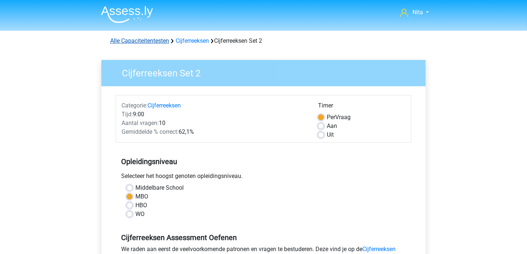
click at [155, 41] on link "Alle Capaciteitentesten" at bounding box center [139, 40] width 59 height 7
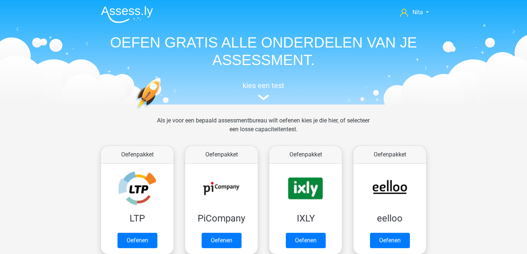
scroll to position [310, 0]
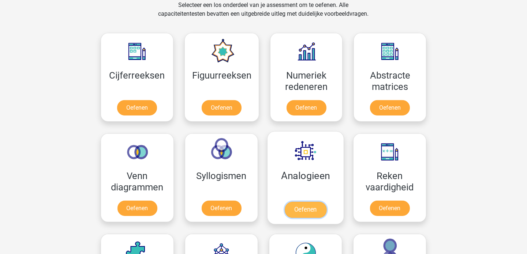
click at [305, 209] on link "Oefenen" at bounding box center [306, 210] width 42 height 16
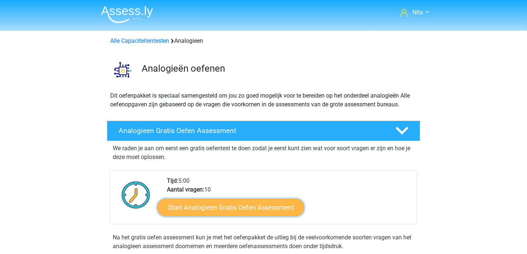
click at [231, 211] on link "Start Analogieen Gratis Oefen Assessment" at bounding box center [230, 208] width 147 height 18
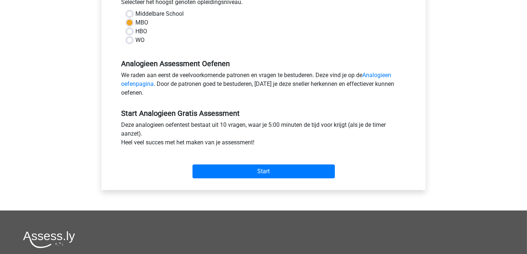
scroll to position [230, 0]
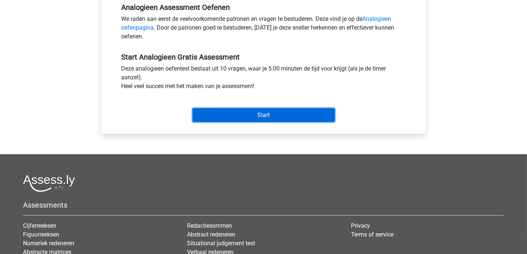
click at [267, 116] on input "Start" at bounding box center [263, 115] width 142 height 14
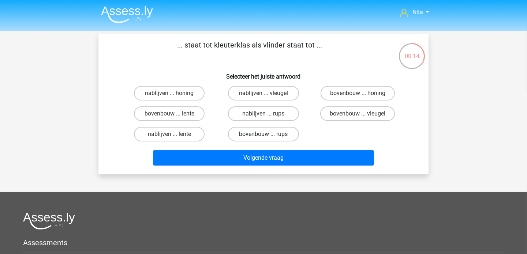
click at [279, 133] on label "bovenbouw ... rups" at bounding box center [263, 134] width 71 height 15
click at [268, 134] on input "bovenbouw ... rups" at bounding box center [265, 136] width 5 height 5
radio input "true"
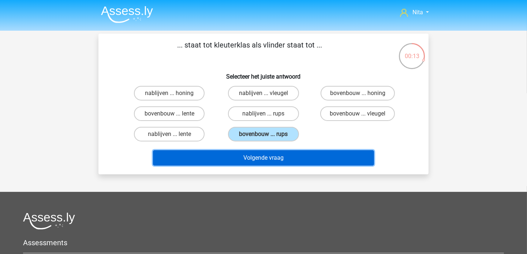
click at [276, 155] on button "Volgende vraag" at bounding box center [263, 157] width 221 height 15
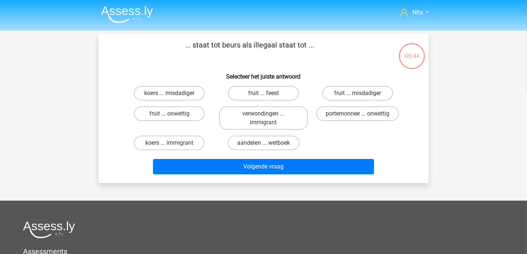
scroll to position [34, 0]
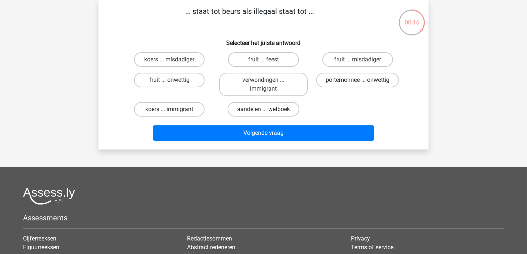
click at [375, 79] on label "portemonnee ... onwettig" at bounding box center [357, 80] width 83 height 15
click at [362, 80] on input "portemonnee ... onwettig" at bounding box center [359, 82] width 5 height 5
radio input "true"
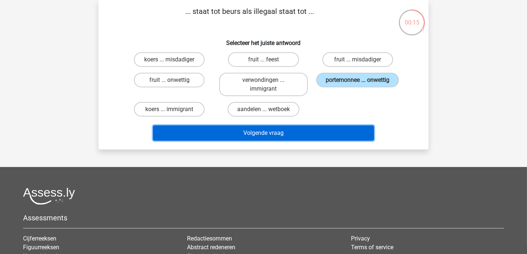
click at [285, 128] on button "Volgende vraag" at bounding box center [263, 132] width 221 height 15
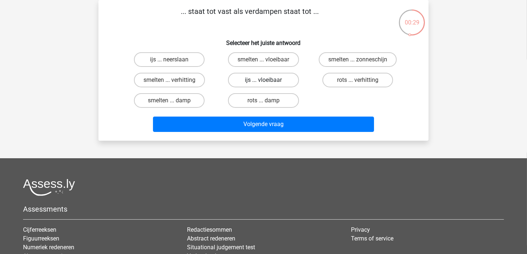
click at [256, 80] on label "ijs ... vloeibaar" at bounding box center [263, 80] width 71 height 15
click at [263, 80] on input "ijs ... vloeibaar" at bounding box center [265, 82] width 5 height 5
radio input "true"
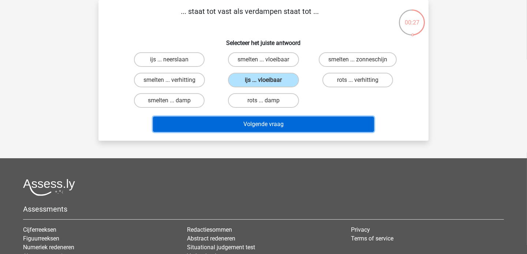
click at [247, 124] on button "Volgende vraag" at bounding box center [263, 124] width 221 height 15
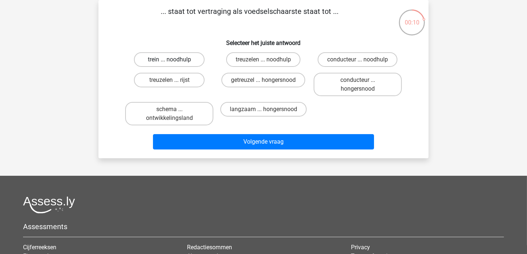
click at [186, 59] on label "trein ... noodhulp" at bounding box center [169, 59] width 71 height 15
click at [174, 60] on input "trein ... noodhulp" at bounding box center [171, 62] width 5 height 5
radio input "true"
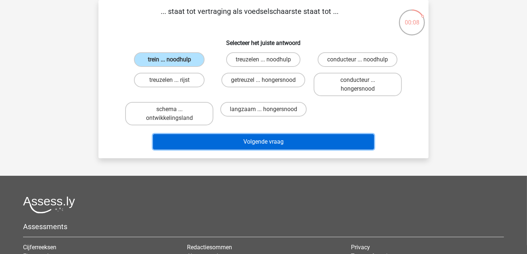
click at [249, 142] on button "Volgende vraag" at bounding box center [263, 141] width 221 height 15
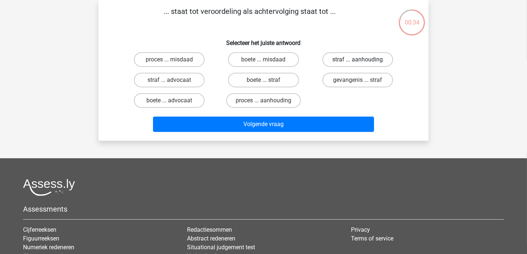
click at [350, 58] on label "straf ... aanhouding" at bounding box center [357, 59] width 71 height 15
click at [357, 60] on input "straf ... aanhouding" at bounding box center [359, 62] width 5 height 5
radio input "true"
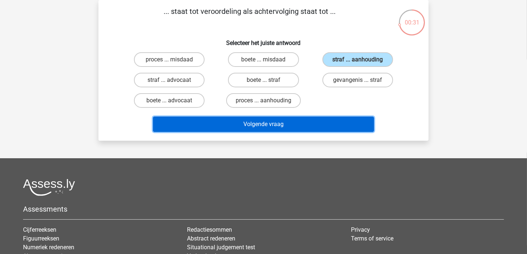
click at [262, 120] on button "Volgende vraag" at bounding box center [263, 124] width 221 height 15
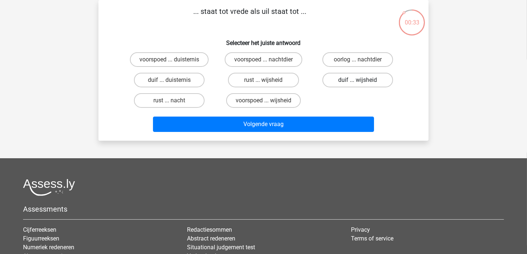
click at [344, 79] on label "duif ... wijsheid" at bounding box center [357, 80] width 71 height 15
click at [357, 80] on input "duif ... wijsheid" at bounding box center [359, 82] width 5 height 5
radio input "true"
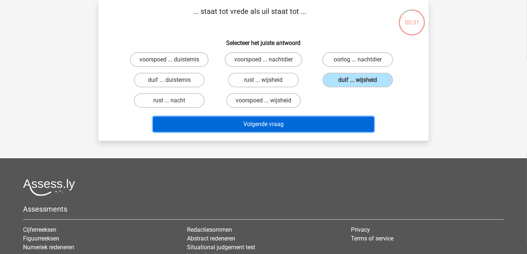
click at [260, 125] on button "Volgende vraag" at bounding box center [263, 124] width 221 height 15
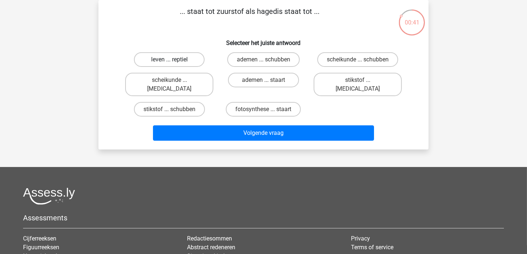
click at [184, 57] on label "leven ... reptiel" at bounding box center [169, 59] width 71 height 15
click at [174, 60] on input "leven ... reptiel" at bounding box center [171, 62] width 5 height 5
radio input "true"
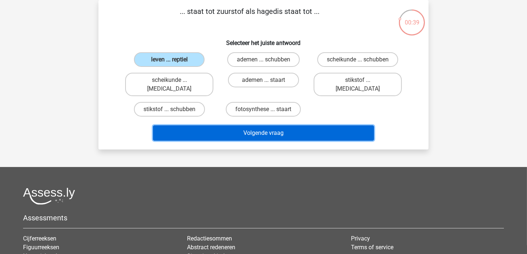
click at [243, 125] on button "Volgende vraag" at bounding box center [263, 132] width 221 height 15
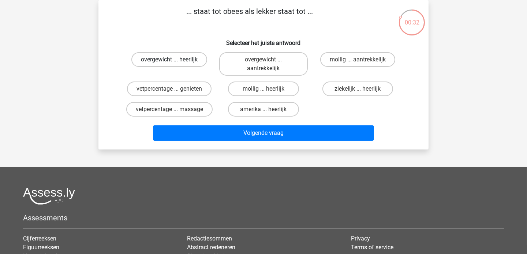
click at [189, 61] on label "overgewicht ... heerlijk" at bounding box center [169, 59] width 76 height 15
click at [174, 61] on input "overgewicht ... heerlijk" at bounding box center [171, 62] width 5 height 5
radio input "true"
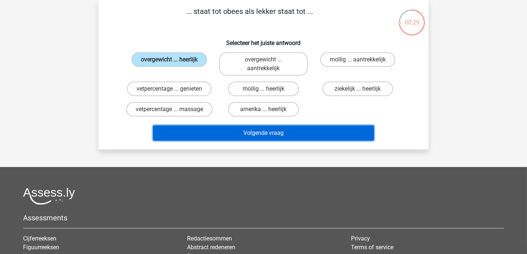
click at [248, 136] on button "Volgende vraag" at bounding box center [263, 132] width 221 height 15
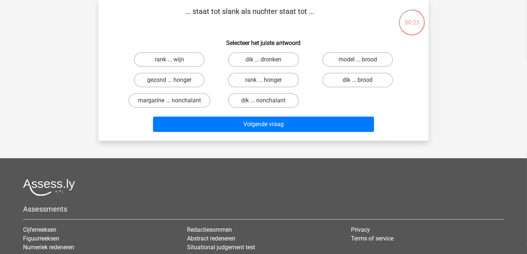
click at [266, 101] on input "dik ... nonchalant" at bounding box center [265, 103] width 5 height 5
radio input "true"
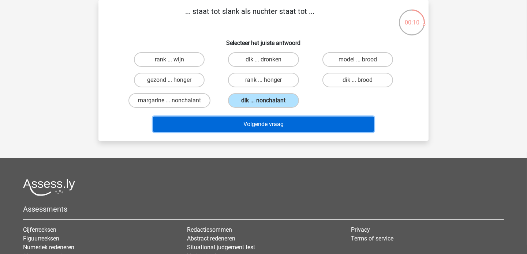
click at [256, 124] on button "Volgende vraag" at bounding box center [263, 124] width 221 height 15
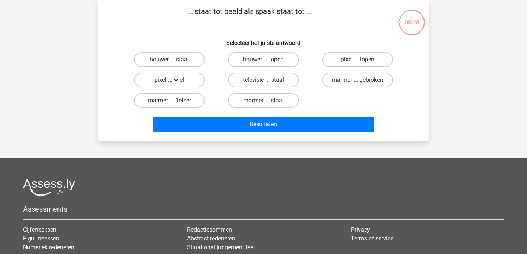
click at [186, 80] on label "pixel ... wiel" at bounding box center [169, 80] width 71 height 15
click at [174, 80] on input "pixel ... wiel" at bounding box center [171, 82] width 5 height 5
radio input "true"
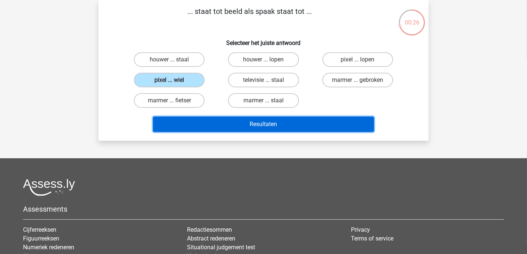
click at [254, 124] on button "Resultaten" at bounding box center [263, 124] width 221 height 15
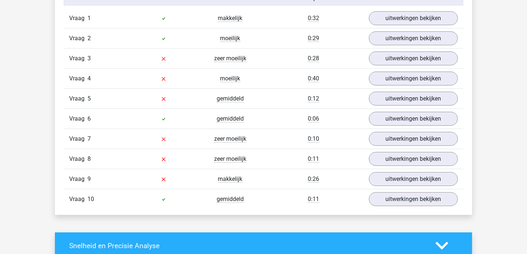
scroll to position [476, 0]
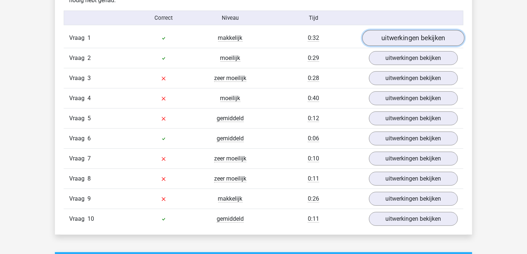
click at [401, 41] on link "uitwerkingen bekijken" at bounding box center [413, 38] width 102 height 16
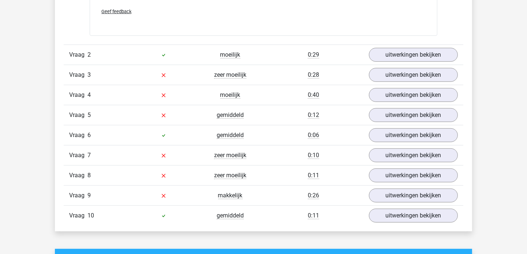
scroll to position [663, 0]
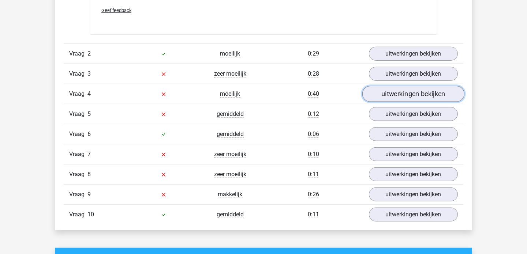
click at [403, 94] on link "uitwerkingen bekijken" at bounding box center [413, 94] width 102 height 16
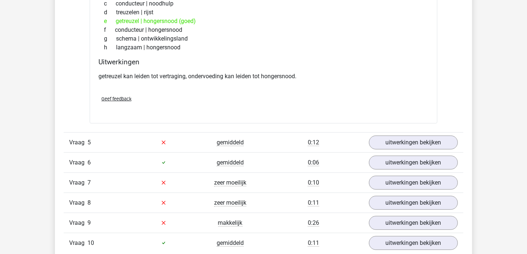
scroll to position [835, 0]
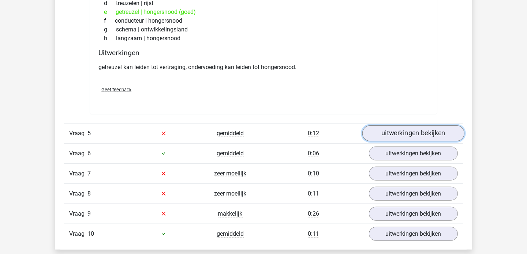
click at [404, 131] on link "uitwerkingen bekijken" at bounding box center [413, 133] width 102 height 16
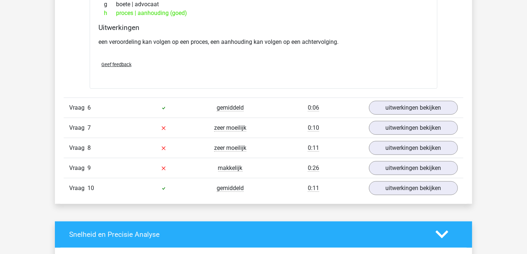
scroll to position [1066, 0]
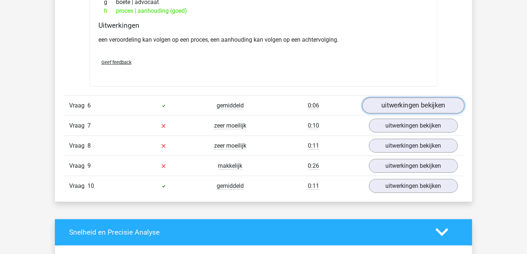
click at [412, 99] on link "uitwerkingen bekijken" at bounding box center [413, 106] width 102 height 16
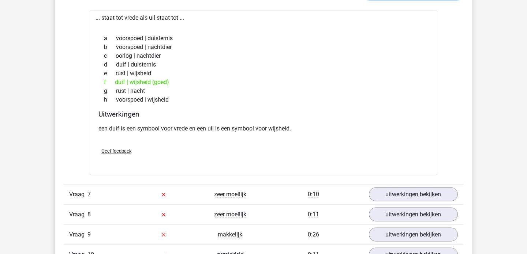
scroll to position [1181, 0]
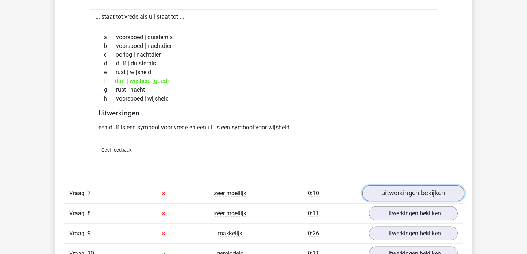
click at [391, 190] on link "uitwerkingen bekijken" at bounding box center [413, 193] width 102 height 16
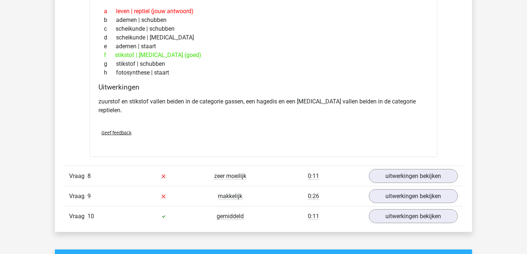
scroll to position [1412, 0]
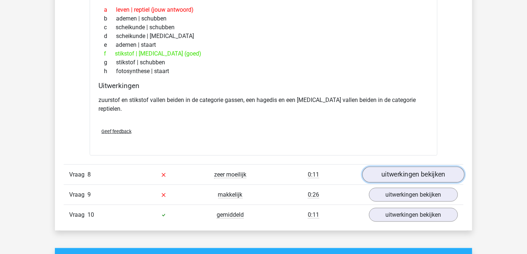
click at [419, 167] on link "uitwerkingen bekijken" at bounding box center [413, 175] width 102 height 16
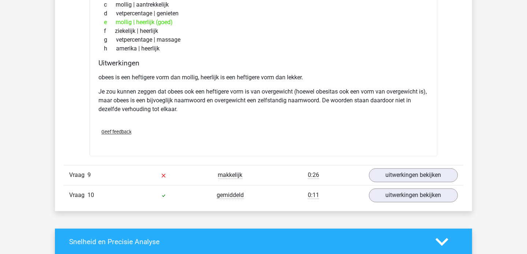
scroll to position [1657, 0]
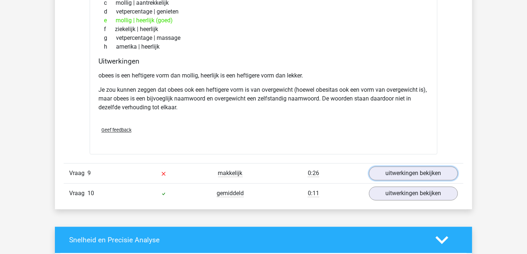
click at [419, 167] on link "uitwerkingen bekijken" at bounding box center [413, 174] width 89 height 14
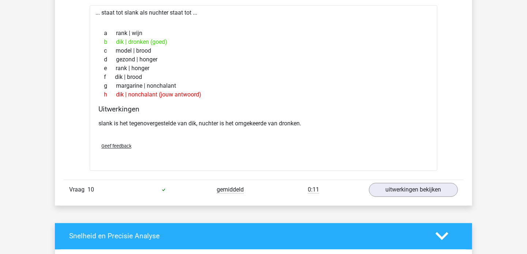
scroll to position [1859, 0]
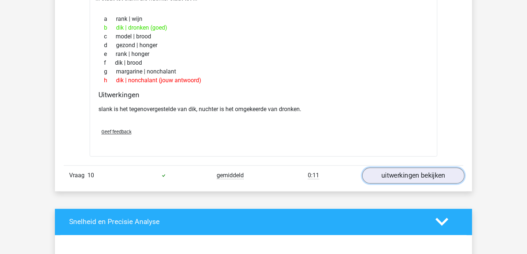
click at [413, 168] on link "uitwerkingen bekijken" at bounding box center [413, 176] width 102 height 16
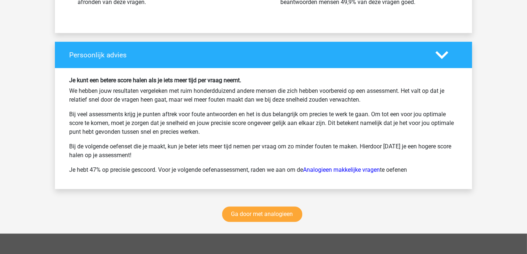
scroll to position [2535, 0]
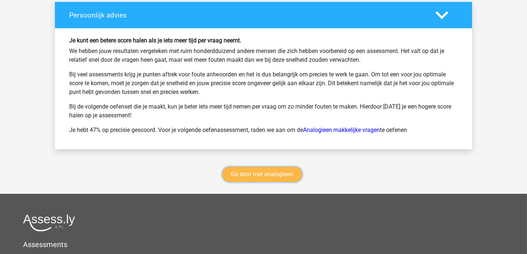
click at [263, 167] on link "Ga door met analogieen" at bounding box center [262, 174] width 80 height 15
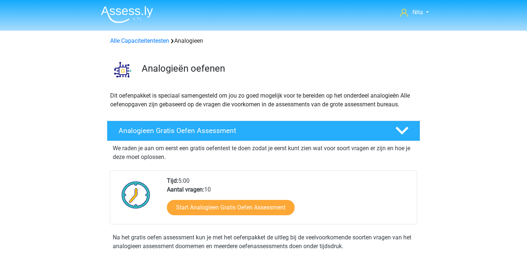
scroll to position [300, 0]
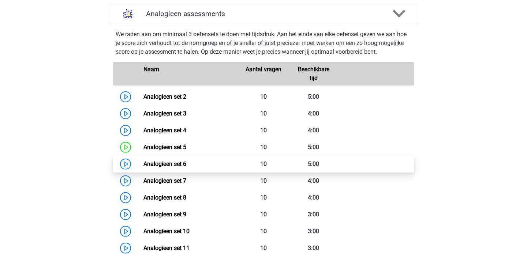
click at [166, 163] on link "Analogieen set 6" at bounding box center [164, 164] width 43 height 7
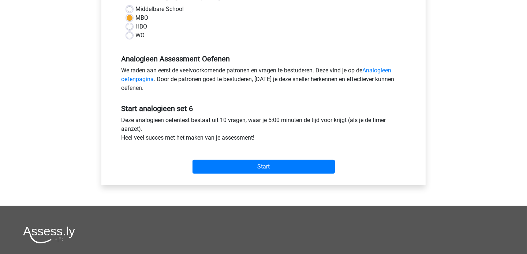
scroll to position [187, 0]
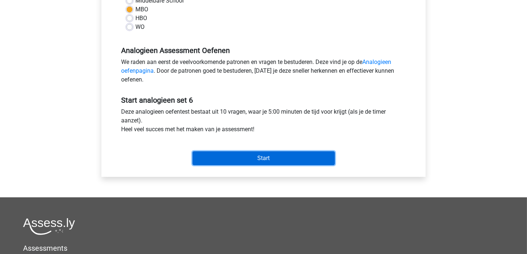
click at [258, 158] on input "Start" at bounding box center [263, 158] width 142 height 14
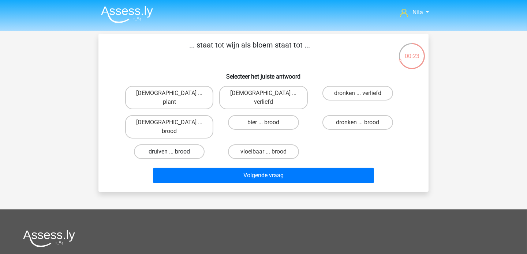
click at [188, 144] on label "druiven ... brood" at bounding box center [169, 151] width 71 height 15
click at [174, 152] on input "druiven ... brood" at bounding box center [171, 154] width 5 height 5
radio input "true"
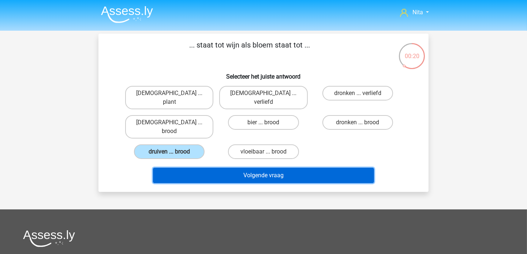
click at [261, 168] on button "Volgende vraag" at bounding box center [263, 175] width 221 height 15
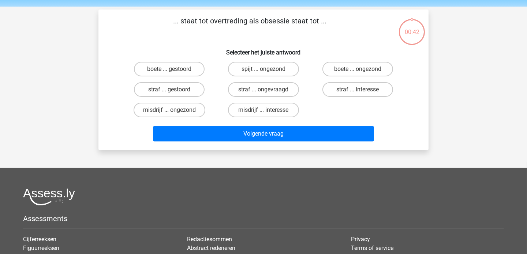
scroll to position [34, 0]
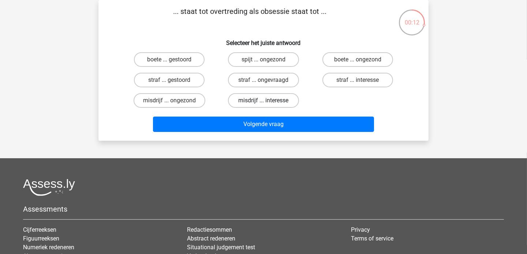
click at [275, 103] on label "misdrijf ... interesse" at bounding box center [263, 100] width 71 height 15
click at [268, 103] on input "misdrijf ... interesse" at bounding box center [265, 103] width 5 height 5
radio input "true"
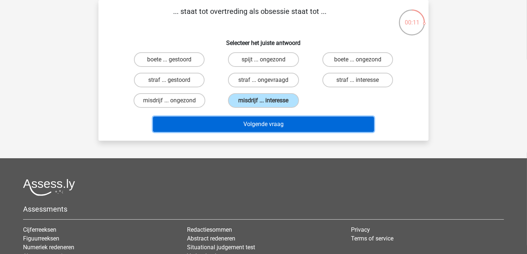
click at [274, 123] on button "Volgende vraag" at bounding box center [263, 124] width 221 height 15
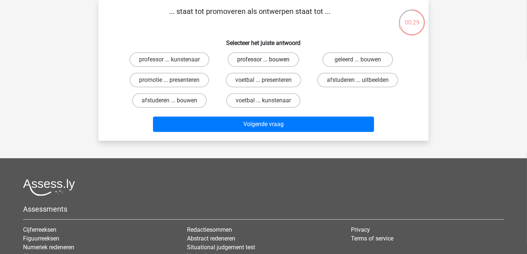
click at [247, 64] on label "professor ... bouwen" at bounding box center [263, 59] width 71 height 15
click at [263, 64] on input "professor ... bouwen" at bounding box center [265, 62] width 5 height 5
radio input "true"
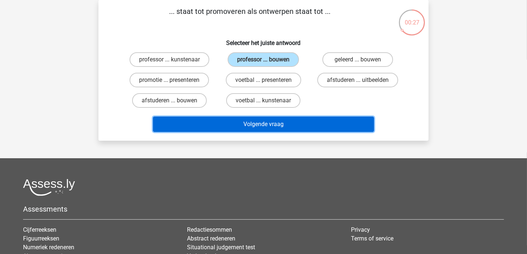
click at [236, 119] on button "Volgende vraag" at bounding box center [263, 124] width 221 height 15
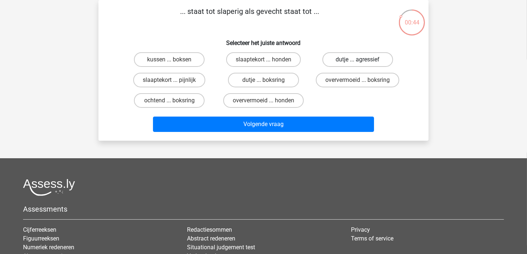
click at [357, 58] on label "dutje ... agressief" at bounding box center [357, 59] width 71 height 15
click at [357, 60] on input "dutje ... agressief" at bounding box center [359, 62] width 5 height 5
radio input "true"
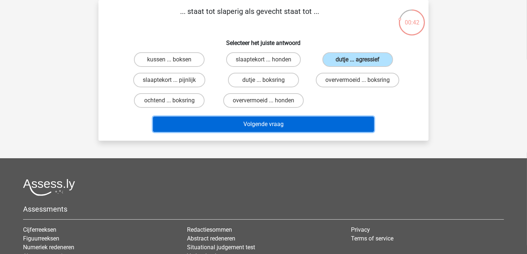
click at [278, 124] on button "Volgende vraag" at bounding box center [263, 124] width 221 height 15
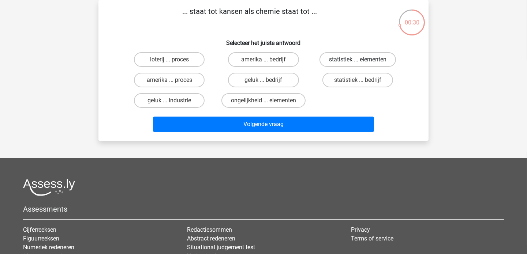
click at [347, 56] on label "statistiek ... elementen" at bounding box center [357, 59] width 76 height 15
click at [357, 60] on input "statistiek ... elementen" at bounding box center [359, 62] width 5 height 5
radio input "true"
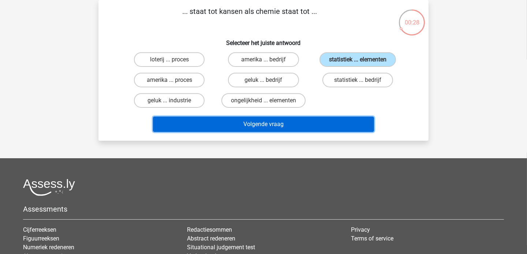
click at [257, 118] on button "Volgende vraag" at bounding box center [263, 124] width 221 height 15
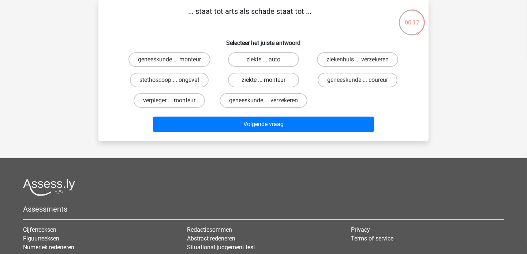
click at [267, 79] on label "ziekte ... monteur" at bounding box center [263, 80] width 71 height 15
click at [267, 80] on input "ziekte ... monteur" at bounding box center [265, 82] width 5 height 5
radio input "true"
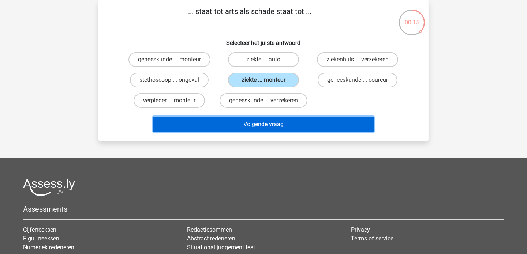
click at [260, 131] on button "Volgende vraag" at bounding box center [263, 124] width 221 height 15
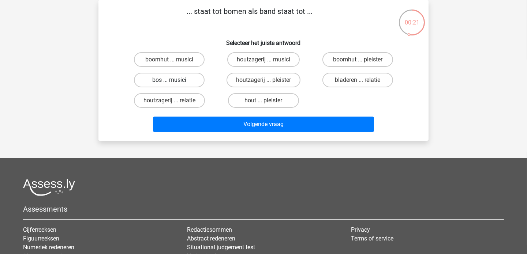
click at [191, 78] on label "bos ... musici" at bounding box center [169, 80] width 71 height 15
click at [174, 80] on input "bos ... musici" at bounding box center [171, 82] width 5 height 5
radio input "true"
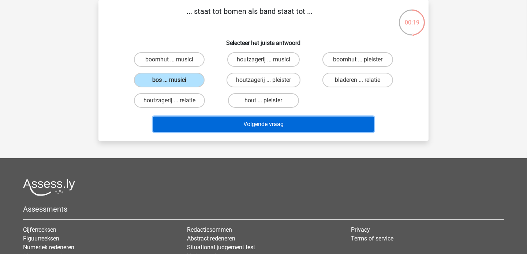
click at [235, 123] on button "Volgende vraag" at bounding box center [263, 124] width 221 height 15
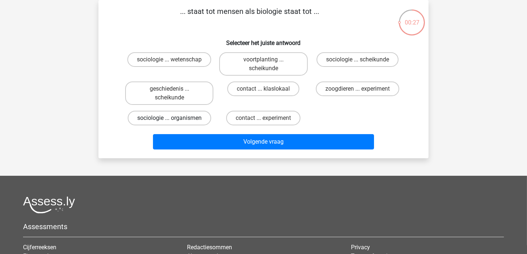
click at [184, 114] on label "sociologie ... organismen" at bounding box center [169, 118] width 83 height 15
click at [174, 118] on input "sociologie ... organismen" at bounding box center [171, 120] width 5 height 5
radio input "true"
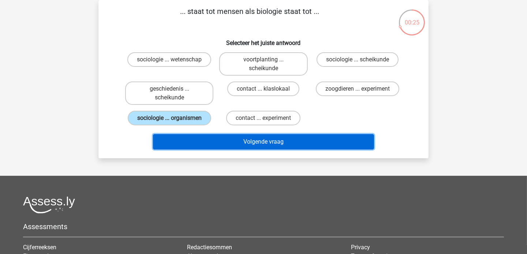
click at [232, 138] on button "Volgende vraag" at bounding box center [263, 141] width 221 height 15
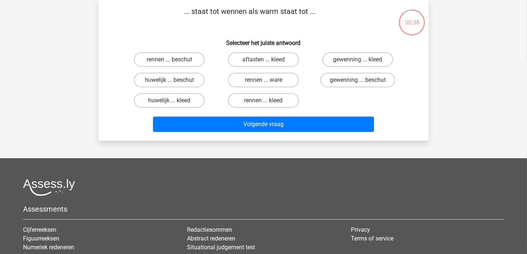
click at [266, 81] on input "rennen ... ware" at bounding box center [265, 82] width 5 height 5
radio input "true"
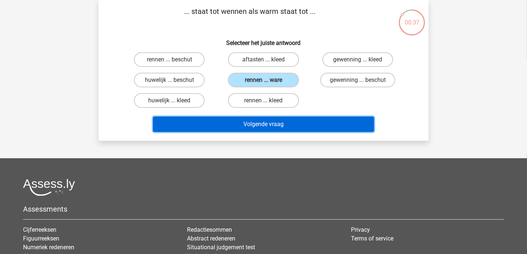
click at [250, 121] on button "Volgende vraag" at bounding box center [263, 124] width 221 height 15
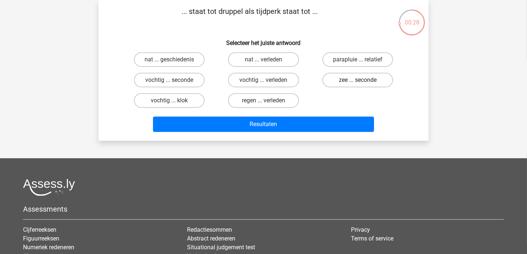
click at [353, 79] on label "zee ... seconde" at bounding box center [357, 80] width 71 height 15
click at [357, 80] on input "zee ... seconde" at bounding box center [359, 82] width 5 height 5
radio input "true"
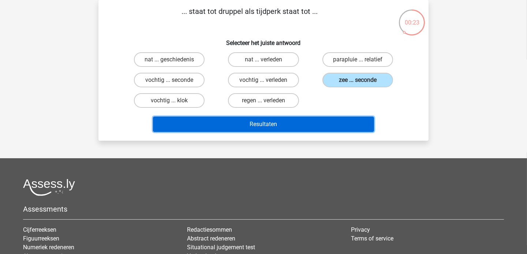
click at [274, 127] on button "Resultaten" at bounding box center [263, 124] width 221 height 15
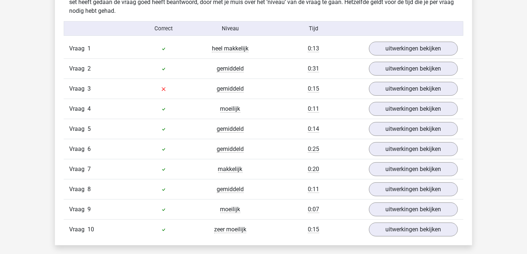
scroll to position [461, 0]
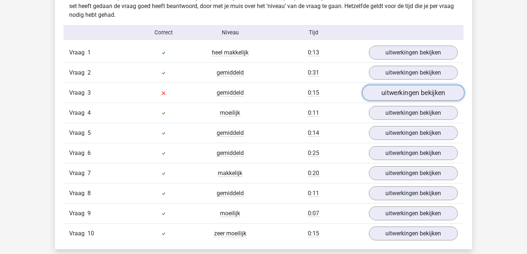
click at [436, 87] on link "uitwerkingen bekijken" at bounding box center [413, 93] width 102 height 16
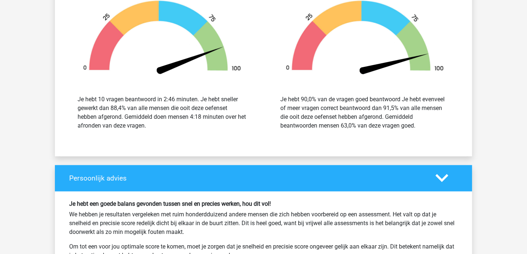
scroll to position [1010, 0]
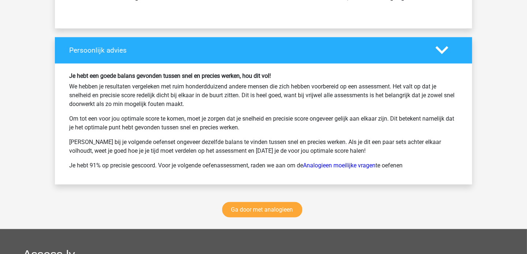
scroll to position [1169, 0]
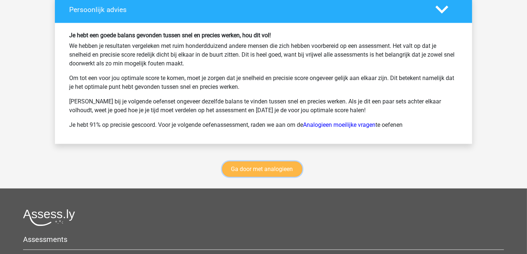
click at [263, 170] on link "Ga door met analogieen" at bounding box center [262, 169] width 80 height 15
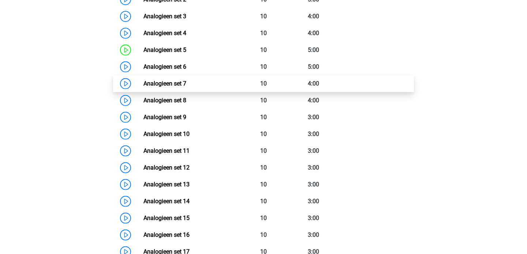
scroll to position [401, 0]
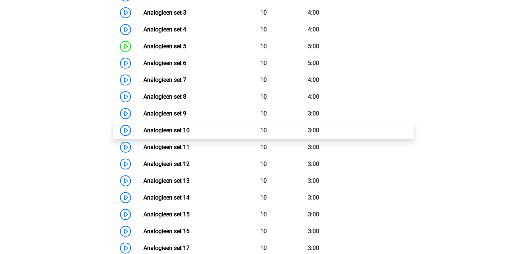
click at [172, 127] on link "Analogieen set 10" at bounding box center [166, 130] width 46 height 7
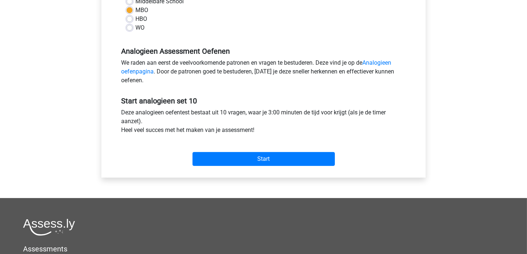
scroll to position [187, 0]
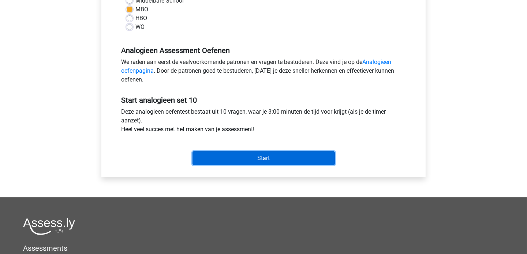
click at [242, 157] on input "Start" at bounding box center [263, 158] width 142 height 14
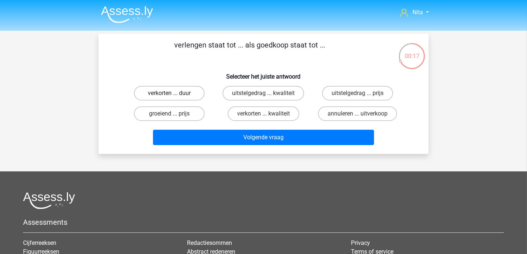
click at [173, 98] on label "verkorten ... duur" at bounding box center [169, 93] width 71 height 15
click at [173, 98] on input "verkorten ... duur" at bounding box center [171, 95] width 5 height 5
radio input "true"
click at [212, 147] on div "Volgende vraag" at bounding box center [263, 139] width 282 height 18
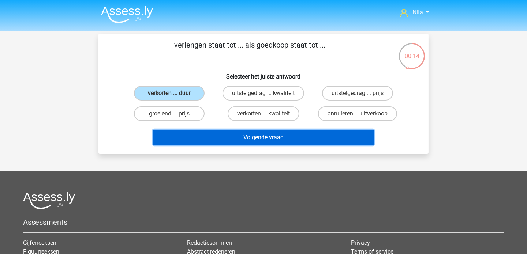
click at [214, 137] on button "Volgende vraag" at bounding box center [263, 137] width 221 height 15
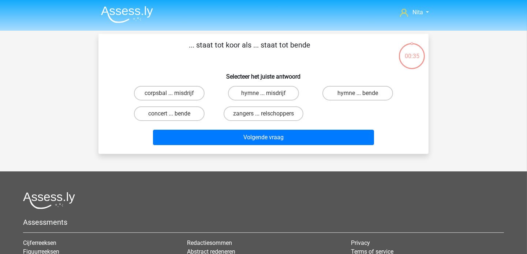
scroll to position [34, 0]
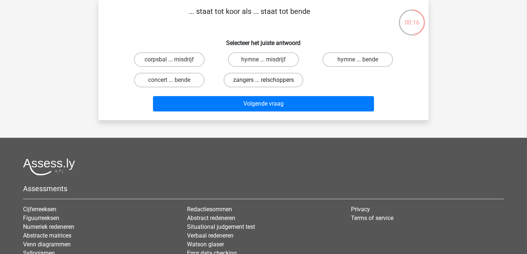
click at [262, 82] on label "zangers ... relschoppers" at bounding box center [263, 80] width 80 height 15
click at [263, 82] on input "zangers ... relschoppers" at bounding box center [265, 82] width 5 height 5
radio input "true"
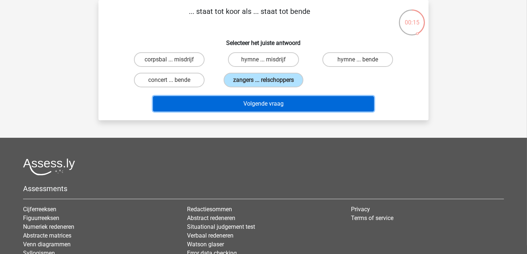
click at [260, 102] on button "Volgende vraag" at bounding box center [263, 103] width 221 height 15
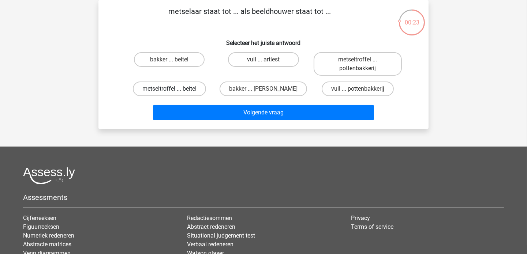
click at [177, 89] on label "metseltroffel ... beitel" at bounding box center [169, 89] width 73 height 15
click at [174, 89] on input "metseltroffel ... beitel" at bounding box center [171, 91] width 5 height 5
radio input "true"
click at [177, 89] on label "metseltroffel ... beitel" at bounding box center [169, 89] width 73 height 15
click at [174, 89] on input "metseltroffel ... beitel" at bounding box center [171, 91] width 5 height 5
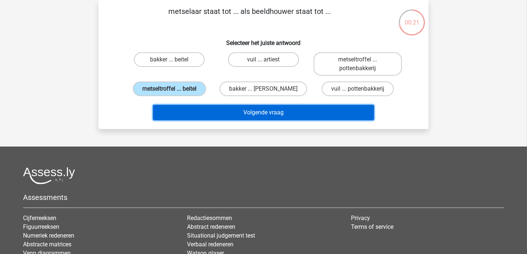
click at [277, 114] on button "Volgende vraag" at bounding box center [263, 112] width 221 height 15
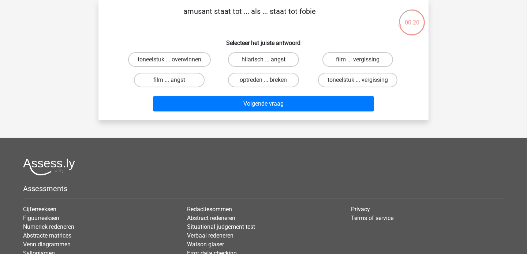
click at [259, 61] on label "hilarisch ... angst" at bounding box center [263, 59] width 71 height 15
click at [263, 61] on input "hilarisch ... angst" at bounding box center [265, 62] width 5 height 5
radio input "true"
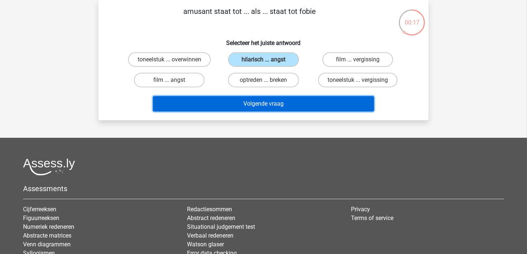
click at [257, 101] on button "Volgende vraag" at bounding box center [263, 103] width 221 height 15
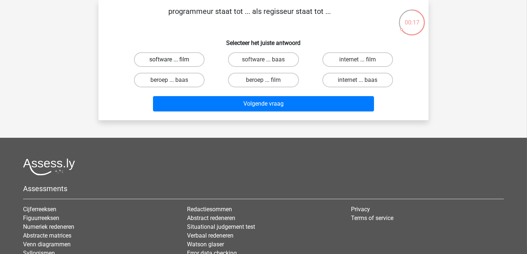
click at [178, 58] on label "software ... film" at bounding box center [169, 59] width 71 height 15
click at [174, 60] on input "software ... film" at bounding box center [171, 62] width 5 height 5
radio input "true"
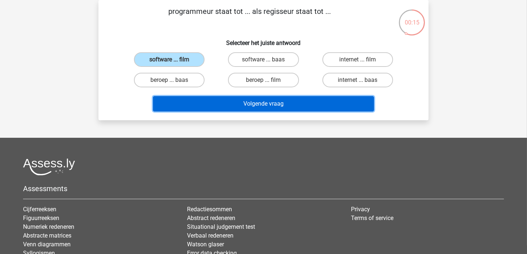
click at [237, 99] on button "Volgende vraag" at bounding box center [263, 103] width 221 height 15
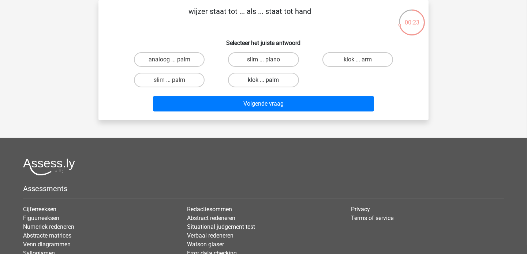
click at [255, 82] on label "klok ... palm" at bounding box center [263, 80] width 71 height 15
click at [263, 82] on input "klok ... palm" at bounding box center [265, 82] width 5 height 5
radio input "true"
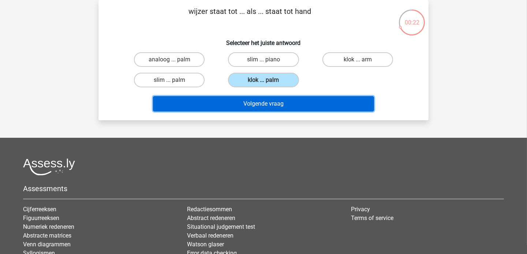
click at [249, 103] on button "Volgende vraag" at bounding box center [263, 103] width 221 height 15
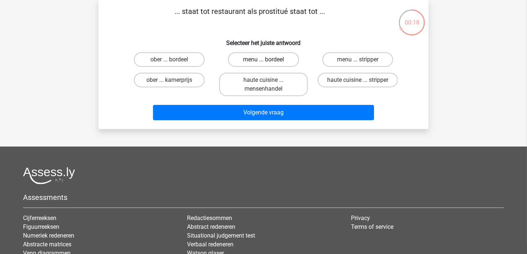
click at [270, 60] on label "menu ... bordeel" at bounding box center [263, 59] width 71 height 15
click at [268, 60] on input "menu ... bordeel" at bounding box center [265, 62] width 5 height 5
radio input "true"
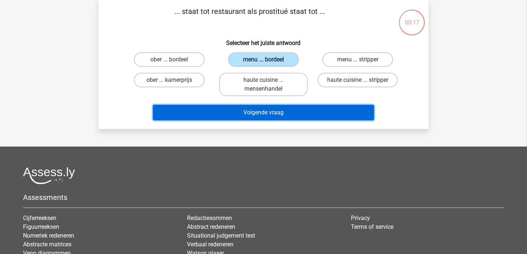
click at [253, 114] on button "Volgende vraag" at bounding box center [263, 112] width 221 height 15
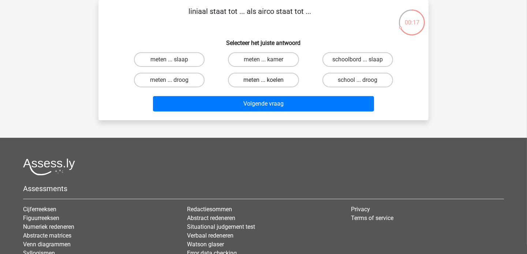
click at [273, 79] on label "meten ... koelen" at bounding box center [263, 80] width 71 height 15
click at [268, 80] on input "meten ... koelen" at bounding box center [265, 82] width 5 height 5
radio input "true"
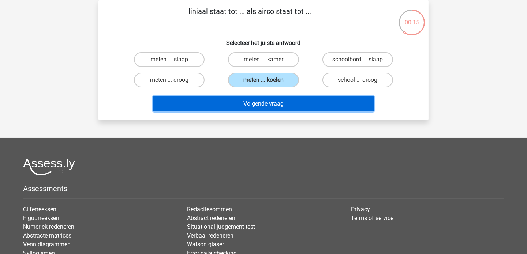
click at [266, 102] on button "Volgende vraag" at bounding box center [263, 103] width 221 height 15
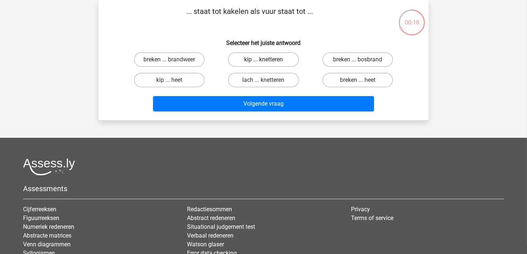
click at [260, 60] on label "kip ... knetteren" at bounding box center [263, 59] width 71 height 15
click at [263, 60] on input "kip ... knetteren" at bounding box center [265, 62] width 5 height 5
radio input "true"
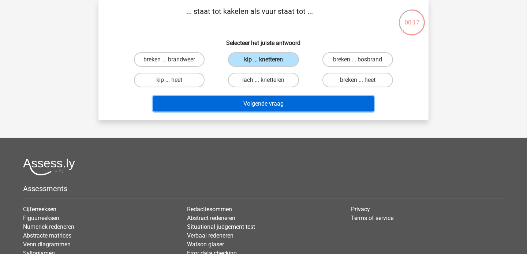
click at [251, 103] on button "Volgende vraag" at bounding box center [263, 103] width 221 height 15
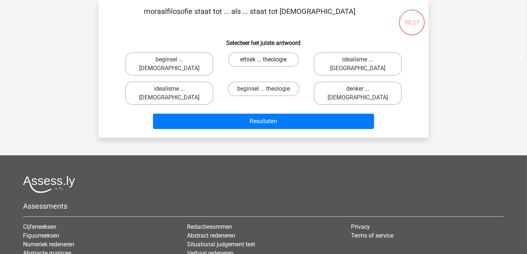
click at [267, 59] on label "ethiek ... theologie" at bounding box center [263, 59] width 71 height 15
click at [267, 60] on input "ethiek ... theologie" at bounding box center [265, 62] width 5 height 5
radio input "true"
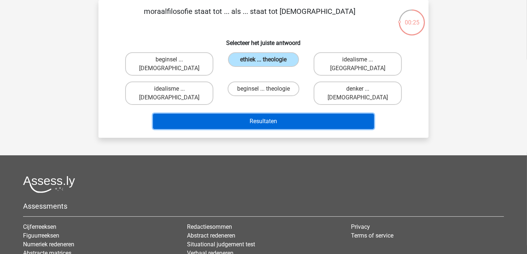
click at [250, 114] on button "Resultaten" at bounding box center [263, 121] width 221 height 15
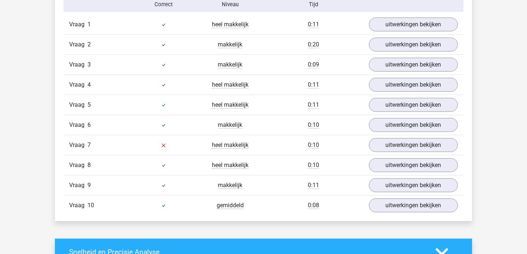
scroll to position [490, 0]
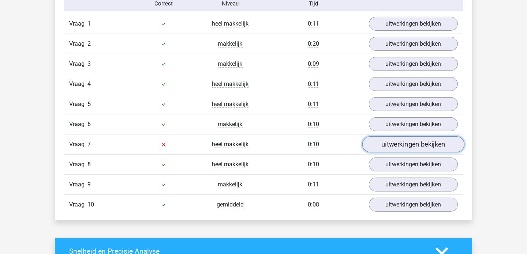
click at [408, 140] on link "uitwerkingen bekijken" at bounding box center [413, 144] width 102 height 16
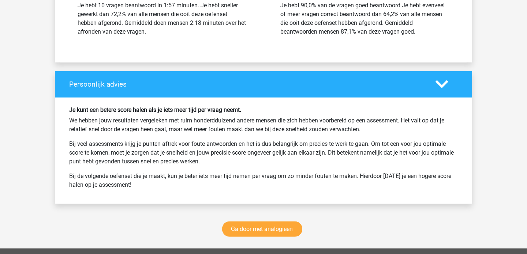
scroll to position [1095, 0]
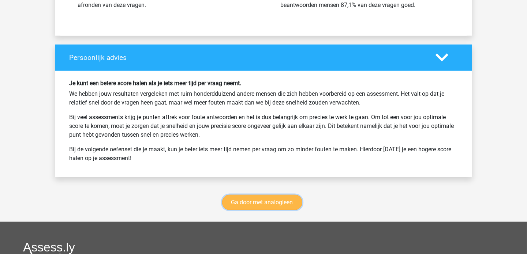
click at [281, 199] on link "Ga door met analogieen" at bounding box center [262, 202] width 80 height 15
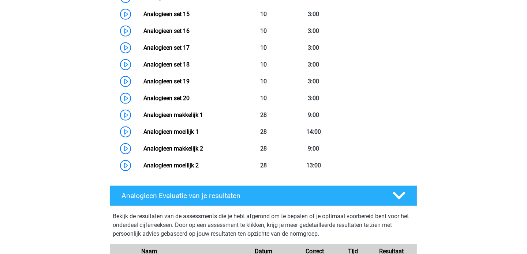
scroll to position [602, 0]
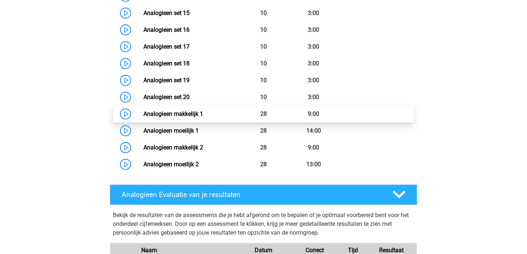
click at [183, 113] on link "Analogieen makkelijk 1" at bounding box center [173, 113] width 60 height 7
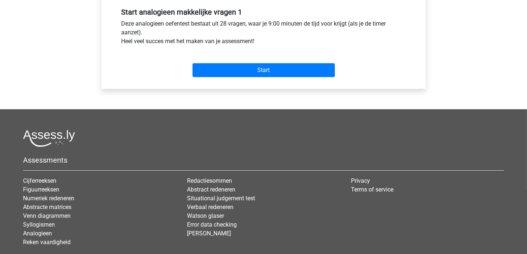
scroll to position [303, 0]
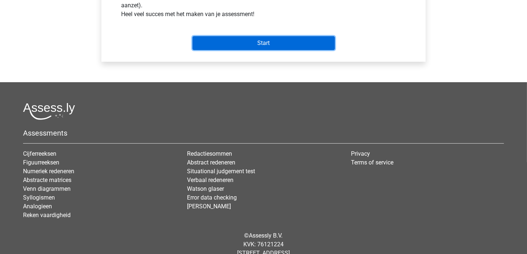
click at [258, 40] on input "Start" at bounding box center [263, 43] width 142 height 14
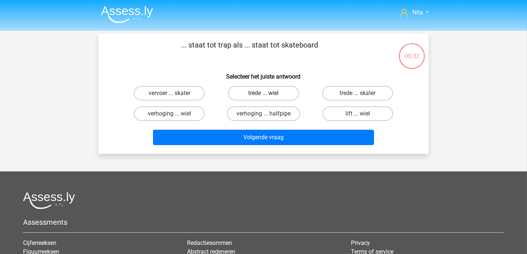
click at [255, 98] on label "trede ... wiel" at bounding box center [263, 93] width 71 height 15
click at [263, 98] on input "trede ... wiel" at bounding box center [265, 95] width 5 height 5
radio input "true"
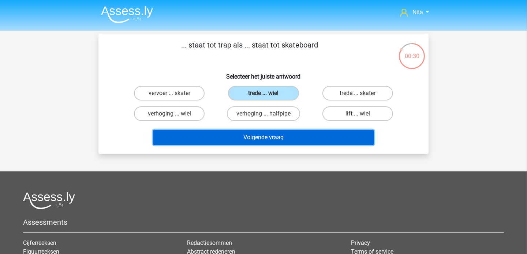
click at [252, 134] on button "Volgende vraag" at bounding box center [263, 137] width 221 height 15
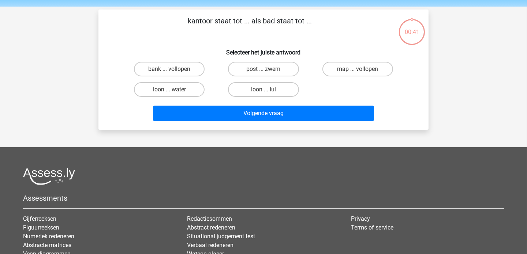
scroll to position [34, 0]
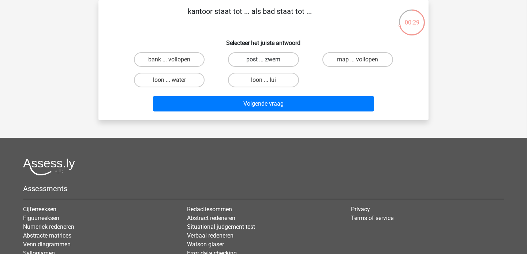
click at [265, 58] on label "post ... zwem" at bounding box center [263, 59] width 71 height 15
click at [265, 60] on input "post ... zwem" at bounding box center [265, 62] width 5 height 5
radio input "true"
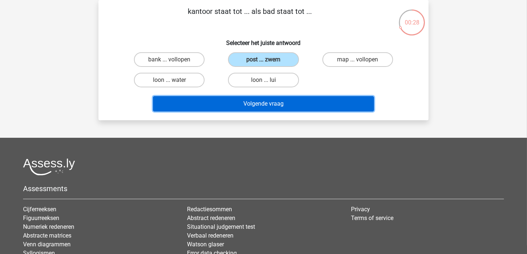
click at [243, 102] on button "Volgende vraag" at bounding box center [263, 103] width 221 height 15
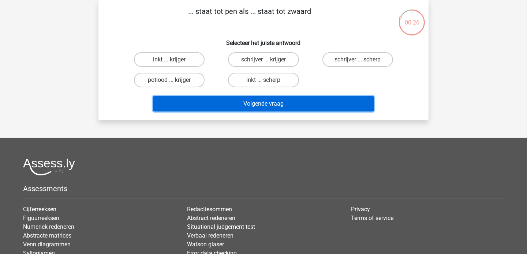
drag, startPoint x: 243, startPoint y: 102, endPoint x: 233, endPoint y: 89, distance: 16.2
click at [233, 89] on div "... staat tot pen als ... staat tot zwaard Selecteer het juiste antwoord inkt .…" at bounding box center [263, 60] width 324 height 109
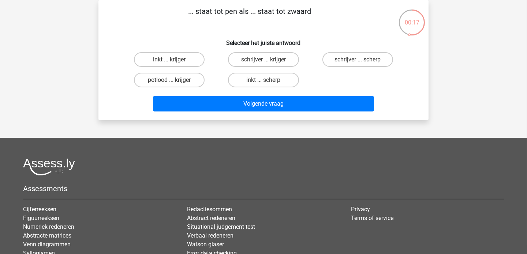
click at [266, 62] on input "schrijver ... krijger" at bounding box center [265, 62] width 5 height 5
radio input "true"
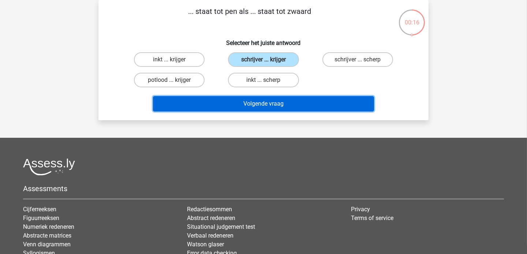
click at [252, 104] on button "Volgende vraag" at bounding box center [263, 103] width 221 height 15
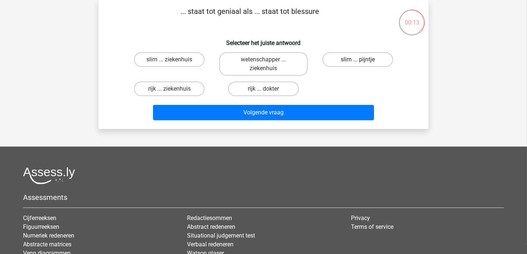
click at [349, 58] on label "slim ... pijntje" at bounding box center [357, 59] width 71 height 15
click at [357, 60] on input "slim ... pijntje" at bounding box center [359, 62] width 5 height 5
radio input "true"
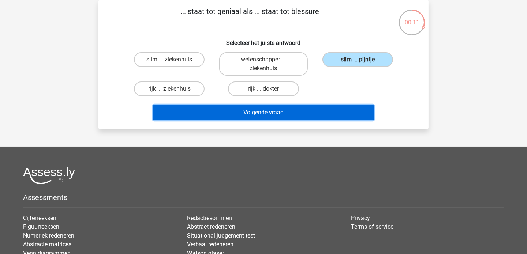
click at [252, 106] on button "Volgende vraag" at bounding box center [263, 112] width 221 height 15
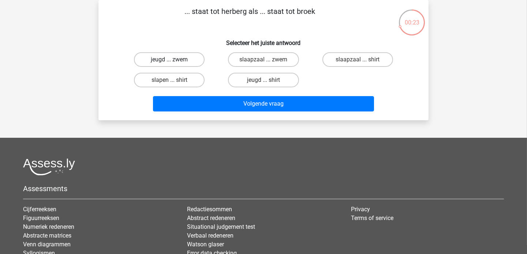
click at [175, 57] on label "jeugd ... zwem" at bounding box center [169, 59] width 71 height 15
click at [174, 60] on input "jeugd ... zwem" at bounding box center [171, 62] width 5 height 5
radio input "true"
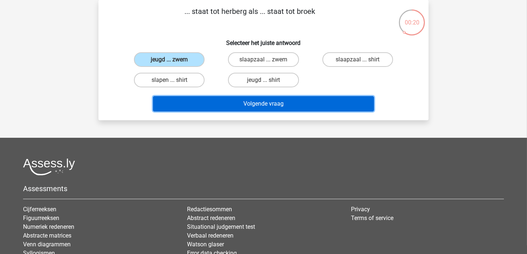
click at [237, 105] on button "Volgende vraag" at bounding box center [263, 103] width 221 height 15
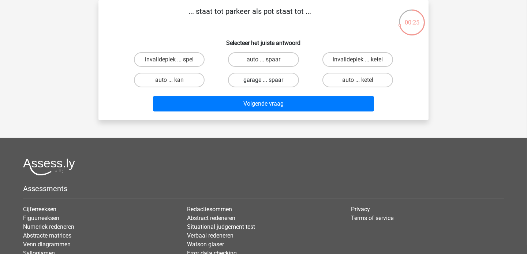
click at [260, 80] on label "garage ... spaar" at bounding box center [263, 80] width 71 height 15
click at [263, 80] on input "garage ... spaar" at bounding box center [265, 82] width 5 height 5
radio input "true"
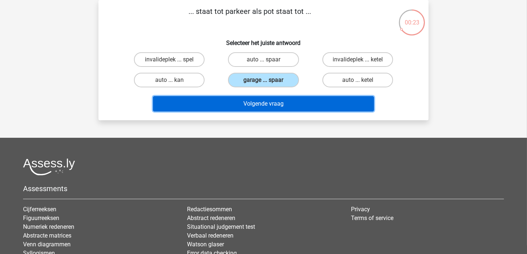
click at [255, 103] on button "Volgende vraag" at bounding box center [263, 103] width 221 height 15
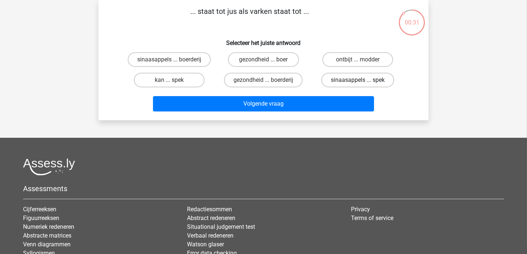
click at [359, 78] on label "sinaasappels ... spek" at bounding box center [357, 80] width 73 height 15
click at [359, 80] on input "sinaasappels ... spek" at bounding box center [359, 82] width 5 height 5
radio input "true"
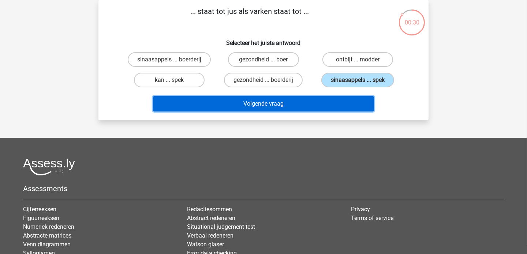
click at [271, 105] on button "Volgende vraag" at bounding box center [263, 103] width 221 height 15
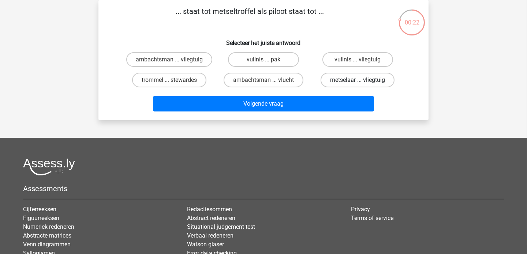
click at [348, 80] on label "metselaar ... vliegtuig" at bounding box center [357, 80] width 74 height 15
click at [357, 80] on input "metselaar ... vliegtuig" at bounding box center [359, 82] width 5 height 5
radio input "true"
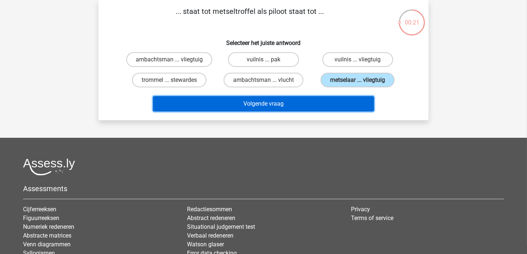
click at [275, 104] on button "Volgende vraag" at bounding box center [263, 103] width 221 height 15
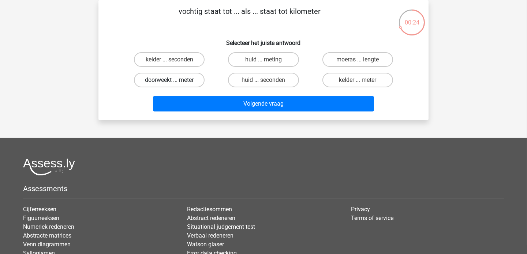
click at [186, 80] on label "doorweekt ... meter" at bounding box center [169, 80] width 71 height 15
click at [174, 80] on input "doorweekt ... meter" at bounding box center [171, 82] width 5 height 5
radio input "true"
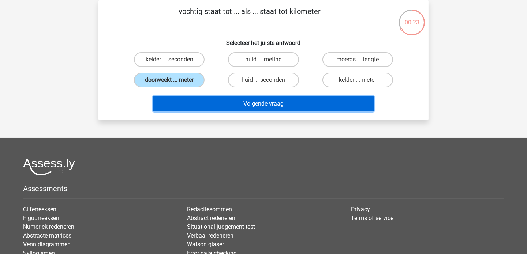
click at [230, 99] on button "Volgende vraag" at bounding box center [263, 103] width 221 height 15
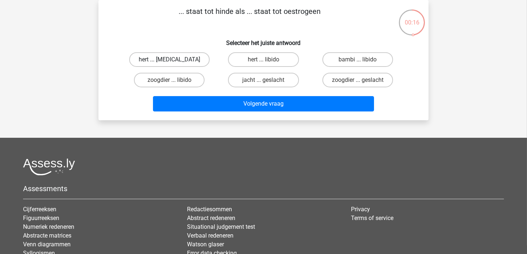
click at [181, 60] on label "hert ... testosteron" at bounding box center [169, 59] width 80 height 15
click at [174, 60] on input "hert ... testosteron" at bounding box center [171, 62] width 5 height 5
radio input "true"
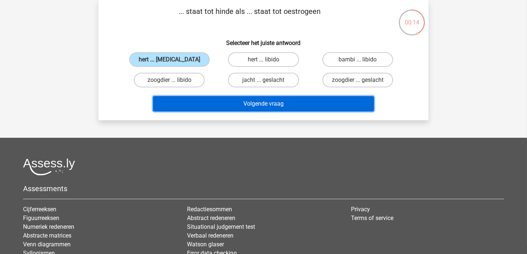
click at [238, 98] on button "Volgende vraag" at bounding box center [263, 103] width 221 height 15
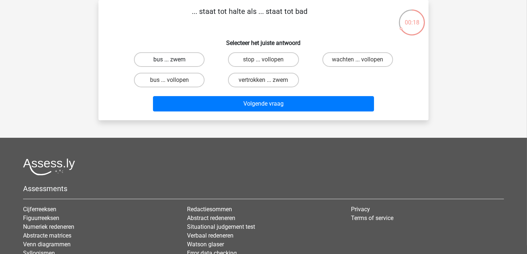
click at [188, 58] on label "bus ... zwem" at bounding box center [169, 59] width 71 height 15
click at [174, 60] on input "bus ... zwem" at bounding box center [171, 62] width 5 height 5
radio input "true"
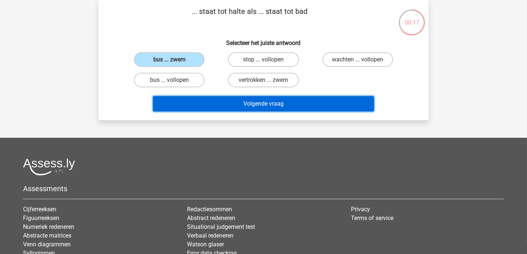
click at [242, 107] on button "Volgende vraag" at bounding box center [263, 103] width 221 height 15
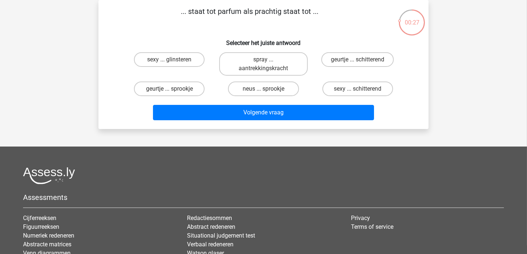
click at [214, 86] on div "geurtje ... sprookje" at bounding box center [169, 89] width 94 height 20
click at [358, 60] on input "geurtje ... schitterend" at bounding box center [359, 62] width 5 height 5
radio input "true"
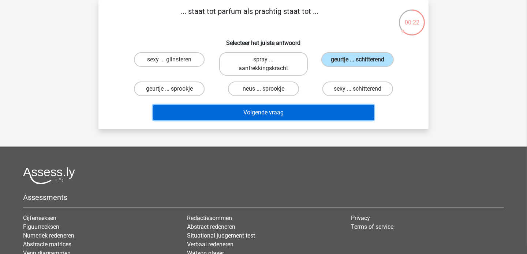
click at [272, 109] on button "Volgende vraag" at bounding box center [263, 112] width 221 height 15
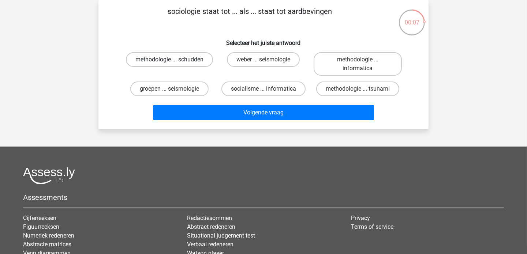
click at [193, 60] on label "methodologie ... schudden" at bounding box center [169, 59] width 87 height 15
click at [174, 60] on input "methodologie ... schudden" at bounding box center [171, 62] width 5 height 5
radio input "true"
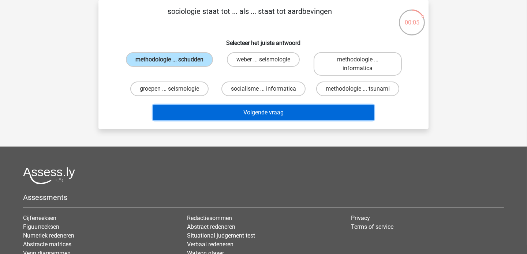
click at [233, 108] on button "Volgende vraag" at bounding box center [263, 112] width 221 height 15
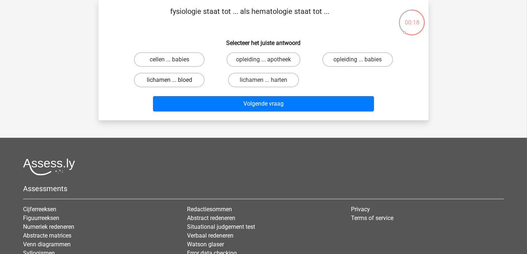
click at [184, 80] on label "lichamen ... bloed" at bounding box center [169, 80] width 71 height 15
click at [174, 80] on input "lichamen ... bloed" at bounding box center [171, 82] width 5 height 5
radio input "true"
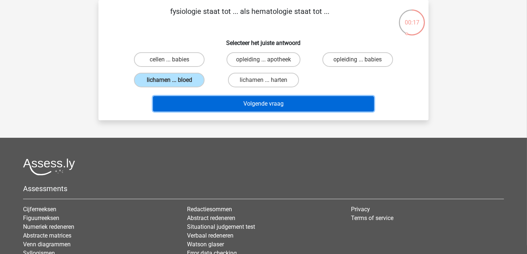
click at [231, 105] on button "Volgende vraag" at bounding box center [263, 103] width 221 height 15
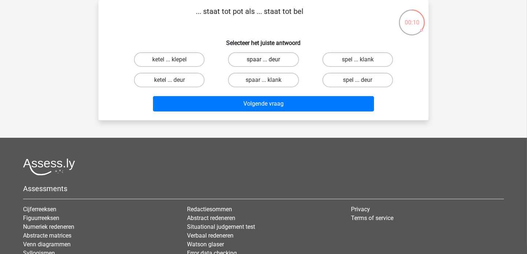
click at [269, 53] on label "spaar ... deur" at bounding box center [263, 59] width 71 height 15
click at [268, 60] on input "spaar ... deur" at bounding box center [265, 62] width 5 height 5
radio input "true"
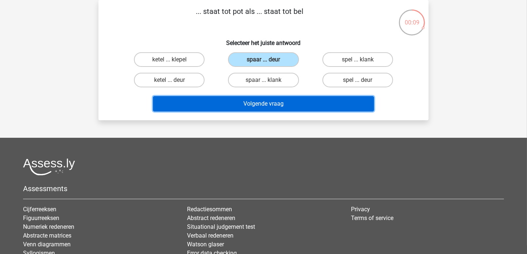
click at [257, 104] on button "Volgende vraag" at bounding box center [263, 103] width 221 height 15
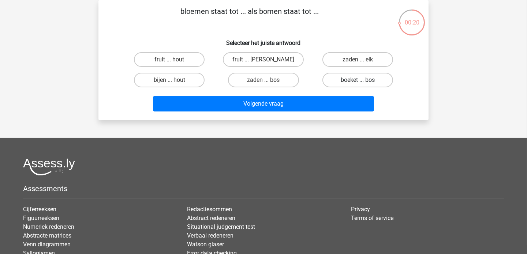
click at [346, 80] on label "boeket ... bos" at bounding box center [357, 80] width 71 height 15
click at [357, 80] on input "boeket ... bos" at bounding box center [359, 82] width 5 height 5
radio input "true"
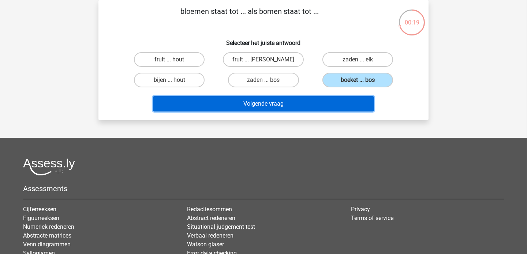
click at [270, 106] on button "Volgende vraag" at bounding box center [263, 103] width 221 height 15
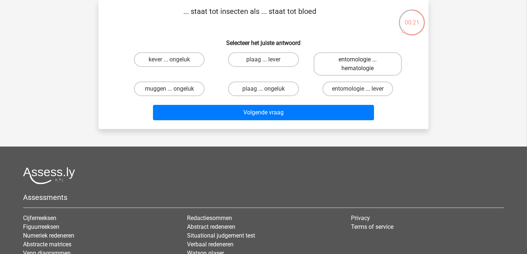
click at [343, 71] on label "entomologie ... hematologie" at bounding box center [357, 63] width 88 height 23
click at [357, 64] on input "entomologie ... hematologie" at bounding box center [359, 62] width 5 height 5
radio input "true"
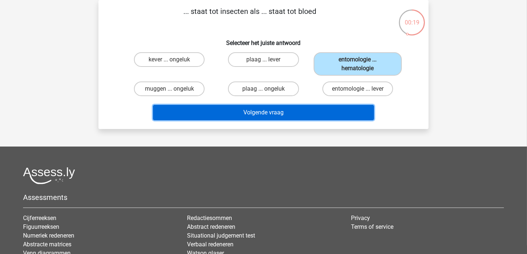
click at [260, 109] on button "Volgende vraag" at bounding box center [263, 112] width 221 height 15
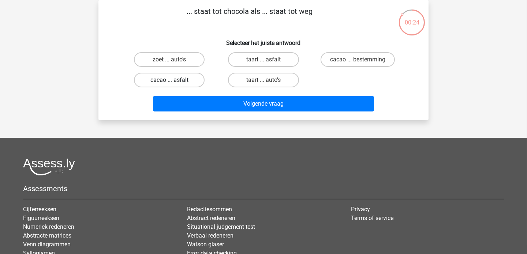
click at [197, 80] on label "cacao ... asfalt" at bounding box center [169, 80] width 71 height 15
click at [174, 80] on input "cacao ... asfalt" at bounding box center [171, 82] width 5 height 5
radio input "true"
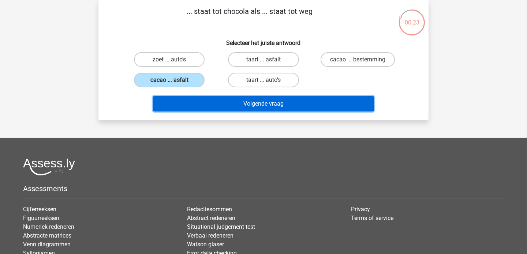
click at [243, 99] on button "Volgende vraag" at bounding box center [263, 103] width 221 height 15
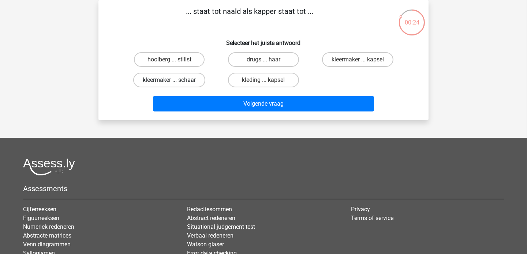
click at [189, 83] on label "kleermaker ... schaar" at bounding box center [169, 80] width 72 height 15
click at [174, 83] on input "kleermaker ... schaar" at bounding box center [171, 82] width 5 height 5
radio input "true"
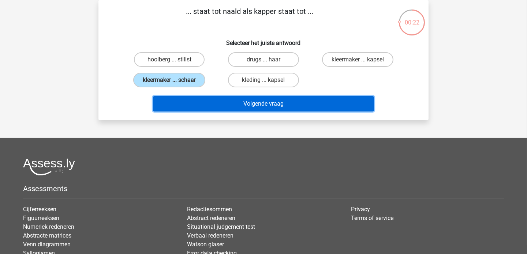
click at [226, 103] on button "Volgende vraag" at bounding box center [263, 103] width 221 height 15
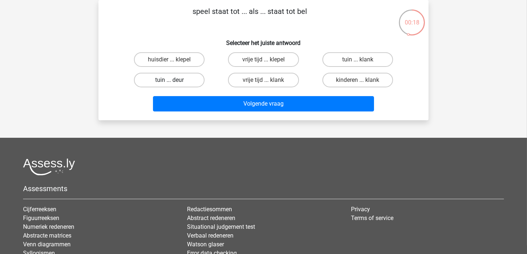
click at [179, 82] on label "tuin ... deur" at bounding box center [169, 80] width 71 height 15
click at [174, 82] on input "tuin ... deur" at bounding box center [171, 82] width 5 height 5
radio input "true"
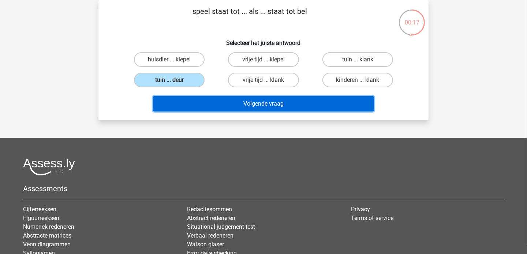
click at [240, 107] on button "Volgende vraag" at bounding box center [263, 103] width 221 height 15
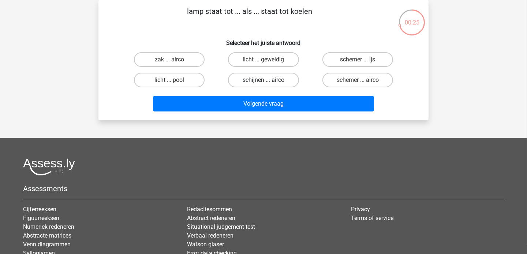
click at [258, 82] on label "schijnen ... airco" at bounding box center [263, 80] width 71 height 15
click at [263, 82] on input "schijnen ... airco" at bounding box center [265, 82] width 5 height 5
radio input "true"
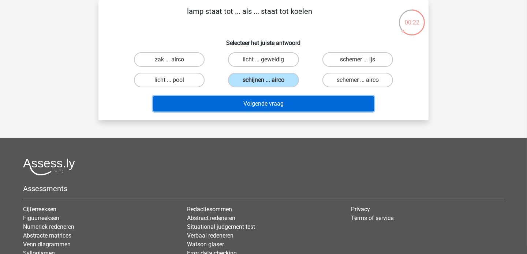
click at [259, 101] on button "Volgende vraag" at bounding box center [263, 103] width 221 height 15
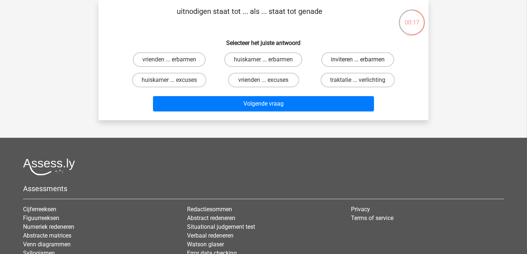
click at [360, 58] on label "inviteren ... erbarmen" at bounding box center [357, 59] width 73 height 15
click at [360, 60] on input "inviteren ... erbarmen" at bounding box center [359, 62] width 5 height 5
radio input "true"
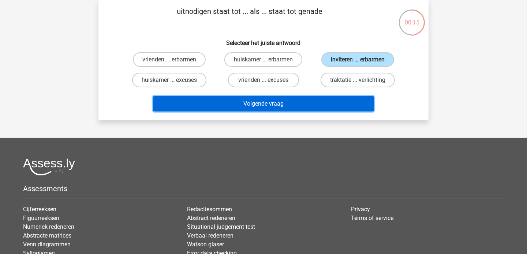
click at [252, 102] on button "Volgende vraag" at bounding box center [263, 103] width 221 height 15
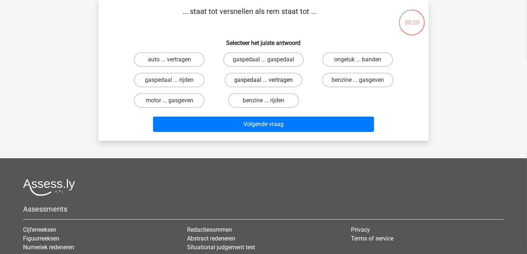
click at [270, 81] on label "gaspedaal ... vertragen" at bounding box center [264, 80] width 78 height 15
click at [268, 81] on input "gaspedaal ... vertragen" at bounding box center [265, 82] width 5 height 5
radio input "true"
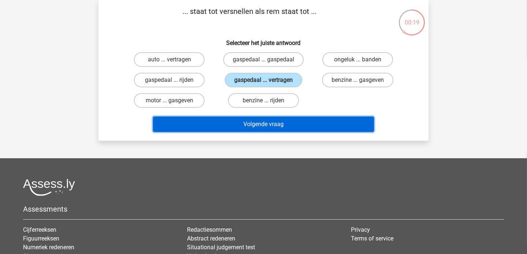
click at [255, 125] on button "Volgende vraag" at bounding box center [263, 124] width 221 height 15
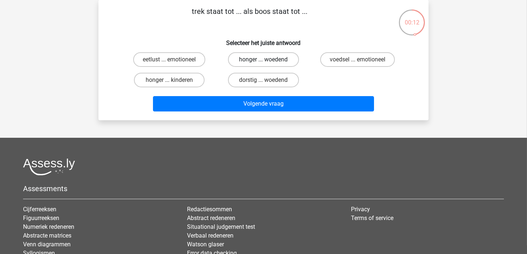
click at [267, 56] on label "honger ... woedend" at bounding box center [263, 59] width 71 height 15
click at [267, 60] on input "honger ... woedend" at bounding box center [265, 62] width 5 height 5
radio input "true"
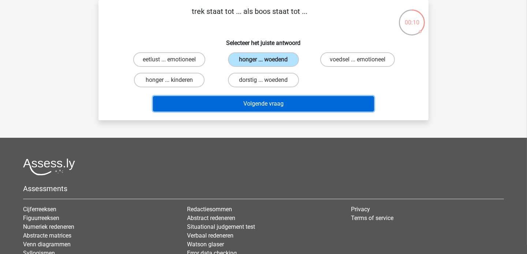
click at [243, 101] on button "Volgende vraag" at bounding box center [263, 103] width 221 height 15
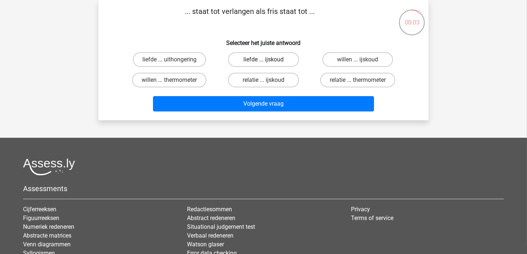
click at [268, 57] on label "liefde ... ijskoud" at bounding box center [263, 59] width 71 height 15
click at [268, 60] on input "liefde ... ijskoud" at bounding box center [265, 62] width 5 height 5
radio input "true"
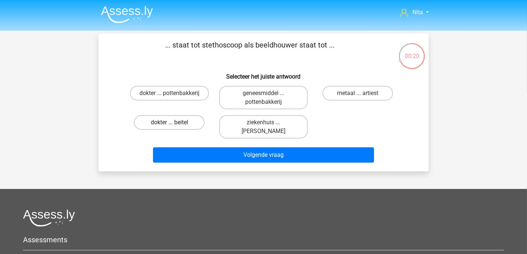
click at [180, 122] on label "dokter ... beitel" at bounding box center [169, 122] width 71 height 15
click at [174, 123] on input "dokter ... beitel" at bounding box center [171, 125] width 5 height 5
radio input "true"
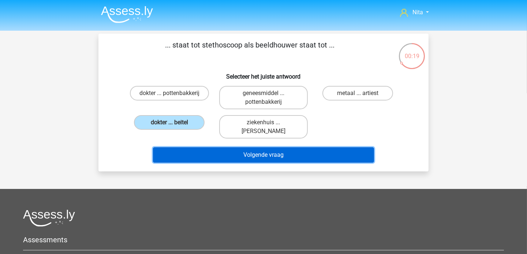
click at [230, 151] on button "Volgende vraag" at bounding box center [263, 154] width 221 height 15
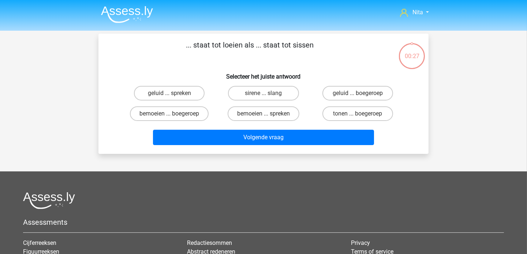
scroll to position [34, 0]
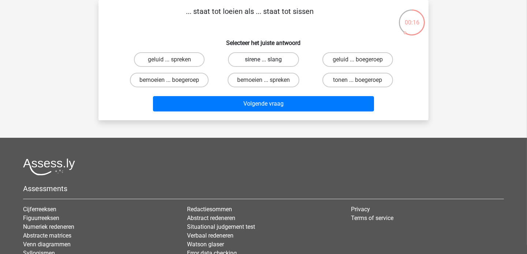
click at [274, 60] on label "sirene ... slang" at bounding box center [263, 59] width 71 height 15
click at [268, 60] on input "sirene ... slang" at bounding box center [265, 62] width 5 height 5
radio input "true"
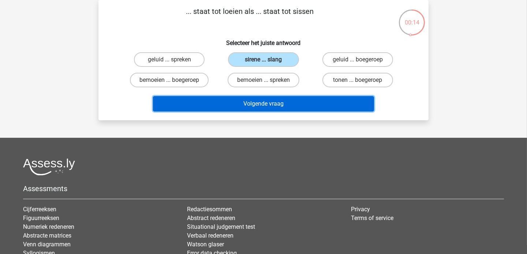
click at [243, 105] on button "Volgende vraag" at bounding box center [263, 103] width 221 height 15
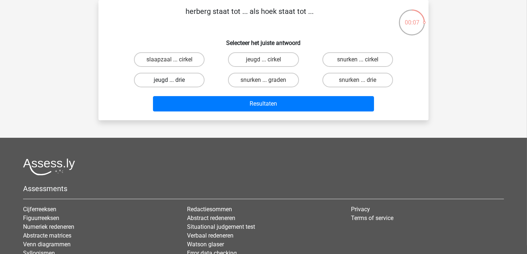
click at [169, 79] on label "jeugd ... drie" at bounding box center [169, 80] width 71 height 15
click at [169, 80] on input "jeugd ... drie" at bounding box center [171, 82] width 5 height 5
radio input "true"
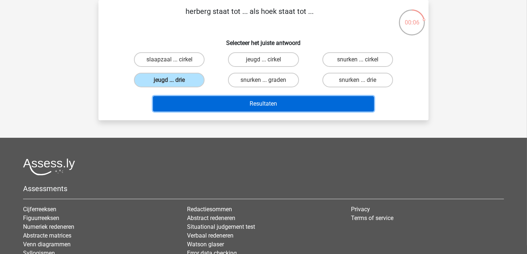
click at [207, 102] on button "Resultaten" at bounding box center [263, 103] width 221 height 15
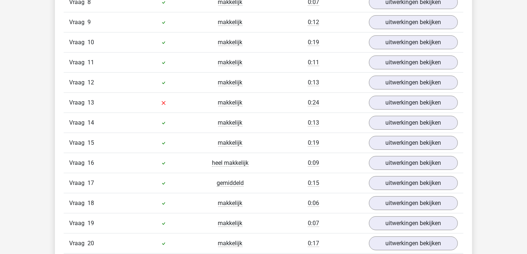
scroll to position [663, 0]
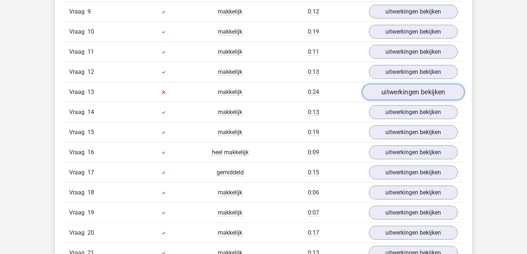
click at [392, 85] on link "uitwerkingen bekijken" at bounding box center [413, 92] width 102 height 16
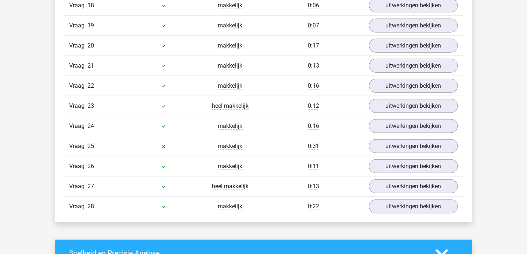
scroll to position [1037, 0]
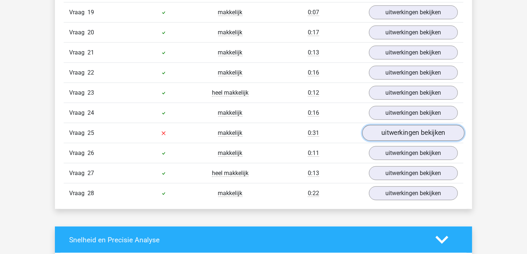
click at [418, 129] on link "uitwerkingen bekijken" at bounding box center [413, 133] width 102 height 16
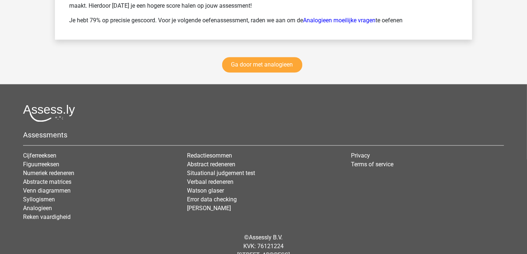
scroll to position [1797, 0]
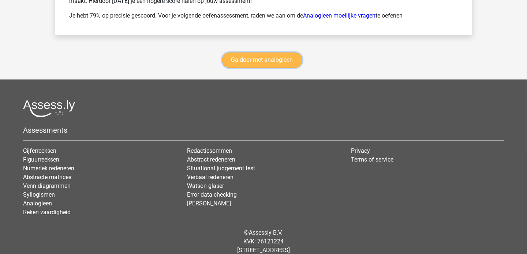
click at [269, 52] on link "Ga door met analogieen" at bounding box center [262, 59] width 80 height 15
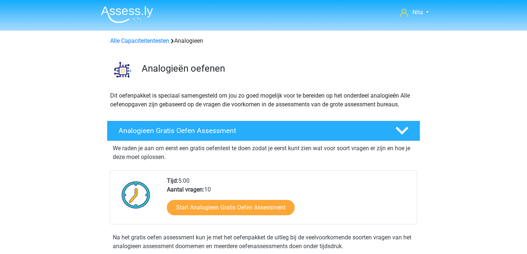
scroll to position [300, 0]
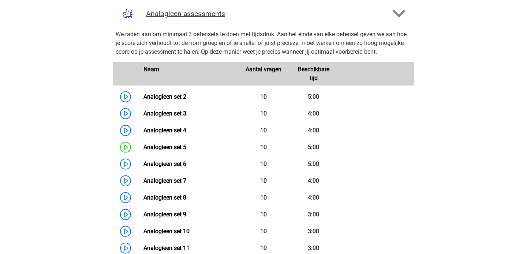
click at [401, 13] on polygon at bounding box center [398, 14] width 13 height 8
click at [397, 13] on polygon at bounding box center [398, 14] width 13 height 8
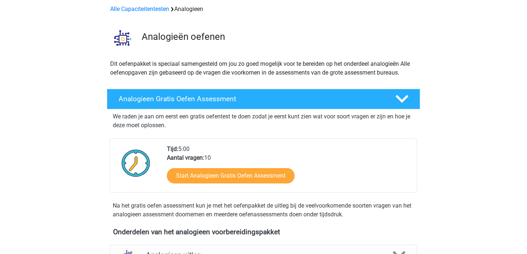
scroll to position [31, 0]
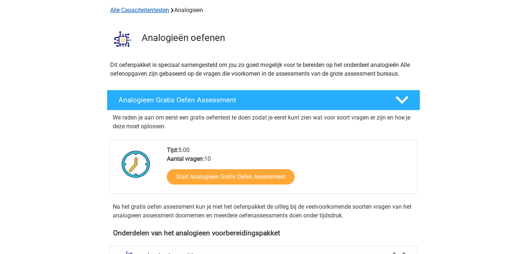
click at [140, 10] on link "Alle Capaciteitentesten" at bounding box center [139, 10] width 59 height 7
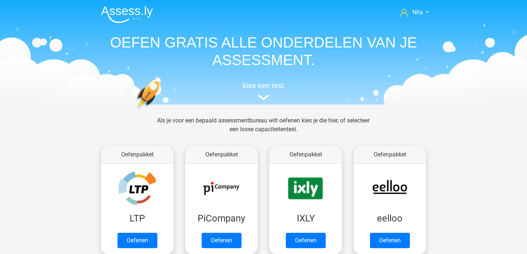
scroll to position [310, 0]
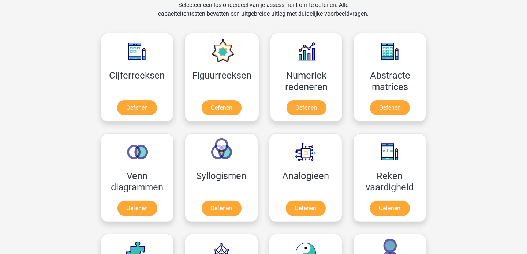
drag, startPoint x: 0, startPoint y: 0, endPoint x: 140, endPoint y: 10, distance: 140.1
click at [140, 10] on div "Selecteer een los onderdeel van je assessment om te oefenen. Alle capaciteitent…" at bounding box center [263, 14] width 337 height 26
click at [136, 206] on link "Oefenen" at bounding box center [137, 210] width 42 height 16
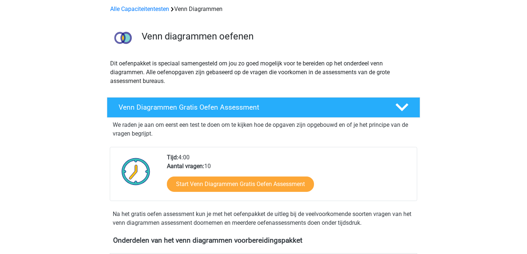
scroll to position [69, 0]
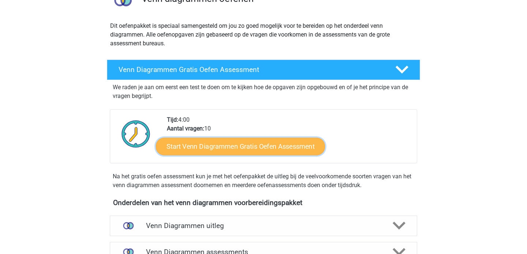
click at [219, 145] on link "Start Venn Diagrammen Gratis Oefen Assessment" at bounding box center [240, 147] width 169 height 18
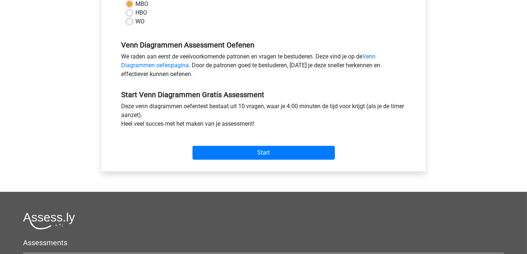
scroll to position [194, 0]
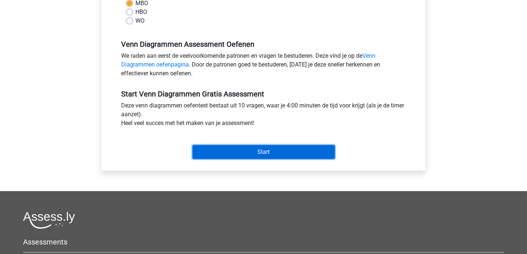
click at [260, 153] on input "Start" at bounding box center [263, 152] width 142 height 14
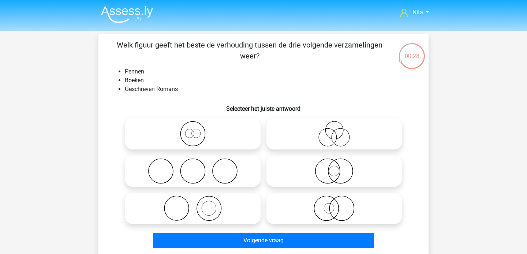
click at [181, 215] on icon at bounding box center [192, 209] width 129 height 26
click at [193, 205] on input "radio" at bounding box center [195, 202] width 5 height 5
radio input "true"
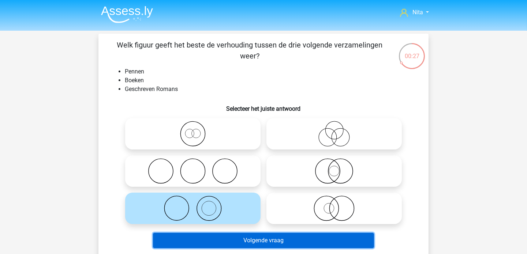
click at [215, 241] on button "Volgende vraag" at bounding box center [263, 240] width 221 height 15
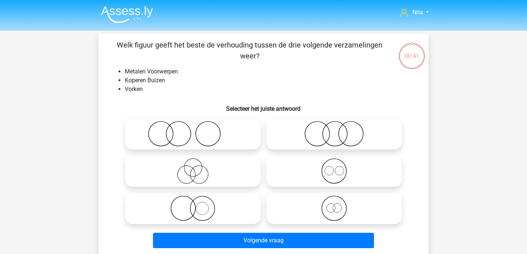
scroll to position [34, 0]
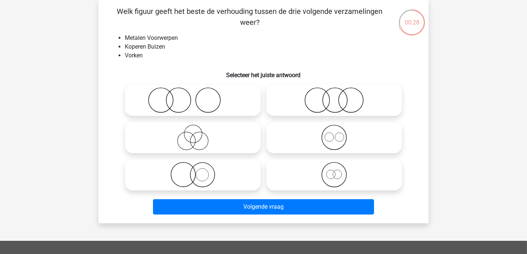
click at [175, 175] on icon at bounding box center [192, 175] width 129 height 26
click at [193, 171] on input "radio" at bounding box center [195, 168] width 5 height 5
radio input "true"
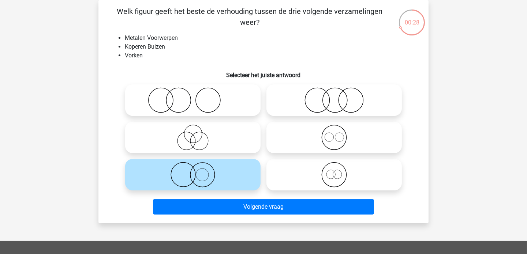
click at [175, 175] on icon at bounding box center [192, 175] width 129 height 26
click at [193, 171] on input "radio" at bounding box center [195, 168] width 5 height 5
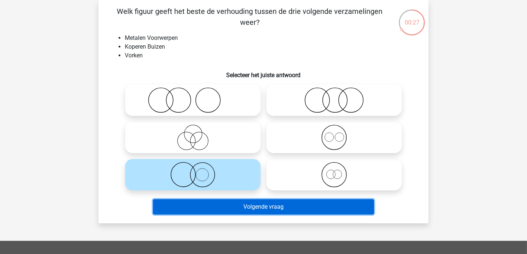
click at [211, 206] on button "Volgende vraag" at bounding box center [263, 206] width 221 height 15
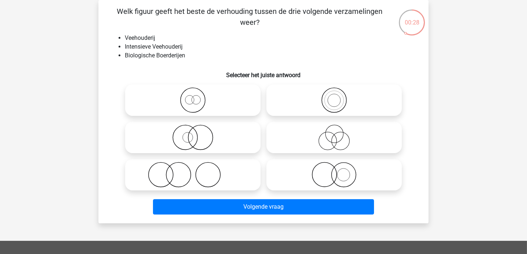
click at [217, 179] on icon at bounding box center [192, 175] width 129 height 26
click at [198, 171] on input "radio" at bounding box center [195, 168] width 5 height 5
radio input "true"
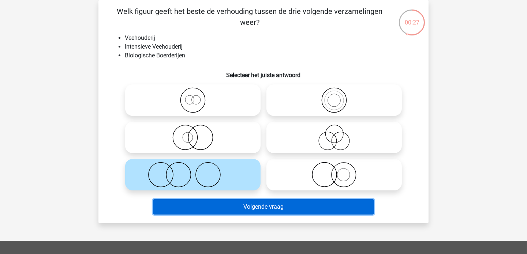
click at [223, 208] on button "Volgende vraag" at bounding box center [263, 206] width 221 height 15
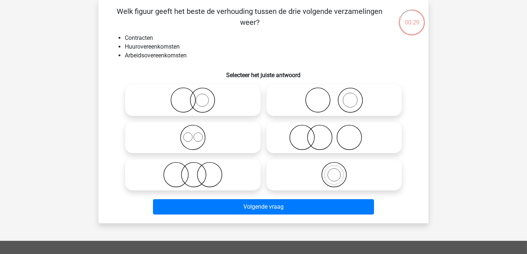
click at [196, 139] on icon at bounding box center [192, 138] width 129 height 26
click at [196, 134] on input "radio" at bounding box center [195, 131] width 5 height 5
radio input "true"
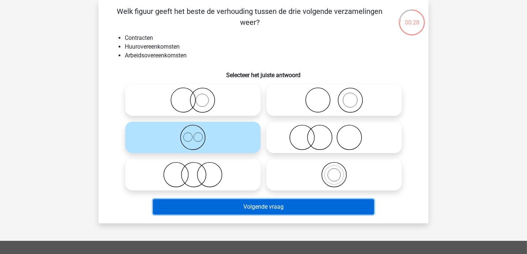
click at [225, 201] on button "Volgende vraag" at bounding box center [263, 206] width 221 height 15
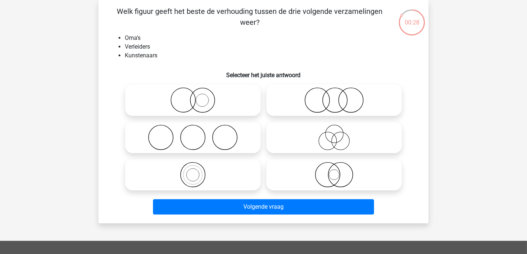
click at [319, 139] on circle at bounding box center [328, 141] width 18 height 18
click at [334, 134] on input "radio" at bounding box center [336, 131] width 5 height 5
radio input "true"
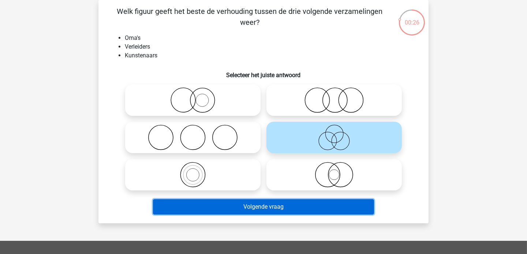
click at [243, 206] on button "Volgende vraag" at bounding box center [263, 206] width 221 height 15
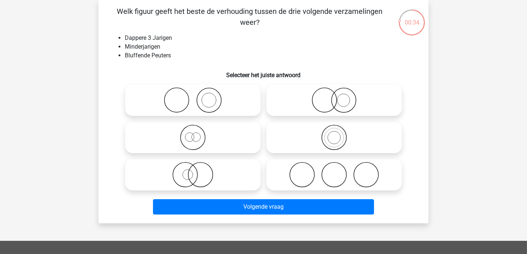
click at [191, 137] on icon at bounding box center [192, 138] width 129 height 26
click at [193, 134] on input "radio" at bounding box center [195, 131] width 5 height 5
radio input "true"
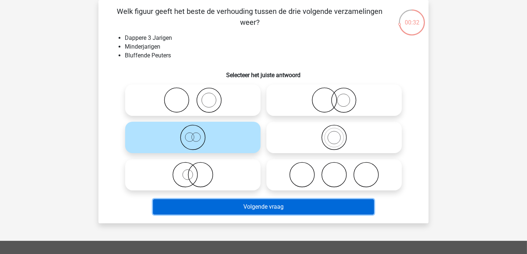
click at [234, 207] on button "Volgende vraag" at bounding box center [263, 206] width 221 height 15
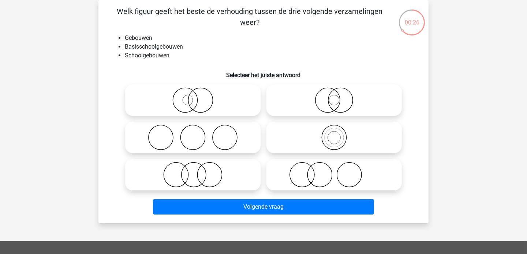
click at [304, 136] on icon at bounding box center [333, 138] width 129 height 26
click at [334, 134] on input "radio" at bounding box center [336, 131] width 5 height 5
radio input "true"
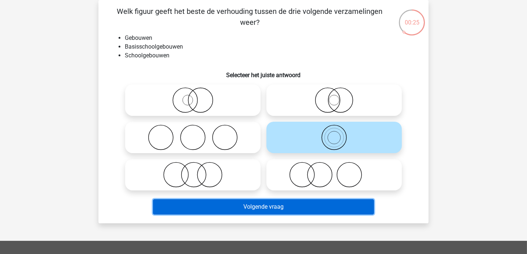
click at [241, 204] on button "Volgende vraag" at bounding box center [263, 206] width 221 height 15
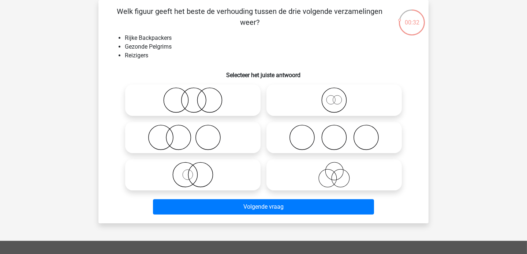
click at [199, 180] on icon at bounding box center [192, 175] width 129 height 26
click at [198, 171] on input "radio" at bounding box center [195, 168] width 5 height 5
radio input "true"
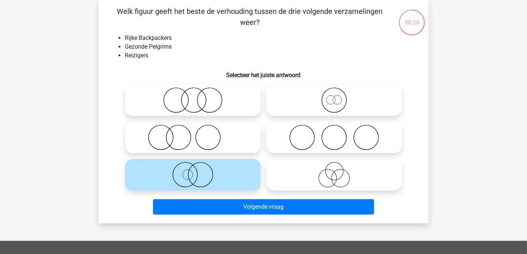
click at [329, 101] on icon at bounding box center [333, 100] width 129 height 26
click at [334, 97] on input "radio" at bounding box center [336, 94] width 5 height 5
radio input "true"
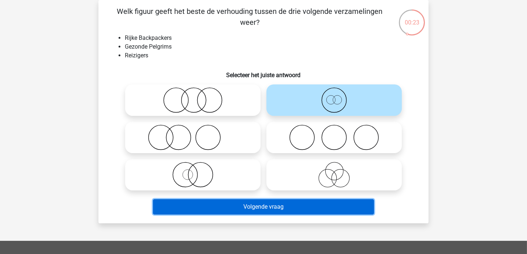
click at [249, 205] on button "Volgende vraag" at bounding box center [263, 206] width 221 height 15
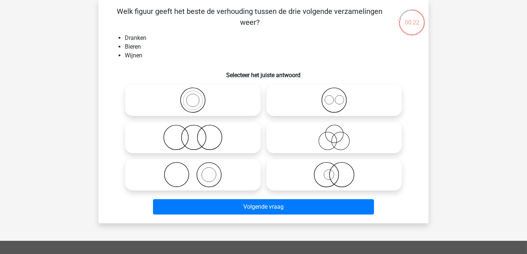
click at [315, 103] on icon at bounding box center [333, 100] width 129 height 26
click at [334, 97] on input "radio" at bounding box center [336, 94] width 5 height 5
radio input "true"
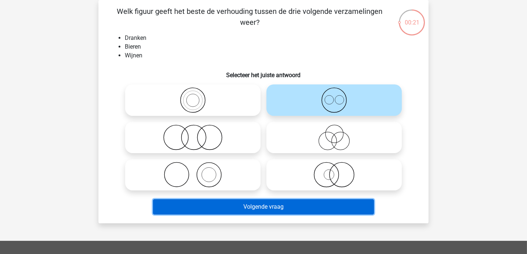
click at [259, 204] on button "Volgende vraag" at bounding box center [263, 206] width 221 height 15
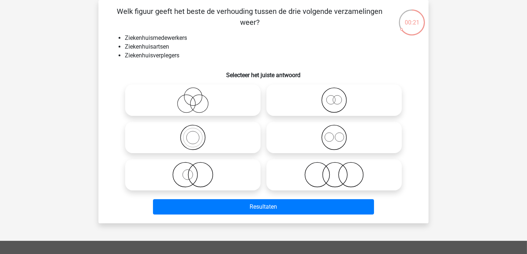
click at [293, 131] on icon at bounding box center [333, 138] width 129 height 26
click at [334, 131] on input "radio" at bounding box center [336, 131] width 5 height 5
radio input "true"
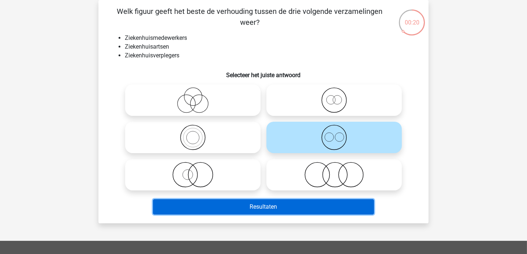
click at [243, 207] on button "Resultaten" at bounding box center [263, 206] width 221 height 15
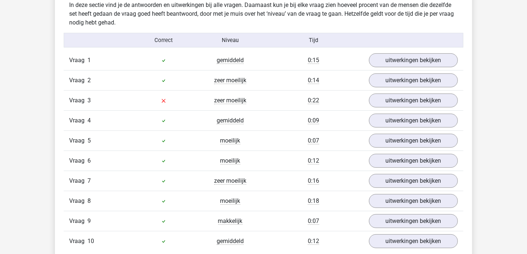
scroll to position [461, 0]
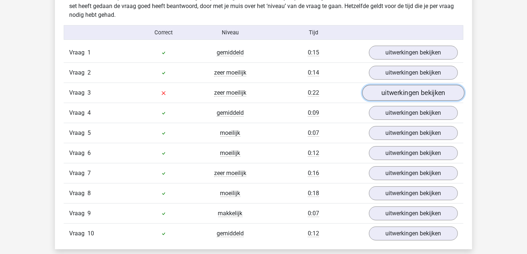
click at [391, 96] on link "uitwerkingen bekijken" at bounding box center [413, 93] width 102 height 16
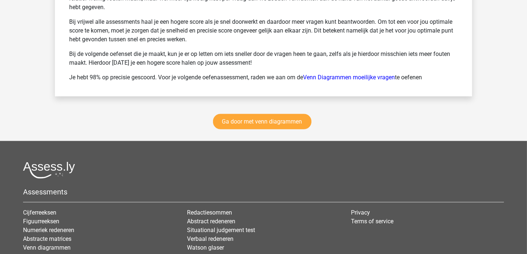
scroll to position [1355, 0]
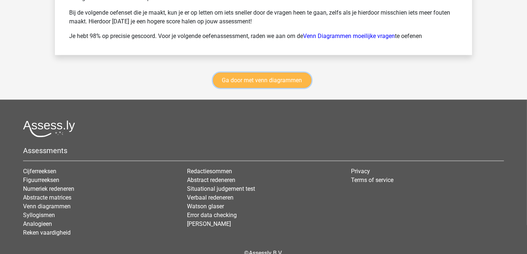
click at [287, 77] on link "Ga door met venn diagrammen" at bounding box center [262, 80] width 98 height 15
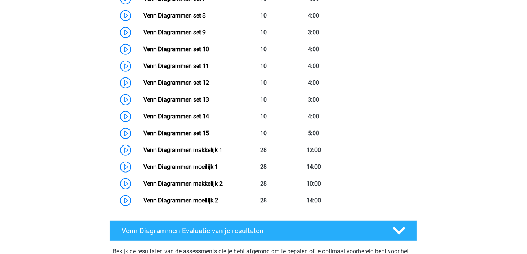
scroll to position [538, 0]
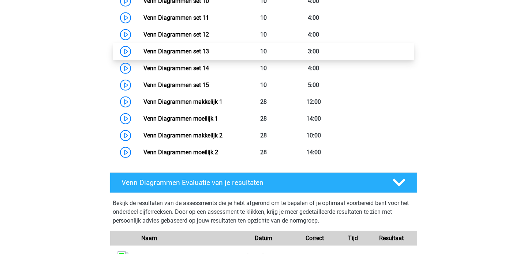
click at [168, 49] on link "Venn Diagrammen set 13" at bounding box center [175, 51] width 65 height 7
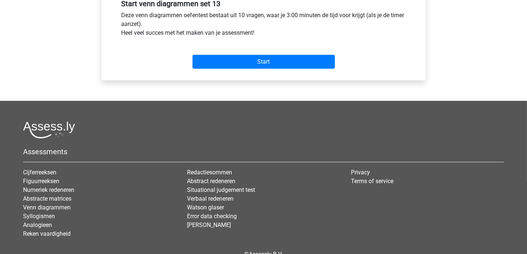
scroll to position [288, 0]
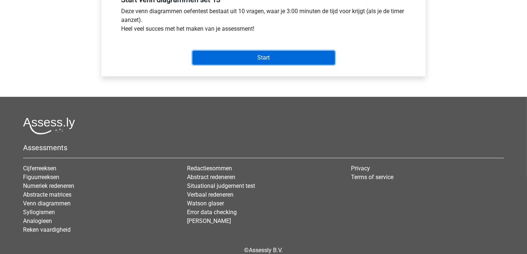
click at [235, 59] on input "Start" at bounding box center [263, 58] width 142 height 14
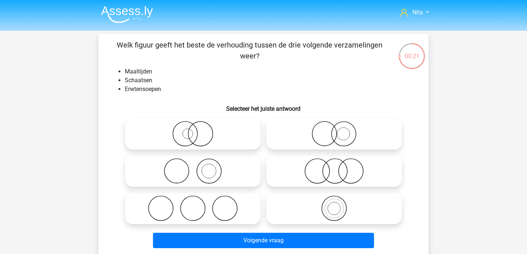
click at [212, 171] on icon at bounding box center [192, 171] width 129 height 26
click at [198, 168] on input "radio" at bounding box center [195, 165] width 5 height 5
radio input "true"
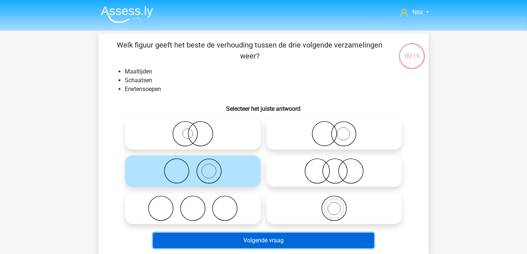
click at [241, 235] on button "Volgende vraag" at bounding box center [263, 240] width 221 height 15
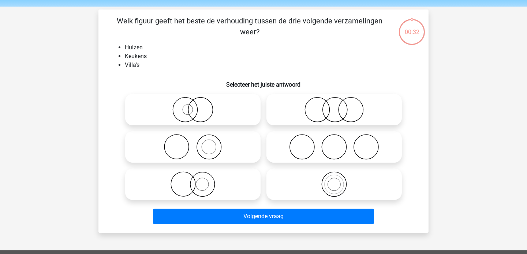
scroll to position [34, 0]
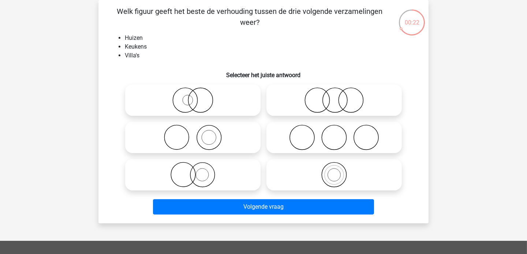
click at [214, 135] on icon at bounding box center [192, 138] width 129 height 26
click at [198, 134] on input "radio" at bounding box center [195, 131] width 5 height 5
radio input "true"
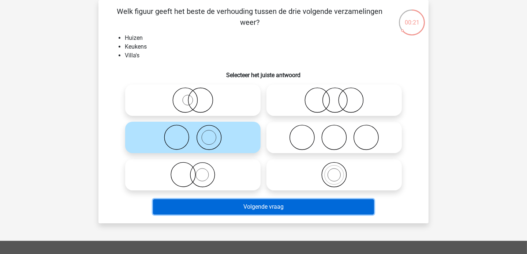
click at [239, 204] on button "Volgende vraag" at bounding box center [263, 206] width 221 height 15
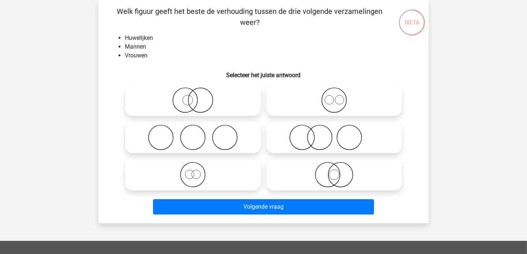
click at [283, 143] on icon at bounding box center [333, 138] width 129 height 26
click at [334, 134] on input "radio" at bounding box center [336, 131] width 5 height 5
radio input "true"
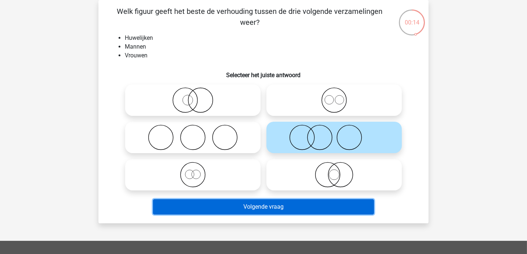
click at [249, 210] on button "Volgende vraag" at bounding box center [263, 206] width 221 height 15
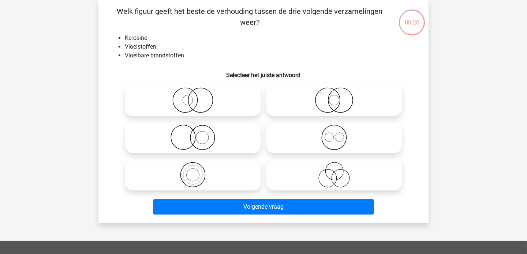
click at [196, 174] on icon at bounding box center [192, 175] width 129 height 26
click at [196, 171] on input "radio" at bounding box center [195, 168] width 5 height 5
radio input "true"
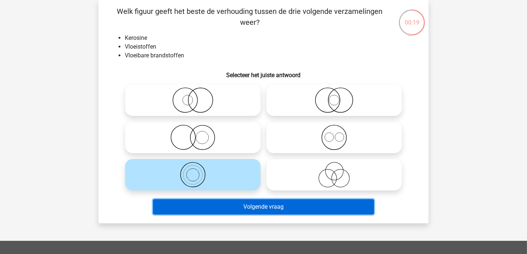
click at [228, 207] on button "Volgende vraag" at bounding box center [263, 206] width 221 height 15
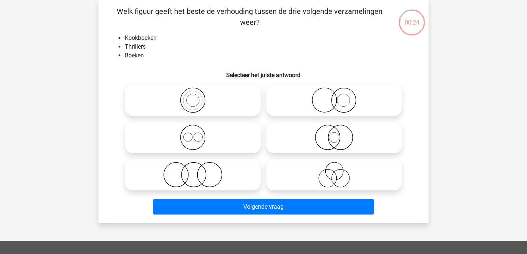
click at [193, 137] on icon at bounding box center [192, 138] width 129 height 26
click at [193, 134] on input "radio" at bounding box center [195, 131] width 5 height 5
radio input "true"
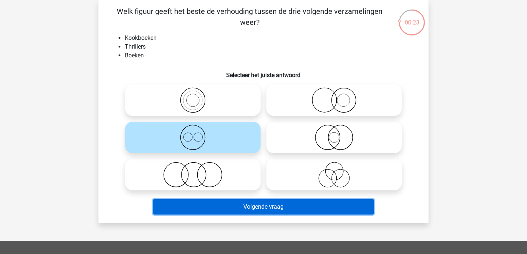
click at [221, 209] on button "Volgende vraag" at bounding box center [263, 206] width 221 height 15
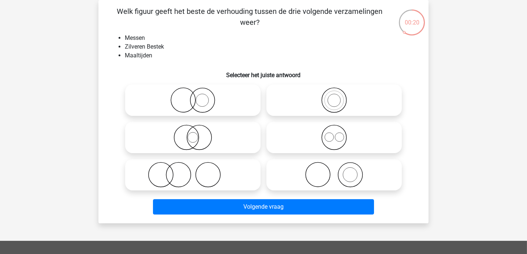
click at [181, 175] on icon at bounding box center [192, 175] width 129 height 26
click at [193, 171] on input "radio" at bounding box center [195, 168] width 5 height 5
radio input "true"
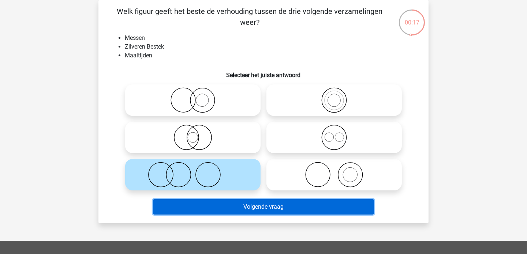
click at [202, 210] on button "Volgende vraag" at bounding box center [263, 206] width 221 height 15
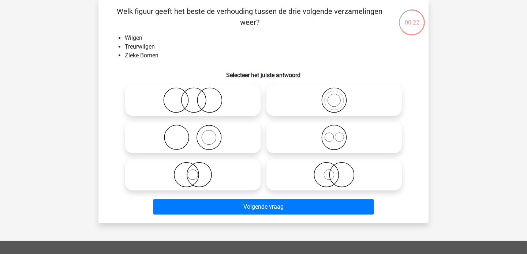
click at [195, 178] on icon at bounding box center [192, 175] width 129 height 26
click at [195, 171] on input "radio" at bounding box center [195, 168] width 5 height 5
radio input "true"
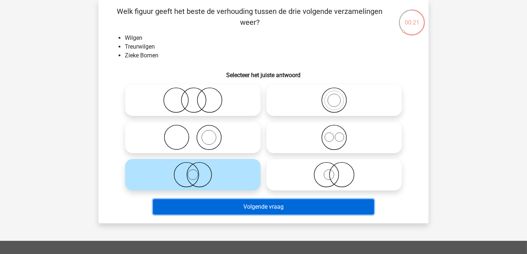
click at [218, 207] on button "Volgende vraag" at bounding box center [263, 206] width 221 height 15
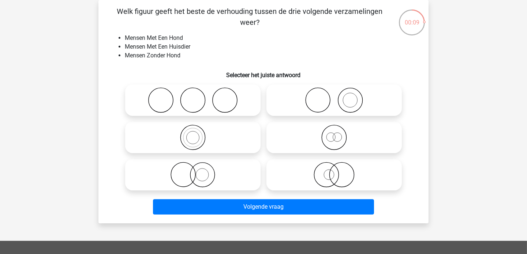
click at [303, 104] on icon at bounding box center [333, 100] width 129 height 26
click at [334, 97] on input "radio" at bounding box center [336, 94] width 5 height 5
radio input "true"
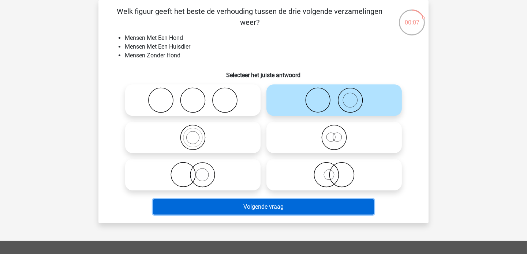
click at [248, 204] on button "Volgende vraag" at bounding box center [263, 206] width 221 height 15
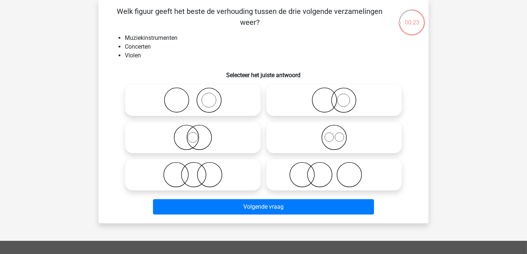
click at [180, 100] on icon at bounding box center [192, 100] width 129 height 26
click at [193, 97] on input "radio" at bounding box center [195, 94] width 5 height 5
radio input "true"
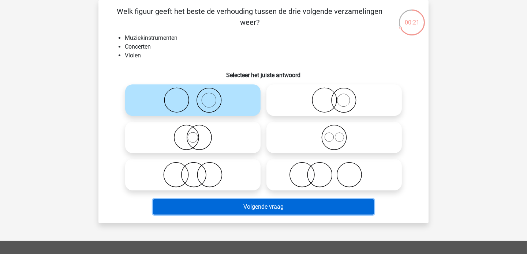
click at [208, 205] on button "Volgende vraag" at bounding box center [263, 206] width 221 height 15
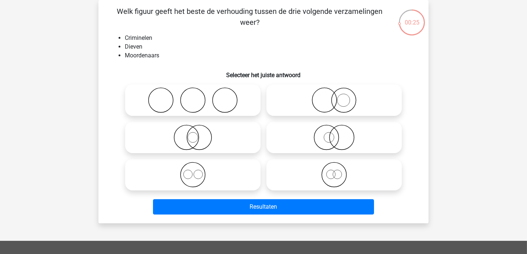
click at [208, 176] on icon at bounding box center [192, 175] width 129 height 26
click at [198, 171] on input "radio" at bounding box center [195, 168] width 5 height 5
radio input "true"
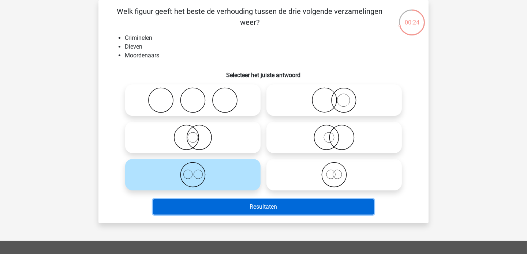
click at [224, 209] on button "Resultaten" at bounding box center [263, 206] width 221 height 15
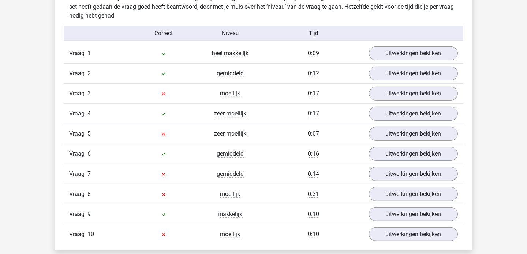
scroll to position [461, 0]
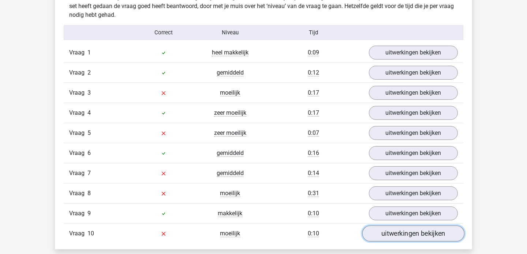
click at [399, 229] on link "uitwerkingen bekijken" at bounding box center [413, 234] width 102 height 16
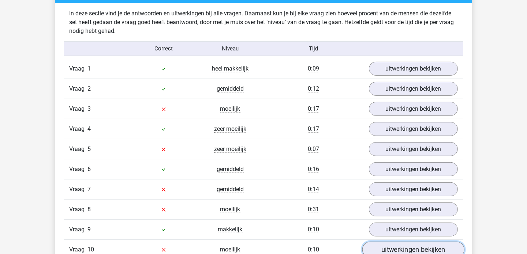
scroll to position [418, 0]
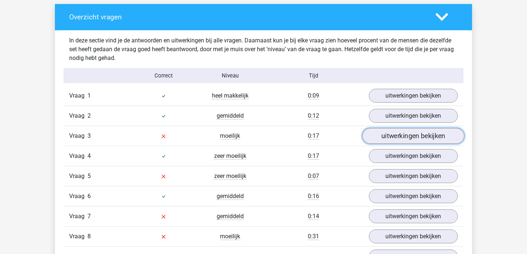
click at [424, 133] on link "uitwerkingen bekijken" at bounding box center [413, 136] width 102 height 16
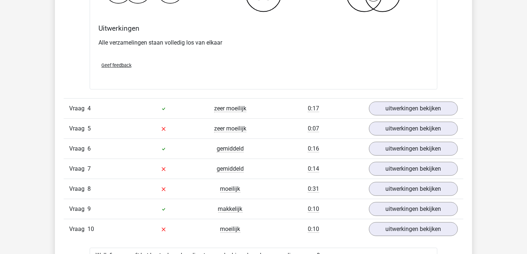
scroll to position [749, 0]
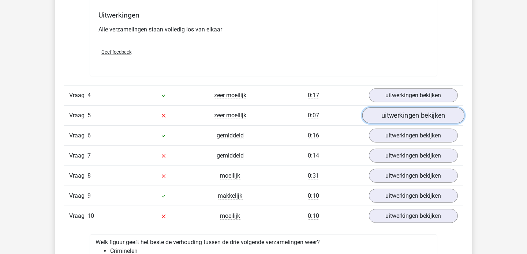
click at [410, 116] on link "uitwerkingen bekijken" at bounding box center [413, 116] width 102 height 16
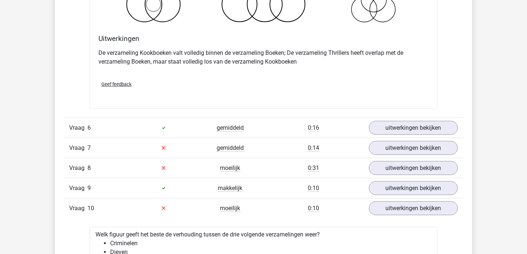
scroll to position [1037, 0]
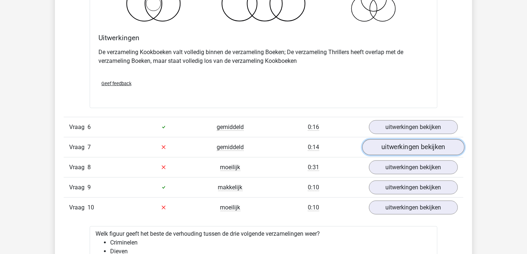
click at [413, 145] on link "uitwerkingen bekijken" at bounding box center [413, 147] width 102 height 16
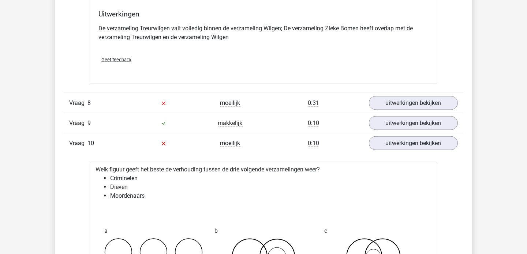
scroll to position [1383, 0]
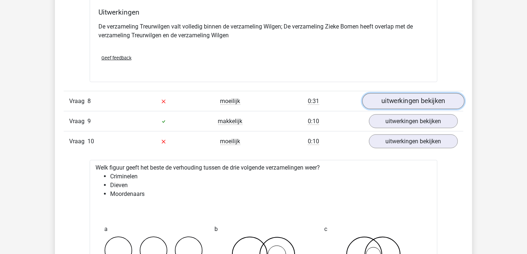
click at [426, 95] on link "uitwerkingen bekijken" at bounding box center [413, 101] width 102 height 16
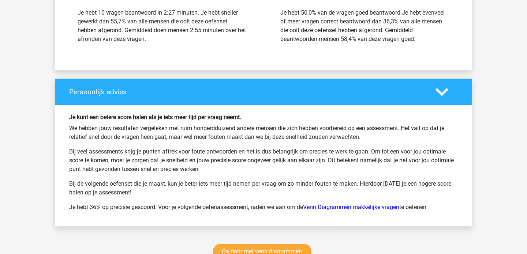
scroll to position [2291, 0]
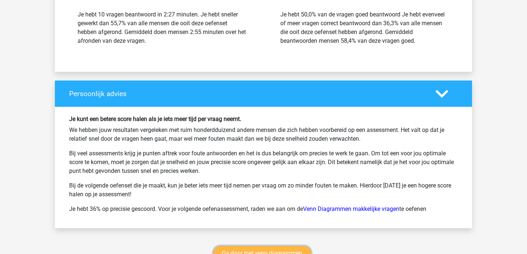
click at [271, 246] on link "Ga door met venn diagrammen" at bounding box center [262, 253] width 98 height 15
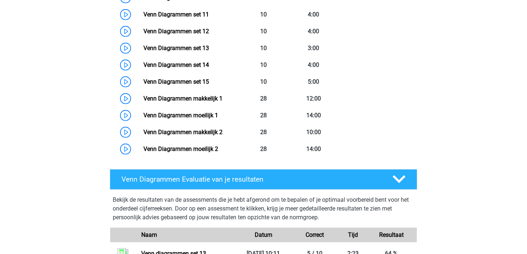
scroll to position [515, 0]
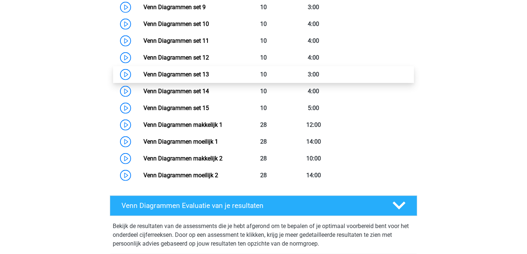
click at [186, 73] on link "Venn Diagrammen set 13" at bounding box center [175, 74] width 65 height 7
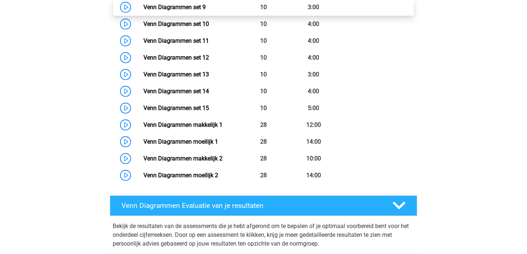
click at [186, 8] on link "Venn Diagrammen set 9" at bounding box center [174, 7] width 62 height 7
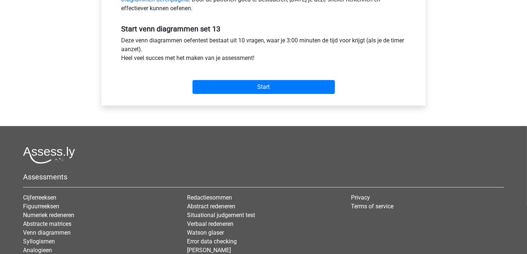
scroll to position [259, 0]
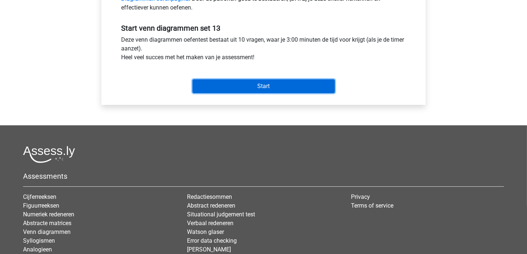
click at [254, 87] on input "Start" at bounding box center [263, 86] width 142 height 14
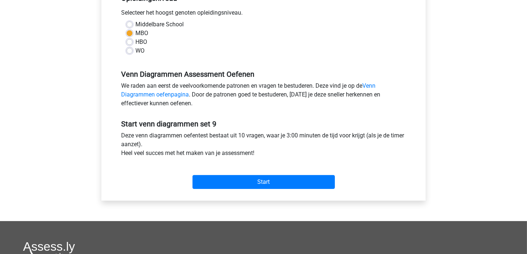
scroll to position [170, 0]
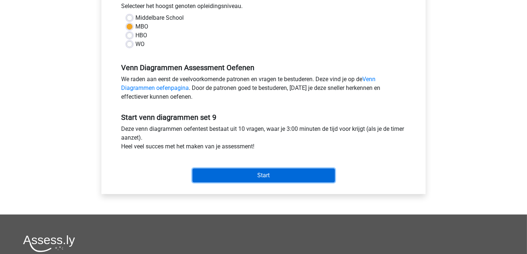
click at [265, 173] on input "Start" at bounding box center [263, 176] width 142 height 14
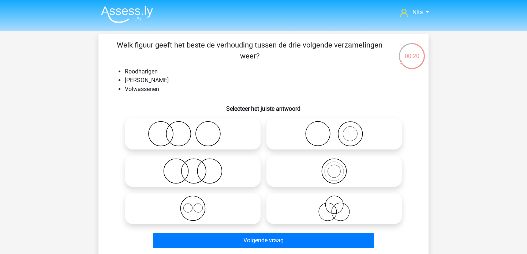
click at [168, 136] on icon at bounding box center [192, 134] width 129 height 26
click at [193, 130] on input "radio" at bounding box center [195, 127] width 5 height 5
radio input "true"
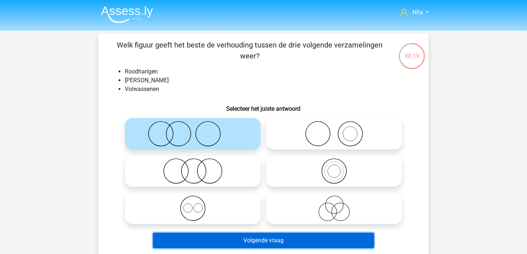
click at [236, 241] on button "Volgende vraag" at bounding box center [263, 240] width 221 height 15
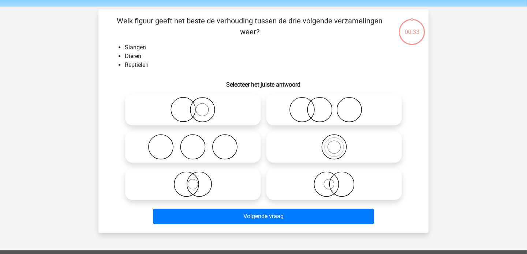
scroll to position [34, 0]
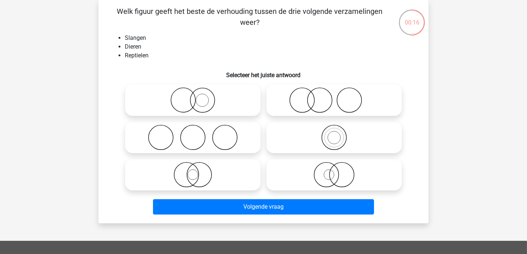
click at [324, 170] on icon at bounding box center [333, 175] width 129 height 26
click at [334, 170] on input "radio" at bounding box center [336, 168] width 5 height 5
radio input "true"
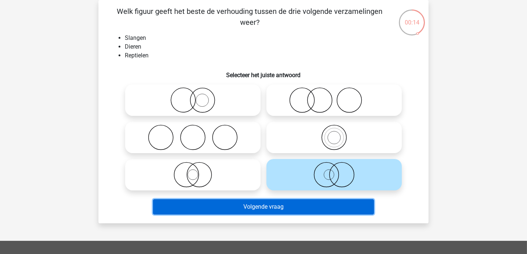
click at [253, 206] on button "Volgende vraag" at bounding box center [263, 206] width 221 height 15
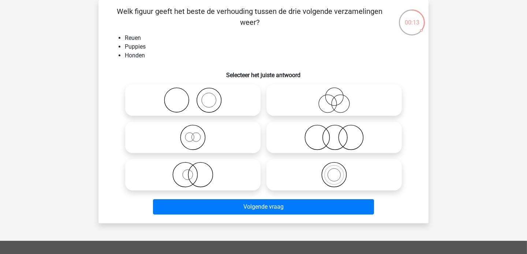
click at [222, 137] on icon at bounding box center [192, 138] width 129 height 26
click at [198, 134] on input "radio" at bounding box center [195, 131] width 5 height 5
radio input "true"
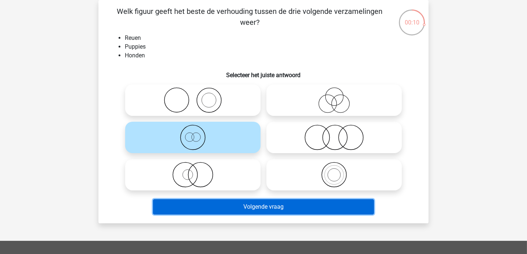
click at [240, 204] on button "Volgende vraag" at bounding box center [263, 206] width 221 height 15
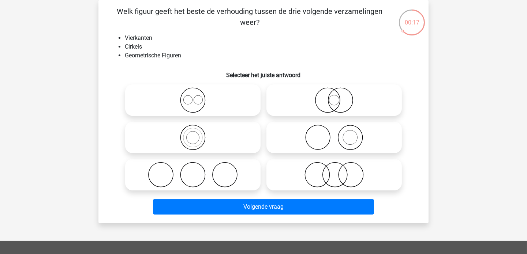
click at [189, 98] on icon at bounding box center [192, 100] width 129 height 26
click at [193, 97] on input "radio" at bounding box center [195, 94] width 5 height 5
radio input "true"
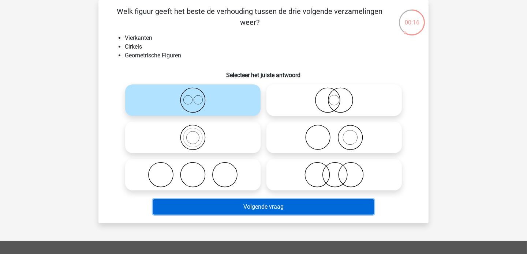
click at [237, 207] on button "Volgende vraag" at bounding box center [263, 206] width 221 height 15
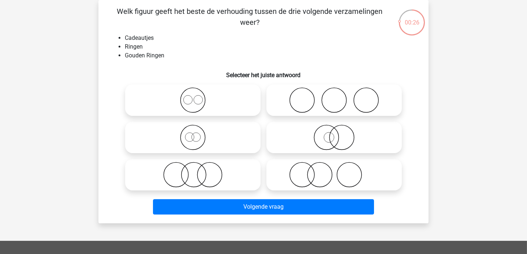
click at [311, 137] on icon at bounding box center [333, 138] width 129 height 26
click at [334, 134] on input "radio" at bounding box center [336, 131] width 5 height 5
radio input "true"
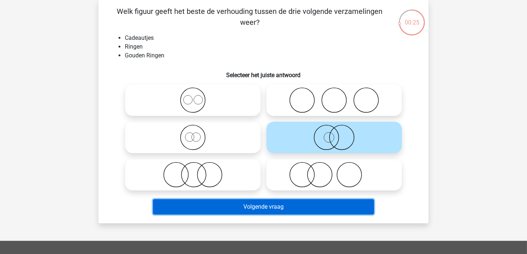
click at [265, 204] on button "Volgende vraag" at bounding box center [263, 206] width 221 height 15
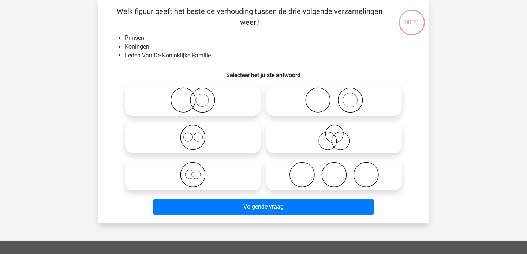
click at [225, 102] on icon at bounding box center [192, 100] width 129 height 26
click at [198, 97] on input "radio" at bounding box center [195, 94] width 5 height 5
radio input "true"
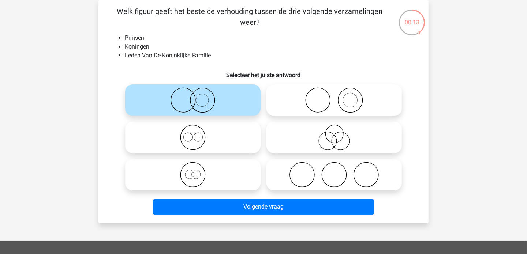
click at [213, 138] on icon at bounding box center [192, 138] width 129 height 26
click at [198, 134] on input "radio" at bounding box center [195, 131] width 5 height 5
radio input "true"
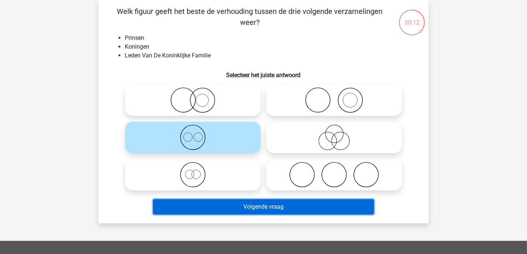
click at [224, 207] on button "Volgende vraag" at bounding box center [263, 206] width 221 height 15
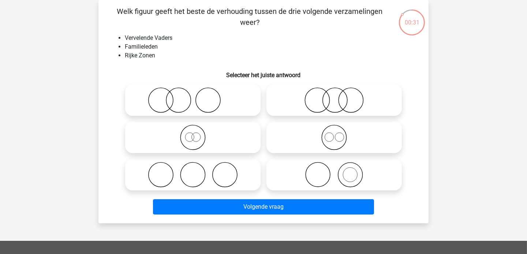
click at [194, 138] on circle at bounding box center [189, 137] width 9 height 9
click at [194, 134] on input "radio" at bounding box center [195, 131] width 5 height 5
radio input "true"
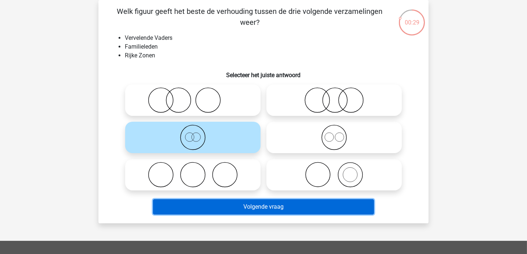
click at [223, 206] on button "Volgende vraag" at bounding box center [263, 206] width 221 height 15
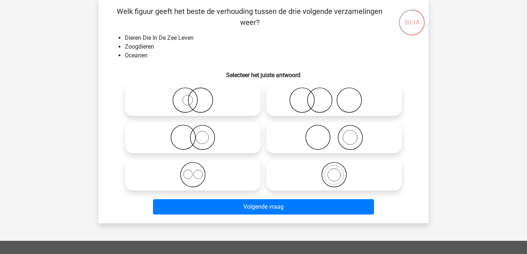
click at [210, 96] on icon at bounding box center [192, 100] width 129 height 26
click at [198, 96] on input "radio" at bounding box center [195, 94] width 5 height 5
radio input "true"
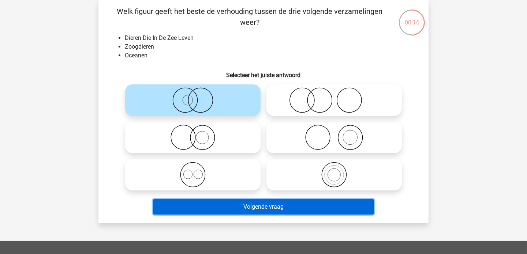
click at [235, 204] on button "Volgende vraag" at bounding box center [263, 206] width 221 height 15
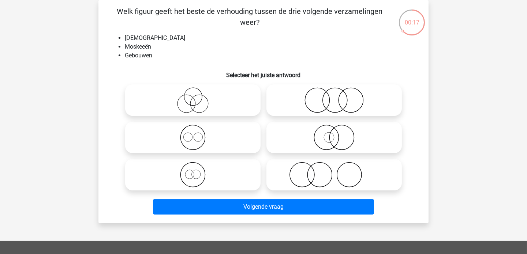
click at [178, 144] on icon at bounding box center [192, 138] width 129 height 26
click at [193, 134] on input "radio" at bounding box center [195, 131] width 5 height 5
radio input "true"
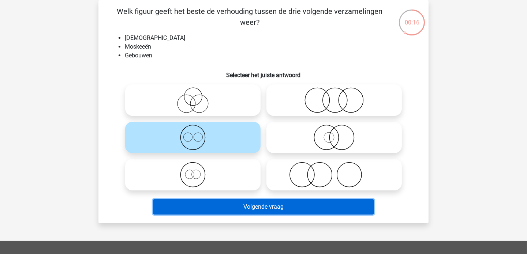
click at [194, 203] on button "Volgende vraag" at bounding box center [263, 206] width 221 height 15
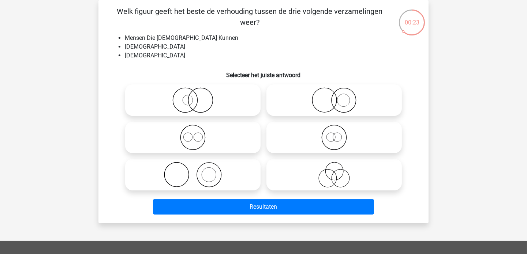
click at [309, 138] on icon at bounding box center [333, 138] width 129 height 26
click at [334, 134] on input "radio" at bounding box center [336, 131] width 5 height 5
radio input "true"
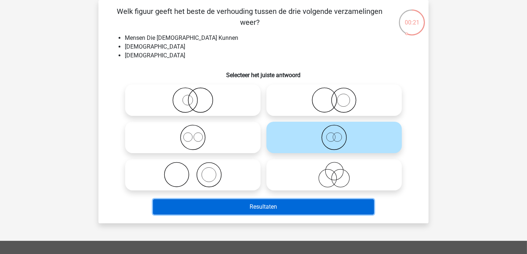
click at [241, 206] on button "Resultaten" at bounding box center [263, 206] width 221 height 15
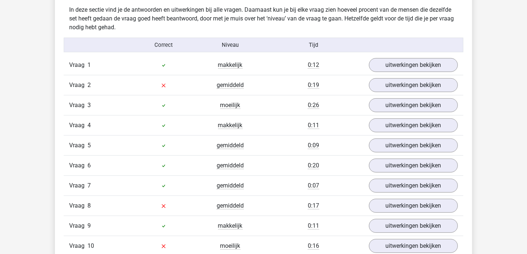
scroll to position [476, 0]
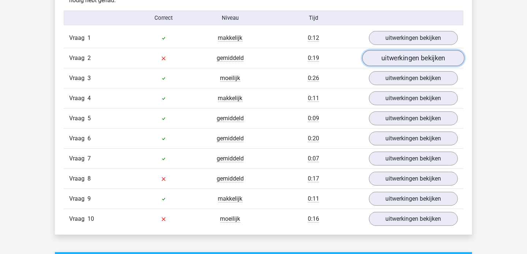
click at [436, 54] on link "uitwerkingen bekijken" at bounding box center [413, 58] width 102 height 16
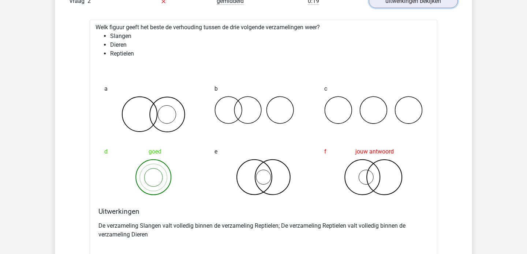
scroll to position [533, 0]
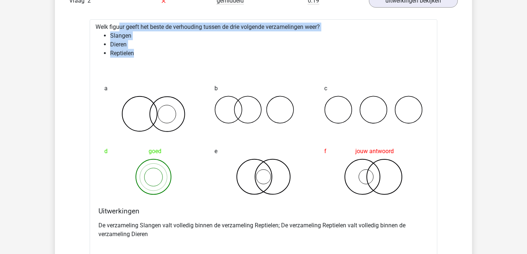
drag, startPoint x: 136, startPoint y: 52, endPoint x: 97, endPoint y: 26, distance: 46.8
click at [97, 26] on div "Welk figuur geeft het beste de verhouding tussen de drie volgende verzamelingen…" at bounding box center [263, 150] width 347 height 262
copy div "Welk figuur geeft het beste de verhouding tussen de drie volgende verzamelingen…"
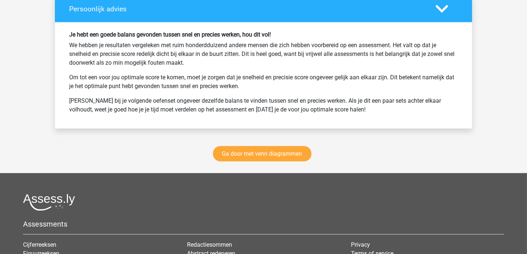
scroll to position [1271, 0]
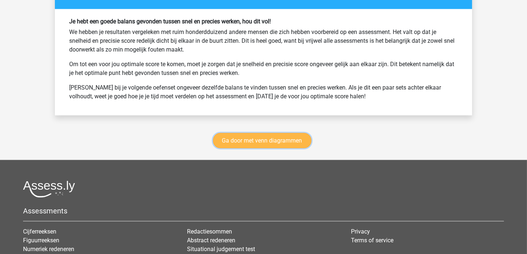
click at [272, 133] on link "Ga door met venn diagrammen" at bounding box center [262, 140] width 98 height 15
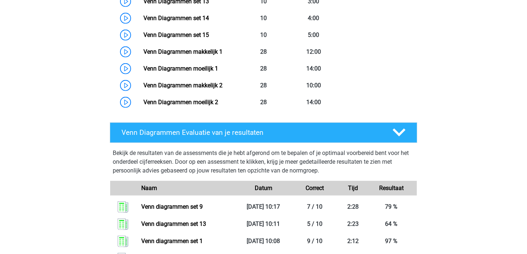
scroll to position [584, 0]
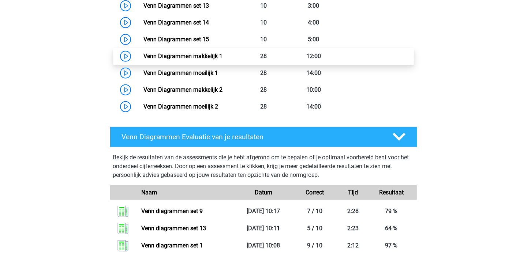
click at [163, 53] on link "Venn Diagrammen makkelijk 1" at bounding box center [182, 56] width 79 height 7
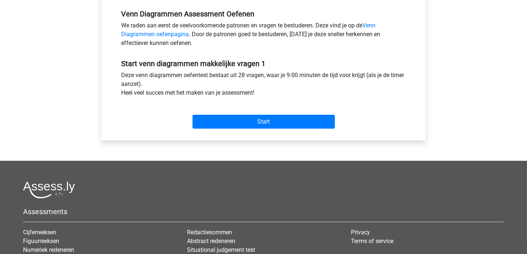
scroll to position [237, 0]
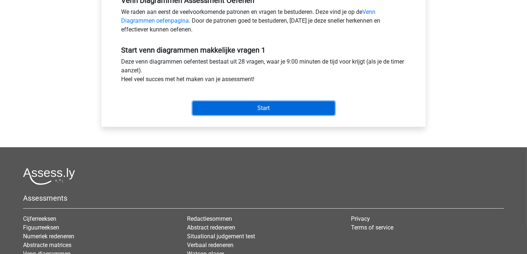
click at [247, 110] on input "Start" at bounding box center [263, 108] width 142 height 14
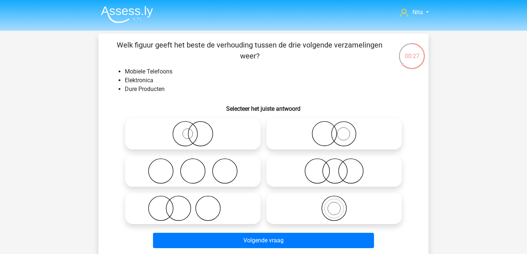
click at [356, 162] on icon at bounding box center [333, 171] width 129 height 26
click at [339, 163] on input "radio" at bounding box center [336, 165] width 5 height 5
radio input "true"
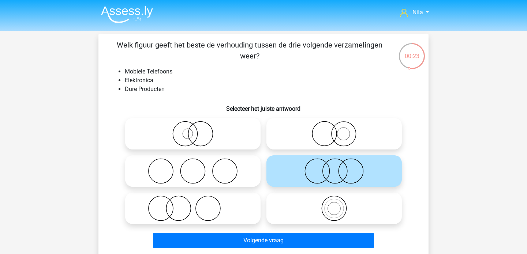
click at [229, 136] on icon at bounding box center [192, 134] width 129 height 26
click at [198, 130] on input "radio" at bounding box center [195, 127] width 5 height 5
radio input "true"
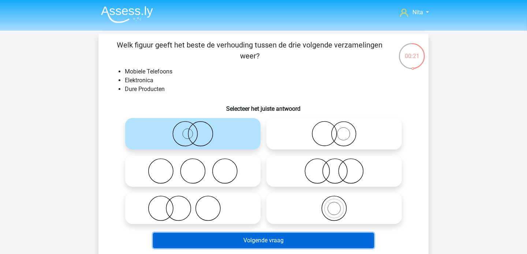
click at [252, 240] on button "Volgende vraag" at bounding box center [263, 240] width 221 height 15
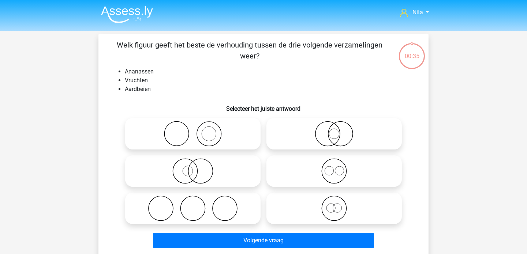
scroll to position [34, 0]
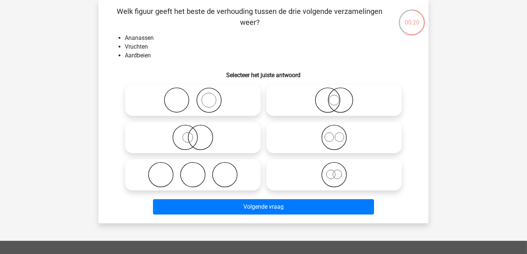
click at [292, 130] on icon at bounding box center [333, 138] width 129 height 26
click at [334, 130] on input "radio" at bounding box center [336, 131] width 5 height 5
radio input "true"
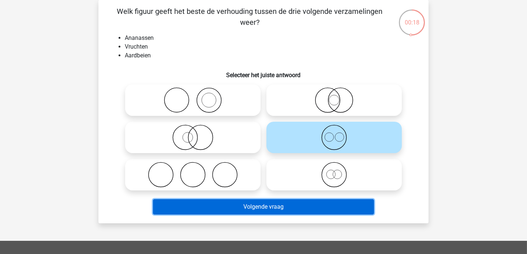
click at [226, 208] on button "Volgende vraag" at bounding box center [263, 206] width 221 height 15
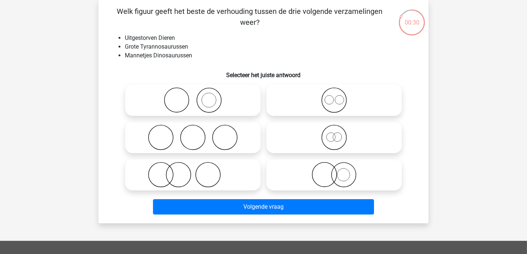
click at [311, 138] on icon at bounding box center [333, 138] width 129 height 26
click at [334, 134] on input "radio" at bounding box center [336, 131] width 5 height 5
radio input "true"
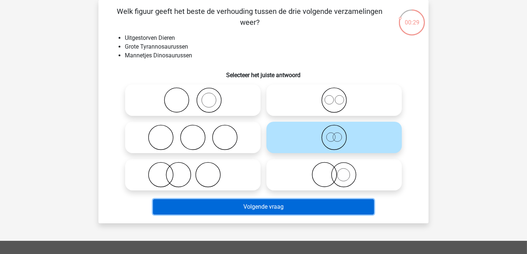
click at [255, 204] on button "Volgende vraag" at bounding box center [263, 206] width 221 height 15
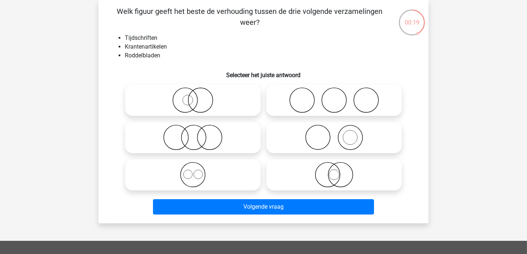
click at [301, 134] on icon at bounding box center [333, 138] width 129 height 26
click at [334, 134] on input "radio" at bounding box center [336, 131] width 5 height 5
radio input "true"
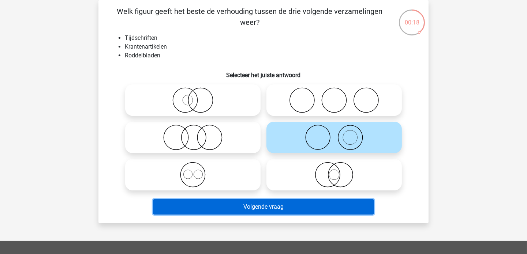
click at [257, 204] on button "Volgende vraag" at bounding box center [263, 206] width 221 height 15
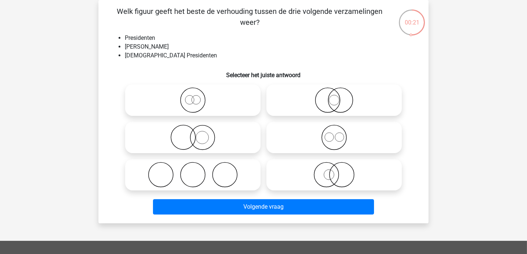
click at [293, 185] on icon at bounding box center [333, 175] width 129 height 26
click at [334, 171] on input "radio" at bounding box center [336, 168] width 5 height 5
radio input "true"
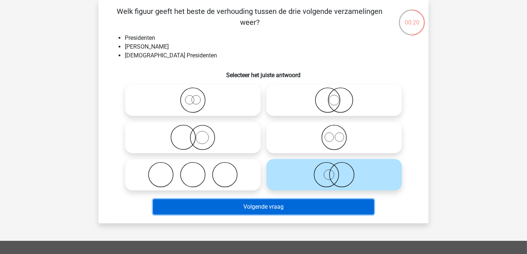
click at [269, 203] on button "Volgende vraag" at bounding box center [263, 206] width 221 height 15
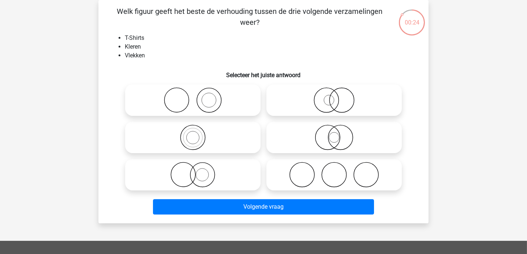
click at [164, 99] on icon at bounding box center [192, 100] width 129 height 26
click at [193, 97] on input "radio" at bounding box center [195, 94] width 5 height 5
radio input "true"
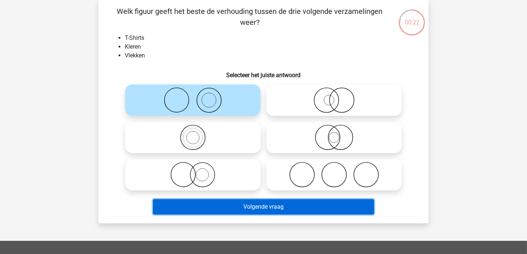
click at [205, 203] on button "Volgende vraag" at bounding box center [263, 206] width 221 height 15
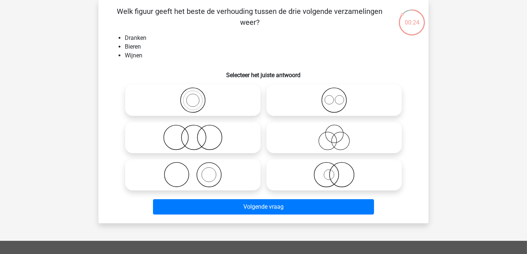
click at [319, 106] on icon at bounding box center [333, 100] width 129 height 26
click at [334, 97] on input "radio" at bounding box center [336, 94] width 5 height 5
radio input "true"
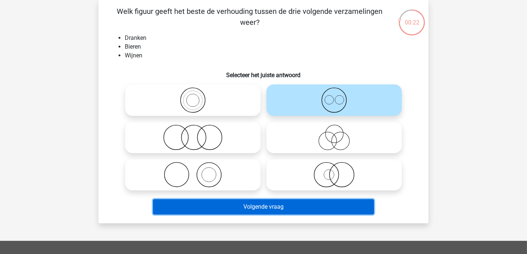
click at [255, 207] on button "Volgende vraag" at bounding box center [263, 206] width 221 height 15
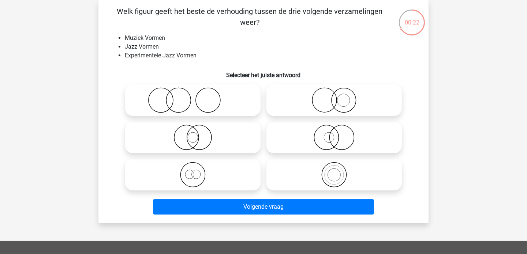
click at [298, 175] on icon at bounding box center [333, 175] width 129 height 26
click at [334, 171] on input "radio" at bounding box center [336, 168] width 5 height 5
radio input "true"
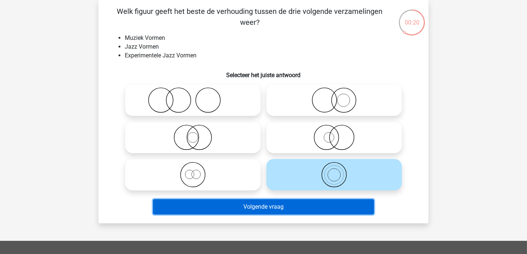
click at [250, 208] on button "Volgende vraag" at bounding box center [263, 206] width 221 height 15
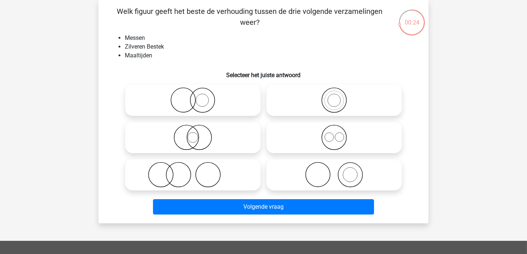
click at [200, 173] on icon at bounding box center [192, 175] width 129 height 26
click at [198, 171] on input "radio" at bounding box center [195, 168] width 5 height 5
radio input "true"
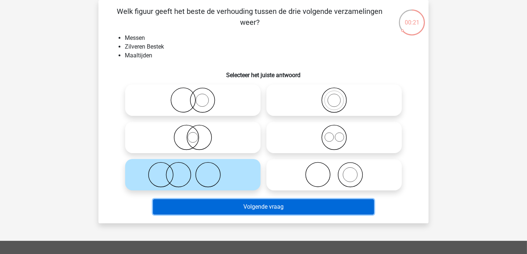
click at [214, 203] on button "Volgende vraag" at bounding box center [263, 206] width 221 height 15
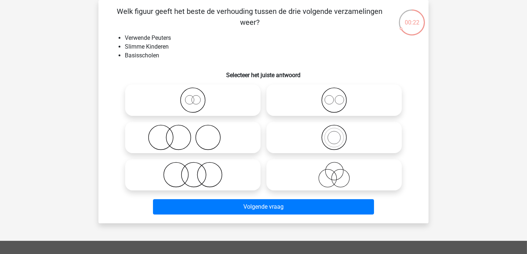
click at [177, 141] on icon at bounding box center [192, 138] width 129 height 26
click at [193, 134] on input "radio" at bounding box center [195, 131] width 5 height 5
radio input "true"
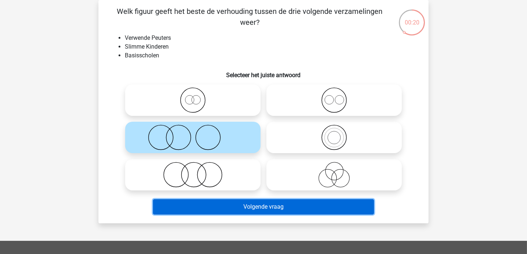
click at [214, 206] on button "Volgende vraag" at bounding box center [263, 206] width 221 height 15
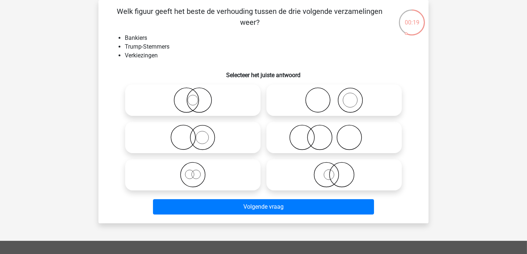
click at [303, 131] on icon at bounding box center [333, 138] width 129 height 26
click at [334, 131] on input "radio" at bounding box center [336, 131] width 5 height 5
radio input "true"
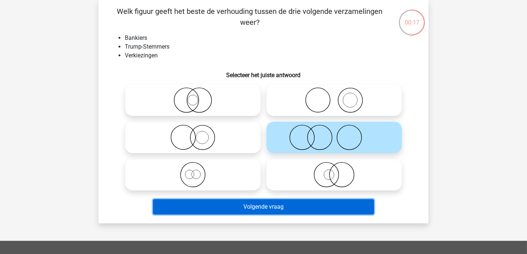
click at [228, 206] on button "Volgende vraag" at bounding box center [263, 206] width 221 height 15
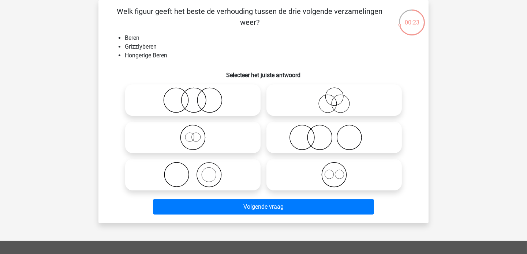
click at [185, 141] on icon at bounding box center [192, 138] width 129 height 26
click at [193, 134] on input "radio" at bounding box center [195, 131] width 5 height 5
radio input "true"
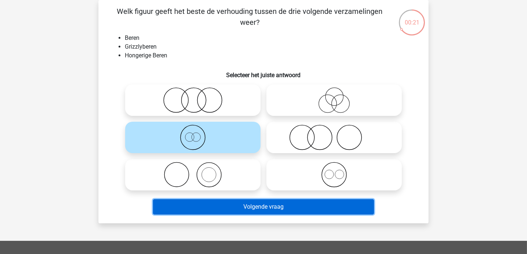
click at [201, 204] on button "Volgende vraag" at bounding box center [263, 206] width 221 height 15
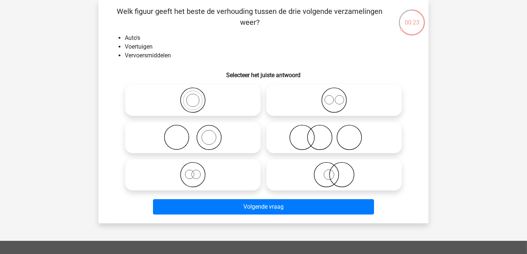
click at [199, 170] on icon at bounding box center [192, 175] width 129 height 26
click at [198, 170] on input "radio" at bounding box center [195, 168] width 5 height 5
radio input "true"
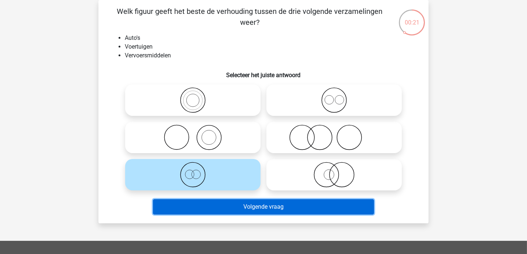
click at [234, 202] on button "Volgende vraag" at bounding box center [263, 206] width 221 height 15
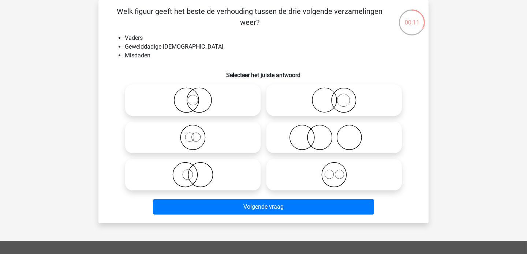
click at [221, 179] on icon at bounding box center [192, 175] width 129 height 26
click at [198, 171] on input "radio" at bounding box center [195, 168] width 5 height 5
radio input "true"
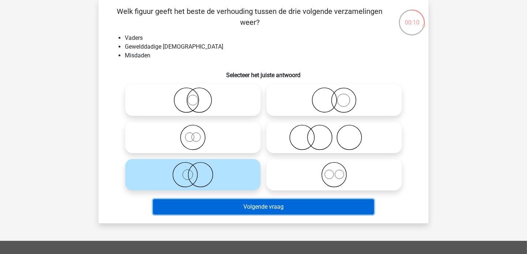
click at [227, 203] on button "Volgende vraag" at bounding box center [263, 206] width 221 height 15
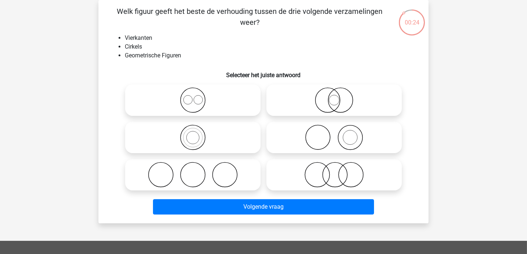
click at [191, 132] on icon at bounding box center [192, 138] width 129 height 26
click at [193, 132] on input "radio" at bounding box center [195, 131] width 5 height 5
radio input "true"
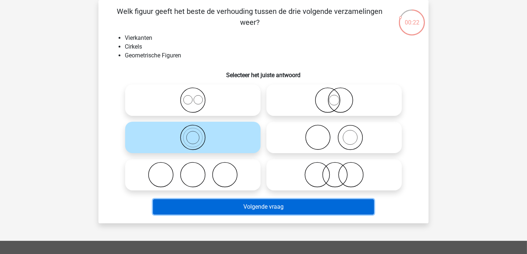
click at [226, 203] on button "Volgende vraag" at bounding box center [263, 206] width 221 height 15
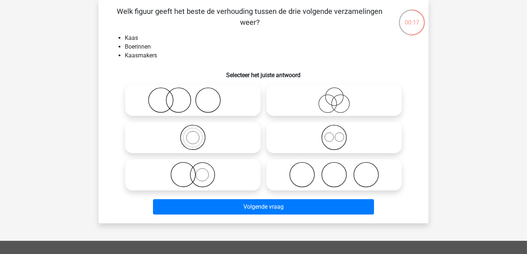
click at [233, 103] on icon at bounding box center [192, 100] width 129 height 26
click at [198, 97] on input "radio" at bounding box center [195, 94] width 5 height 5
radio input "true"
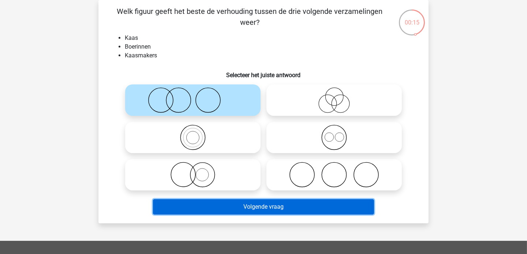
click at [245, 206] on button "Volgende vraag" at bounding box center [263, 206] width 221 height 15
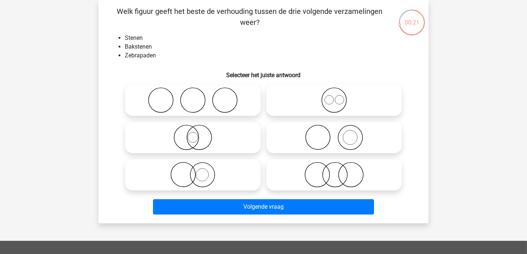
click at [298, 136] on icon at bounding box center [333, 138] width 129 height 26
click at [334, 134] on input "radio" at bounding box center [336, 131] width 5 height 5
radio input "true"
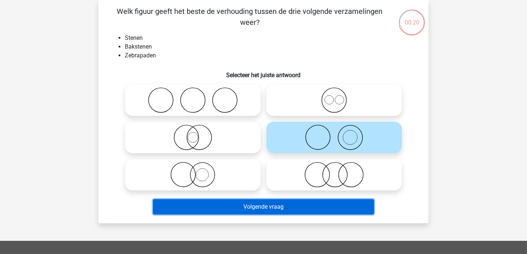
click at [232, 209] on button "Volgende vraag" at bounding box center [263, 206] width 221 height 15
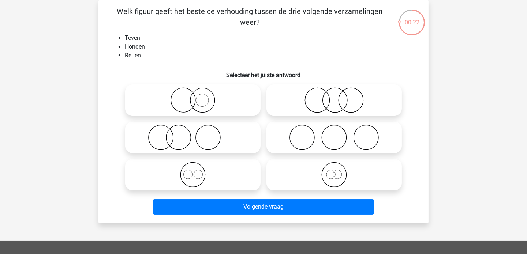
click at [192, 174] on icon at bounding box center [192, 175] width 129 height 26
click at [193, 171] on input "radio" at bounding box center [195, 168] width 5 height 5
radio input "true"
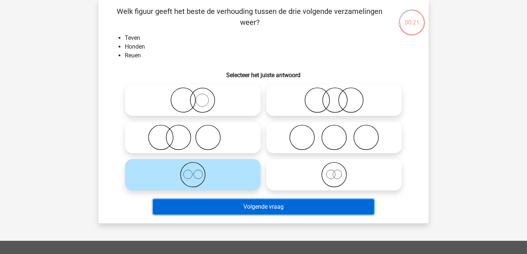
click at [209, 209] on button "Volgende vraag" at bounding box center [263, 206] width 221 height 15
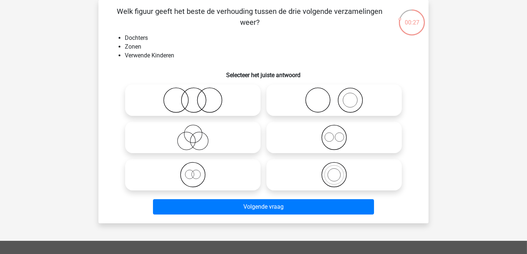
click at [186, 103] on icon at bounding box center [192, 100] width 129 height 26
click at [193, 97] on input "radio" at bounding box center [195, 94] width 5 height 5
radio input "true"
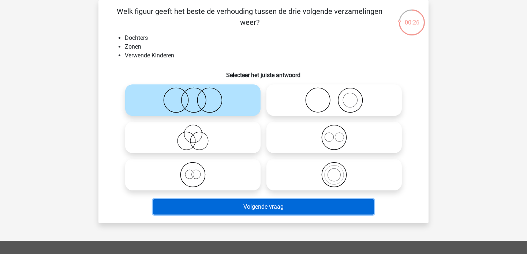
click at [198, 203] on button "Volgende vraag" at bounding box center [263, 206] width 221 height 15
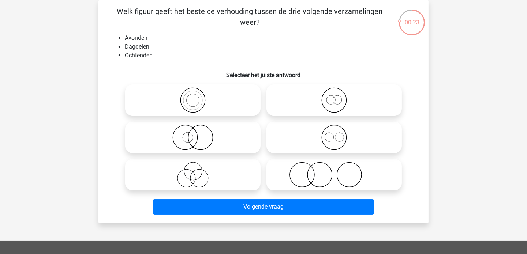
click at [187, 100] on circle at bounding box center [193, 100] width 13 height 13
click at [193, 97] on input "radio" at bounding box center [195, 94] width 5 height 5
radio input "true"
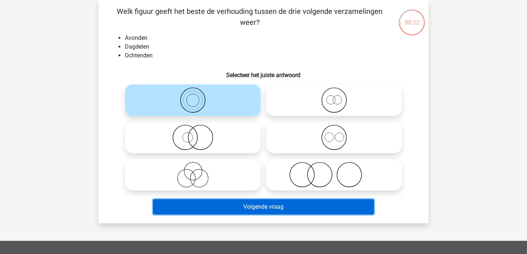
click at [200, 208] on button "Volgende vraag" at bounding box center [263, 206] width 221 height 15
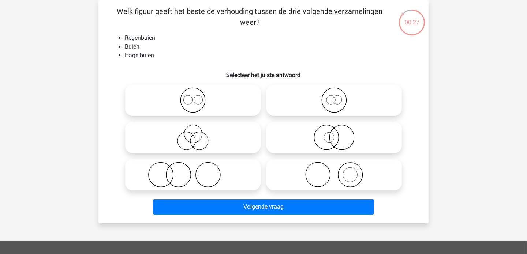
click at [189, 99] on icon at bounding box center [192, 100] width 129 height 26
click at [193, 97] on input "radio" at bounding box center [195, 94] width 5 height 5
radio input "true"
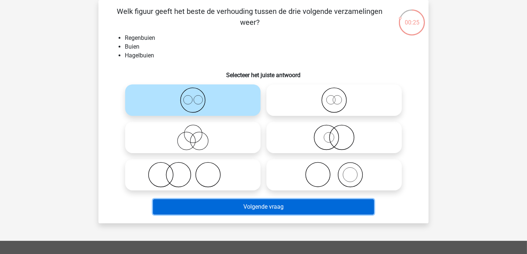
click at [207, 205] on button "Volgende vraag" at bounding box center [263, 206] width 221 height 15
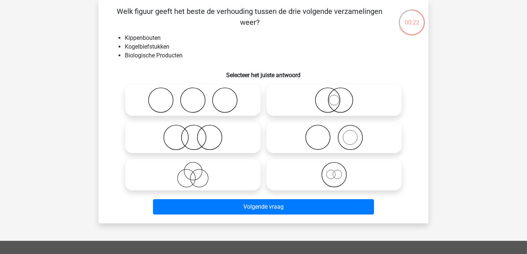
click at [181, 139] on icon at bounding box center [192, 138] width 129 height 26
click at [193, 134] on input "radio" at bounding box center [195, 131] width 5 height 5
radio input "true"
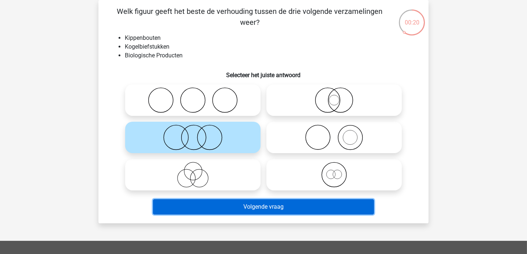
click at [196, 207] on button "Volgende vraag" at bounding box center [263, 206] width 221 height 15
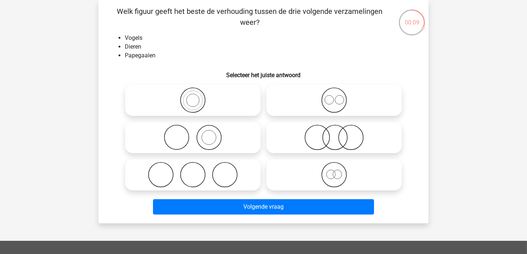
click at [218, 105] on icon at bounding box center [192, 100] width 129 height 26
click at [198, 97] on input "radio" at bounding box center [195, 94] width 5 height 5
radio input "true"
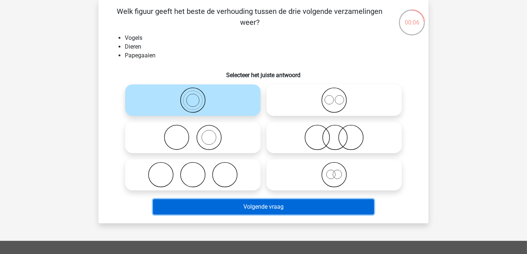
click at [240, 204] on button "Volgende vraag" at bounding box center [263, 206] width 221 height 15
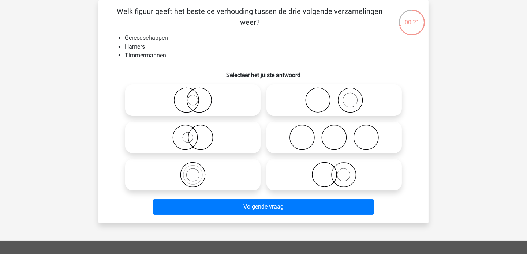
click at [312, 98] on icon at bounding box center [333, 100] width 129 height 26
click at [334, 97] on input "radio" at bounding box center [336, 94] width 5 height 5
radio input "true"
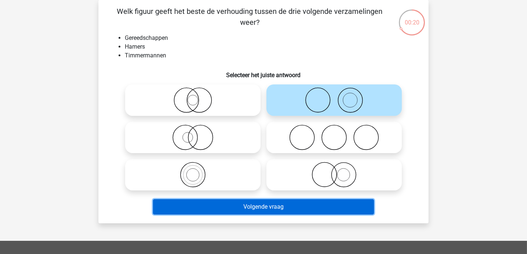
click at [214, 208] on button "Volgende vraag" at bounding box center [263, 206] width 221 height 15
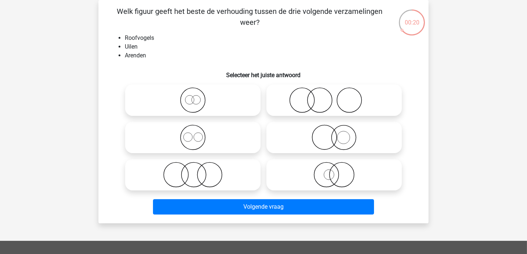
click at [203, 135] on icon at bounding box center [192, 138] width 129 height 26
click at [198, 134] on input "radio" at bounding box center [195, 131] width 5 height 5
radio input "true"
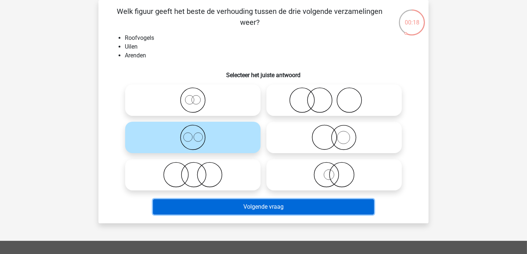
click at [216, 206] on button "Volgende vraag" at bounding box center [263, 206] width 221 height 15
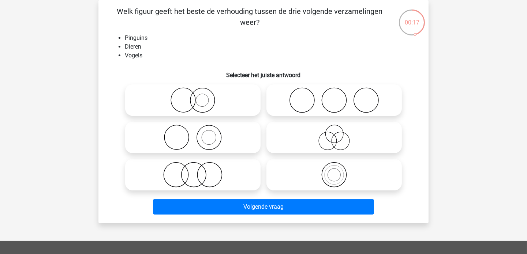
click at [308, 179] on icon at bounding box center [333, 175] width 129 height 26
click at [334, 171] on input "radio" at bounding box center [336, 168] width 5 height 5
radio input "true"
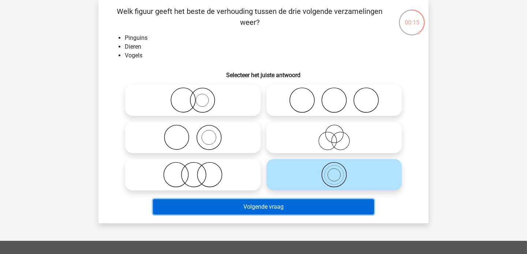
click at [264, 208] on button "Volgende vraag" at bounding box center [263, 206] width 221 height 15
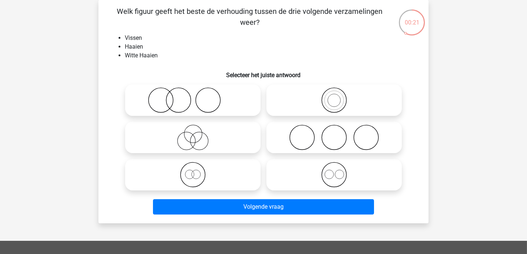
click at [302, 102] on icon at bounding box center [333, 100] width 129 height 26
click at [334, 97] on input "radio" at bounding box center [336, 94] width 5 height 5
radio input "true"
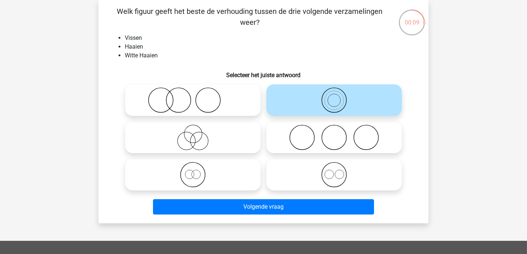
click at [297, 172] on icon at bounding box center [333, 175] width 129 height 26
click at [334, 171] on input "radio" at bounding box center [336, 168] width 5 height 5
radio input "true"
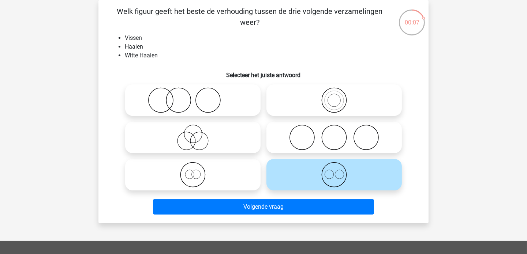
click at [297, 172] on icon at bounding box center [333, 175] width 129 height 26
click at [334, 171] on input "radio" at bounding box center [336, 168] width 5 height 5
click at [297, 172] on icon at bounding box center [333, 175] width 129 height 26
click at [334, 171] on input "radio" at bounding box center [336, 168] width 5 height 5
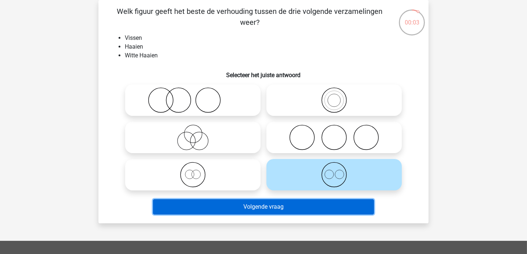
click at [256, 201] on button "Volgende vraag" at bounding box center [263, 206] width 221 height 15
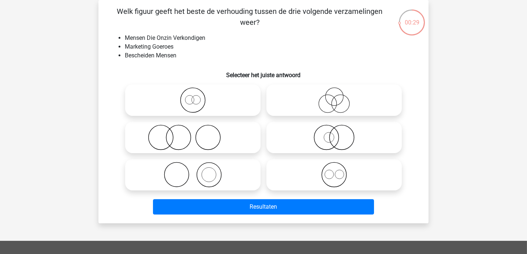
click at [191, 97] on icon at bounding box center [192, 100] width 129 height 26
click at [193, 97] on input "radio" at bounding box center [195, 94] width 5 height 5
radio input "true"
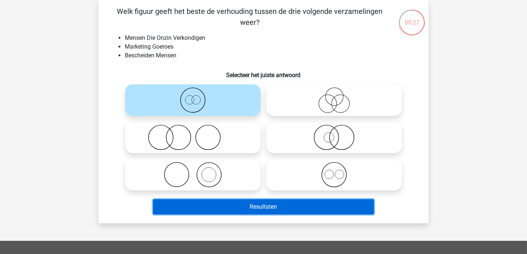
click at [223, 206] on button "Resultaten" at bounding box center [263, 206] width 221 height 15
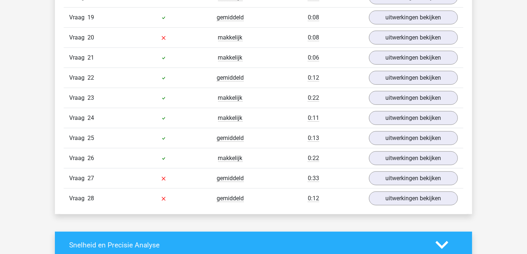
scroll to position [864, 0]
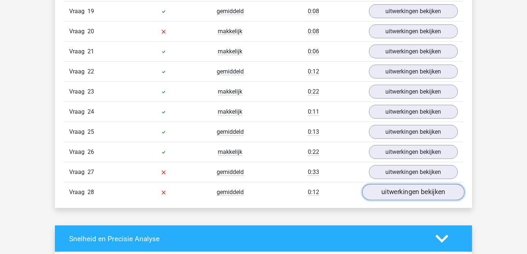
click at [395, 184] on link "uitwerkingen bekijken" at bounding box center [413, 192] width 102 height 16
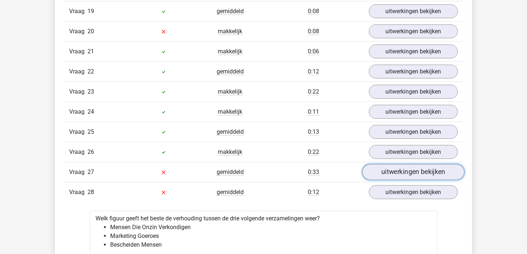
click at [412, 164] on link "uitwerkingen bekijken" at bounding box center [413, 172] width 102 height 16
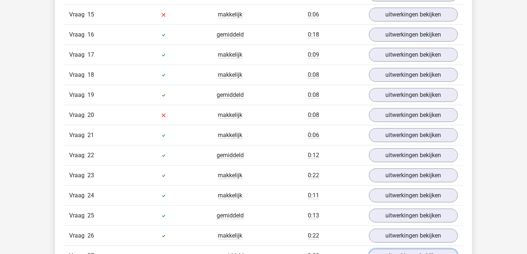
scroll to position [778, 0]
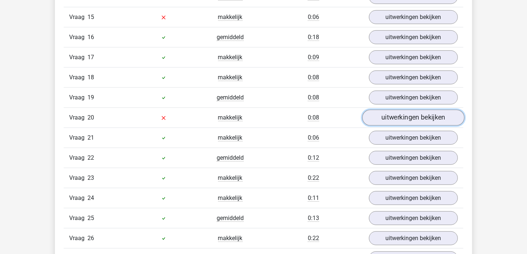
click at [395, 116] on link "uitwerkingen bekijken" at bounding box center [413, 118] width 102 height 16
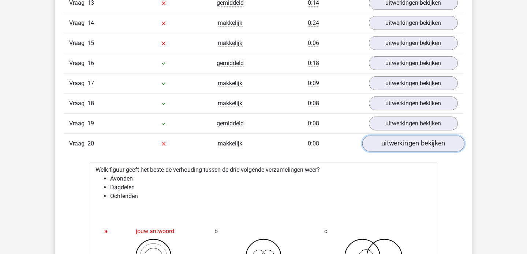
scroll to position [677, 0]
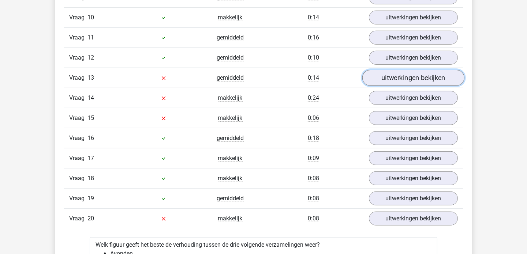
click at [428, 75] on link "uitwerkingen bekijken" at bounding box center [413, 78] width 102 height 16
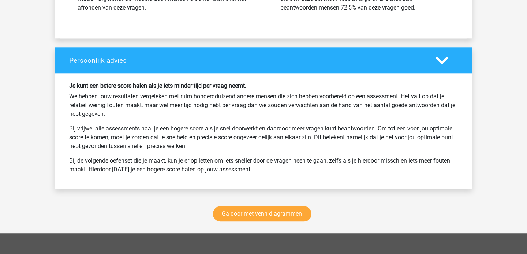
scroll to position [2408, 0]
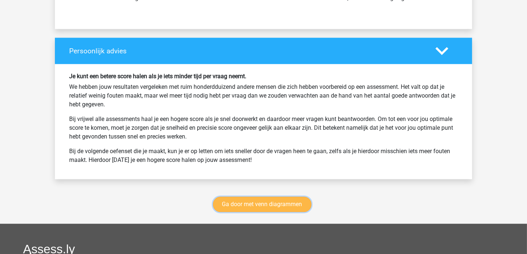
click at [272, 197] on link "Ga door met venn diagrammen" at bounding box center [262, 204] width 98 height 15
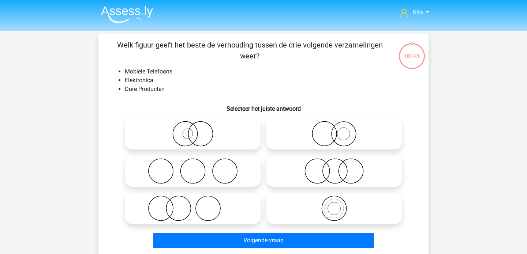
scroll to position [34, 0]
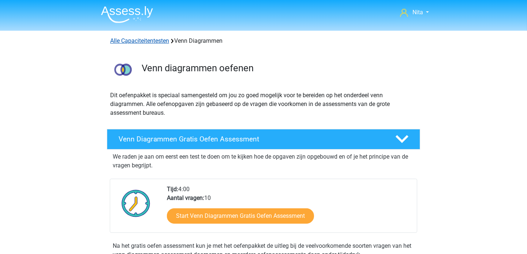
click at [142, 38] on link "Alle Capaciteitentesten" at bounding box center [139, 40] width 59 height 7
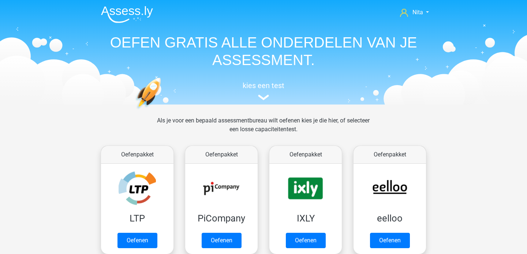
scroll to position [310, 0]
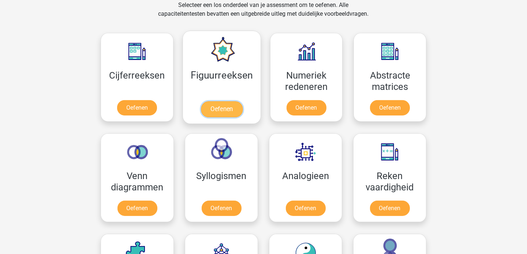
click at [221, 106] on link "Oefenen" at bounding box center [221, 109] width 42 height 16
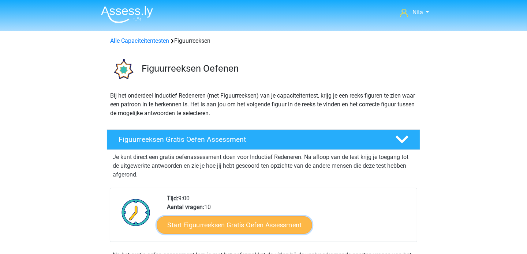
click at [229, 225] on link "Start Figuurreeksen Gratis Oefen Assessment" at bounding box center [234, 225] width 155 height 18
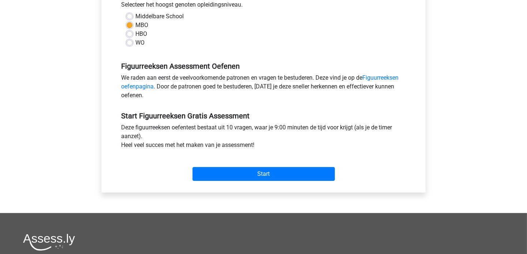
scroll to position [173, 0]
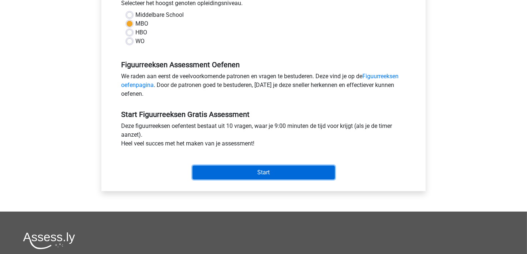
click at [252, 169] on input "Start" at bounding box center [263, 173] width 142 height 14
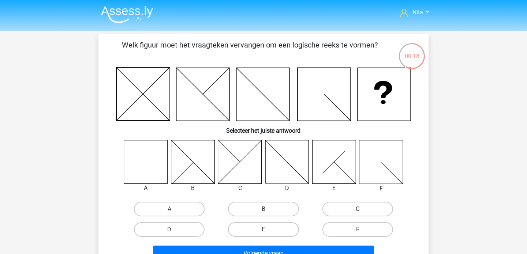
click at [142, 165] on icon at bounding box center [146, 162] width 44 height 44
click at [165, 212] on label "A" at bounding box center [169, 209] width 71 height 15
click at [169, 212] on input "A" at bounding box center [171, 211] width 5 height 5
radio input "true"
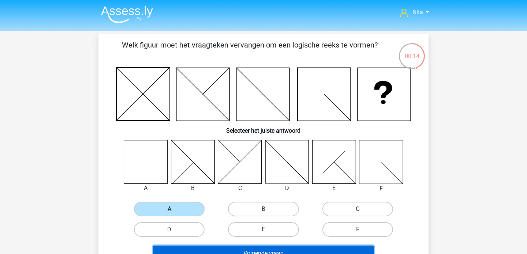
click at [241, 249] on button "Volgende vraag" at bounding box center [263, 253] width 221 height 15
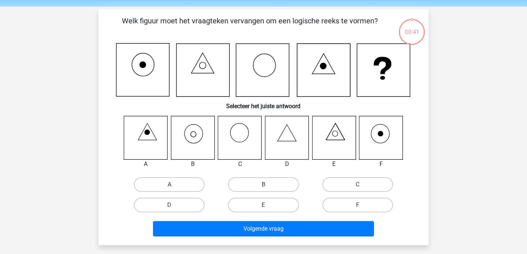
scroll to position [34, 0]
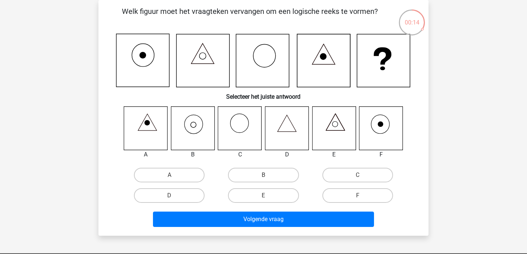
click at [376, 126] on icon at bounding box center [381, 128] width 44 height 44
click at [351, 195] on label "F" at bounding box center [357, 195] width 71 height 15
click at [357, 196] on input "F" at bounding box center [359, 198] width 5 height 5
radio input "true"
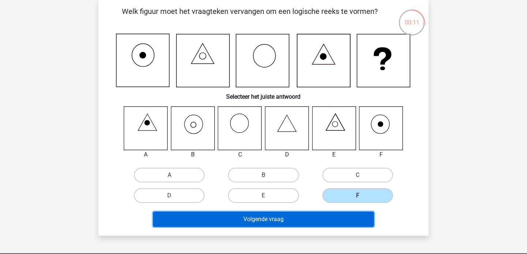
click at [300, 218] on button "Volgende vraag" at bounding box center [263, 219] width 221 height 15
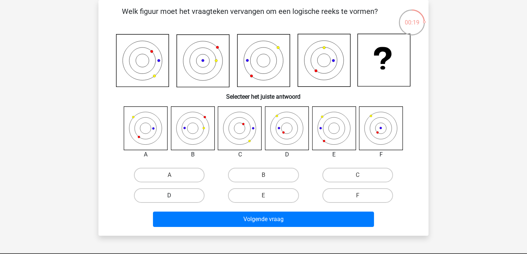
click at [155, 197] on label "D" at bounding box center [169, 195] width 71 height 15
click at [169, 197] on input "D" at bounding box center [171, 198] width 5 height 5
radio input "true"
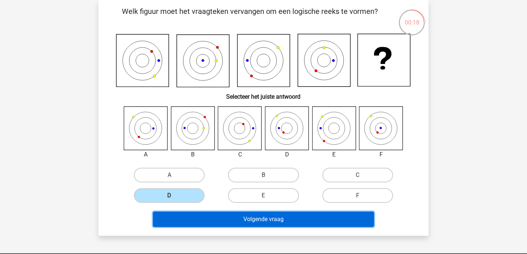
click at [205, 220] on button "Volgende vraag" at bounding box center [263, 219] width 221 height 15
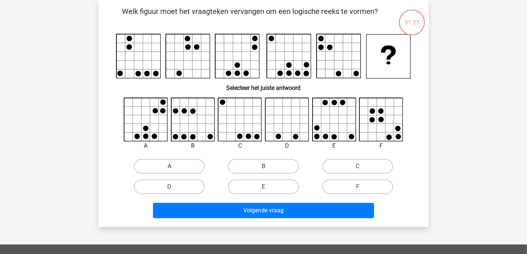
click at [264, 189] on input "E" at bounding box center [265, 189] width 5 height 5
radio input "true"
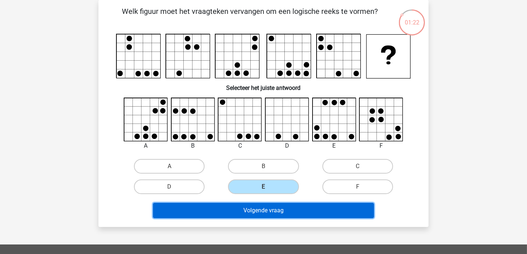
click at [263, 208] on button "Volgende vraag" at bounding box center [263, 210] width 221 height 15
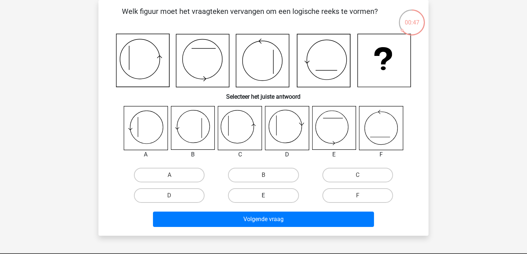
click at [261, 197] on label "E" at bounding box center [263, 195] width 71 height 15
click at [263, 197] on input "E" at bounding box center [265, 198] width 5 height 5
radio input "true"
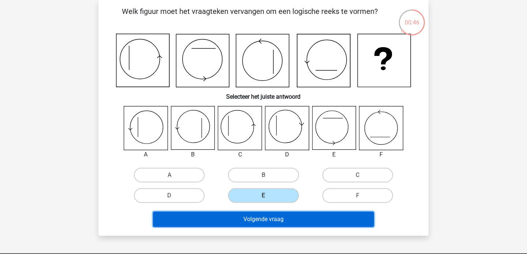
click at [258, 218] on button "Volgende vraag" at bounding box center [263, 219] width 221 height 15
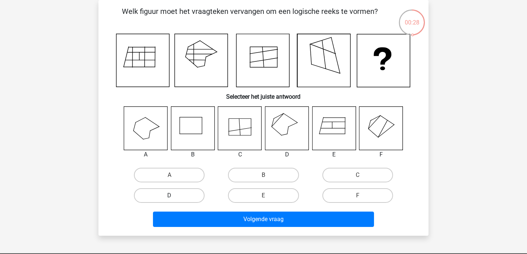
click at [177, 197] on label "D" at bounding box center [169, 195] width 71 height 15
click at [174, 197] on input "D" at bounding box center [171, 198] width 5 height 5
radio input "true"
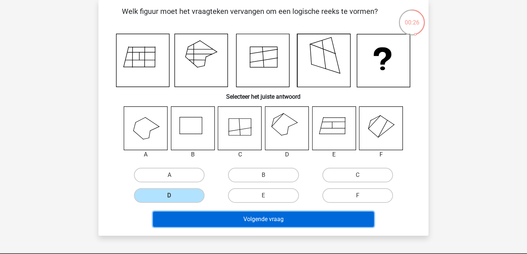
click at [213, 215] on button "Volgende vraag" at bounding box center [263, 219] width 221 height 15
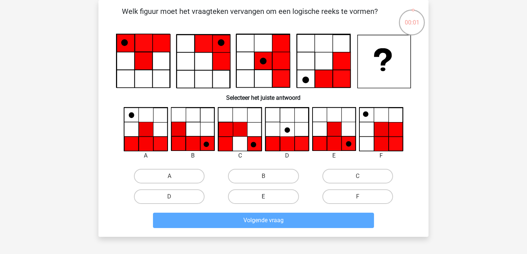
click at [259, 195] on label "E" at bounding box center [263, 196] width 71 height 15
click at [263, 197] on input "E" at bounding box center [265, 199] width 5 height 5
radio input "true"
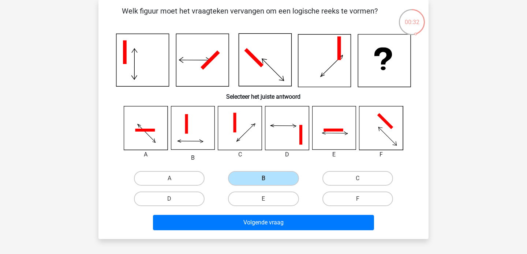
scroll to position [38, 0]
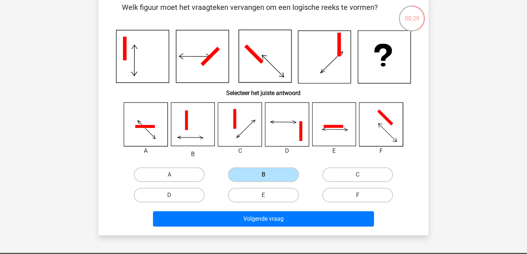
click at [357, 190] on label "F" at bounding box center [357, 195] width 71 height 15
click at [357, 195] on input "F" at bounding box center [359, 197] width 5 height 5
radio input "true"
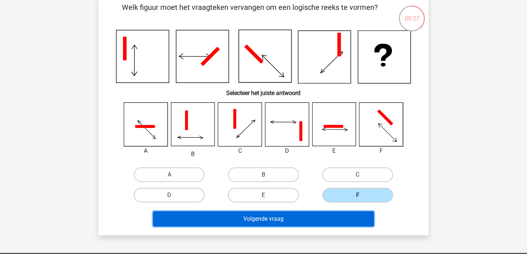
click at [272, 220] on button "Volgende vraag" at bounding box center [263, 218] width 221 height 15
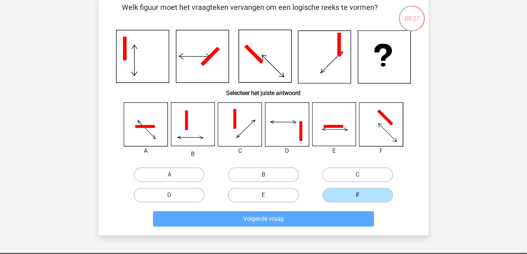
scroll to position [34, 0]
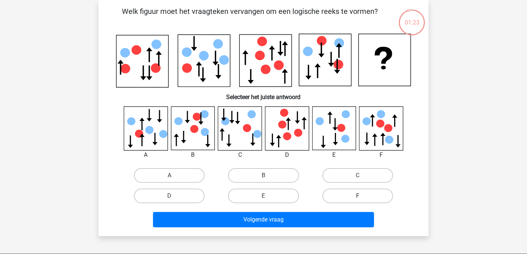
click at [350, 197] on label "F" at bounding box center [357, 196] width 71 height 15
click at [357, 197] on input "F" at bounding box center [359, 198] width 5 height 5
radio input "true"
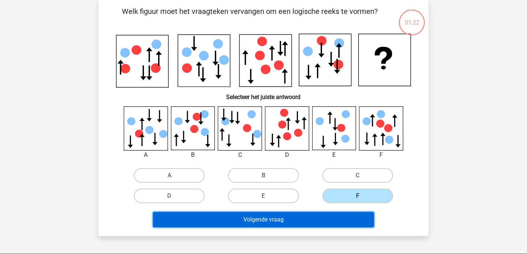
click at [250, 217] on button "Volgende vraag" at bounding box center [263, 219] width 221 height 15
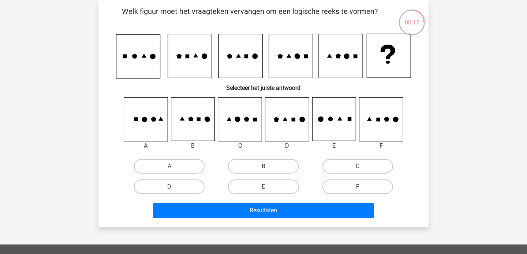
click at [346, 187] on label "F" at bounding box center [357, 187] width 71 height 15
click at [357, 187] on input "F" at bounding box center [359, 189] width 5 height 5
radio input "true"
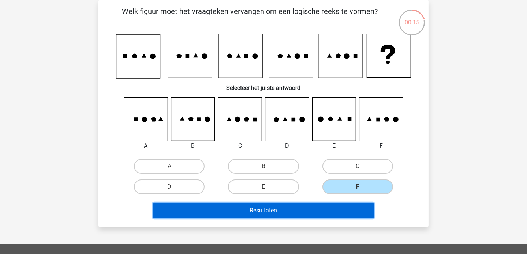
click at [289, 208] on button "Resultaten" at bounding box center [263, 210] width 221 height 15
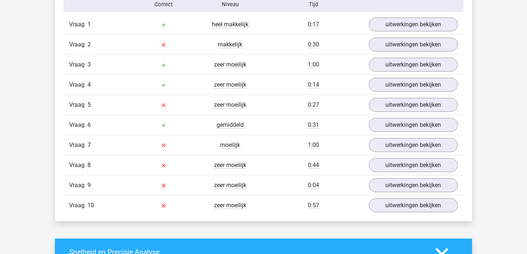
scroll to position [490, 0]
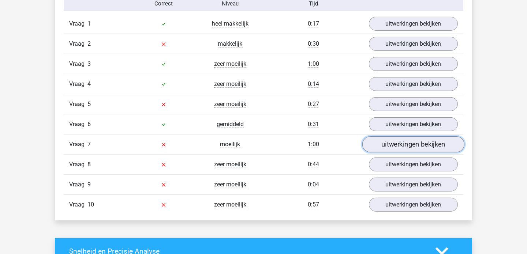
click at [403, 143] on link "uitwerkingen bekijken" at bounding box center [413, 144] width 102 height 16
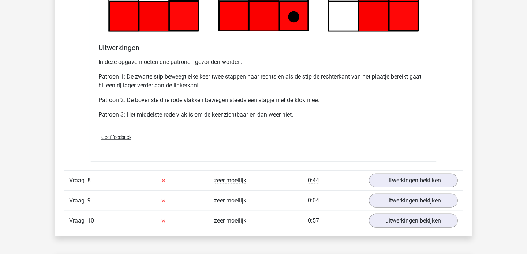
scroll to position [936, 0]
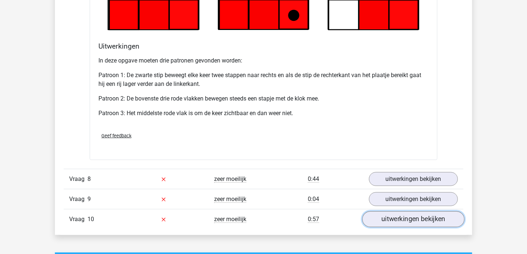
click at [401, 218] on link "uitwerkingen bekijken" at bounding box center [413, 219] width 102 height 16
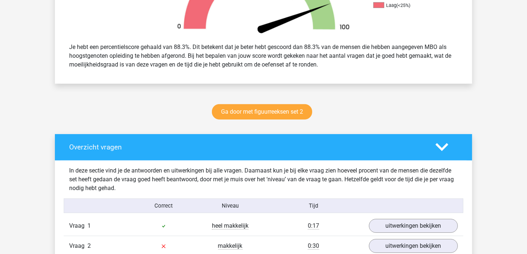
scroll to position [274, 0]
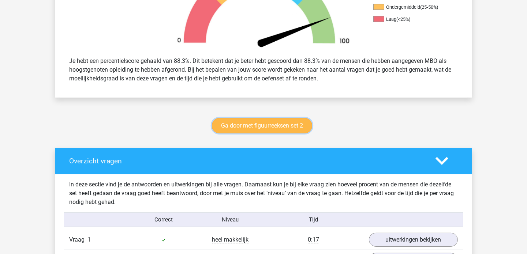
click at [253, 124] on link "Ga door met figuurreeksen set 2" at bounding box center [262, 125] width 100 height 15
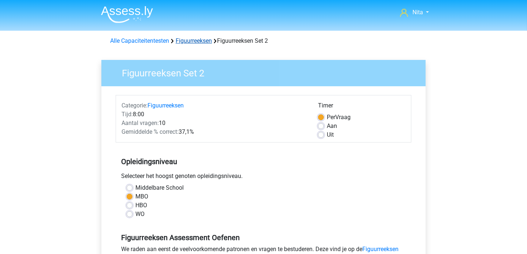
click at [201, 40] on link "Figuurreeksen" at bounding box center [194, 40] width 36 height 7
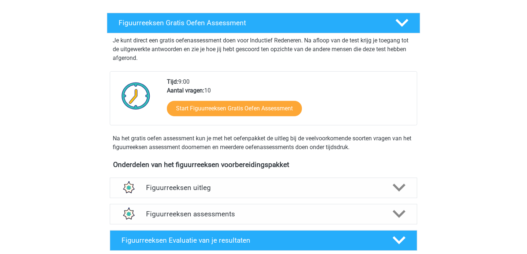
scroll to position [117, 0]
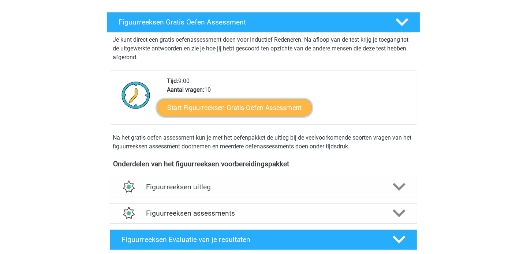
click at [270, 108] on link "Start Figuurreeksen Gratis Oefen Assessment" at bounding box center [234, 108] width 155 height 18
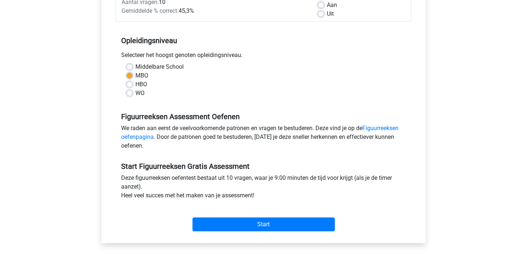
scroll to position [159, 0]
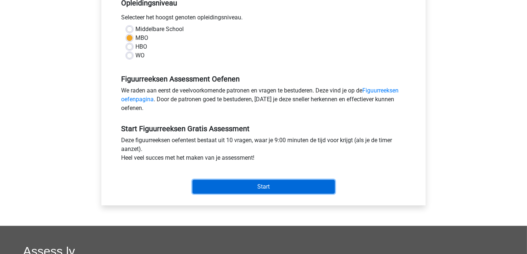
click at [249, 188] on input "Start" at bounding box center [263, 187] width 142 height 14
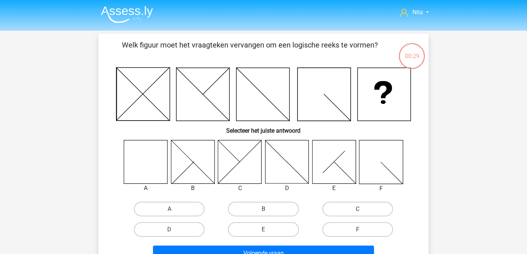
click at [146, 161] on icon at bounding box center [146, 162] width 44 height 44
click at [163, 208] on label "A" at bounding box center [169, 209] width 71 height 15
click at [169, 209] on input "A" at bounding box center [171, 211] width 5 height 5
radio input "true"
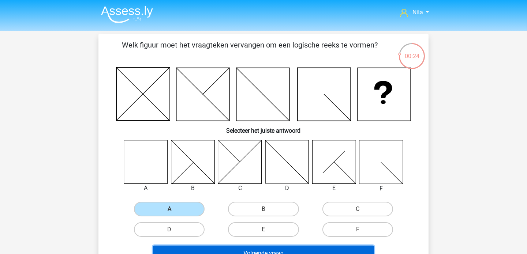
click at [255, 248] on button "Volgende vraag" at bounding box center [263, 253] width 221 height 15
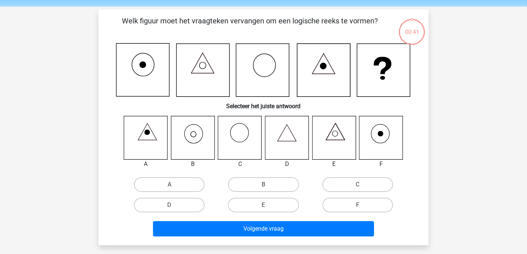
scroll to position [34, 0]
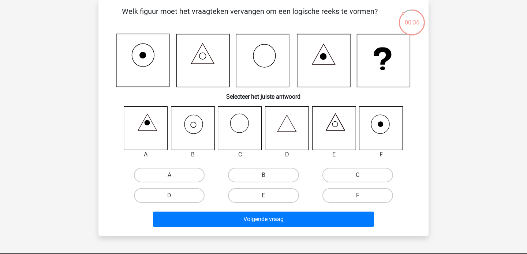
click at [356, 196] on label "F" at bounding box center [357, 195] width 71 height 15
click at [357, 196] on input "F" at bounding box center [359, 198] width 5 height 5
radio input "true"
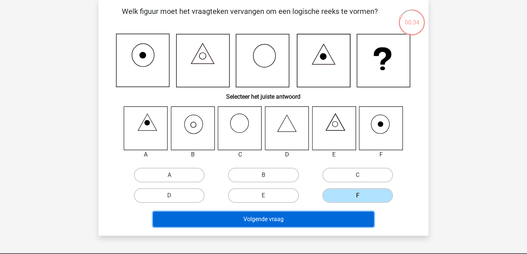
click at [282, 219] on button "Volgende vraag" at bounding box center [263, 219] width 221 height 15
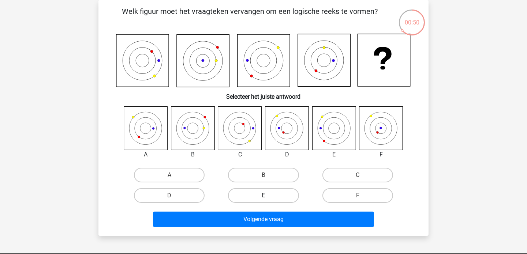
click at [250, 197] on label "E" at bounding box center [263, 195] width 71 height 15
click at [263, 197] on input "E" at bounding box center [265, 198] width 5 height 5
radio input "true"
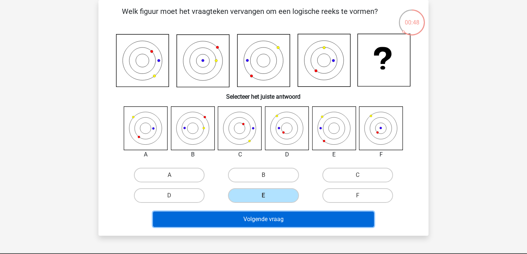
click at [248, 218] on button "Volgende vraag" at bounding box center [263, 219] width 221 height 15
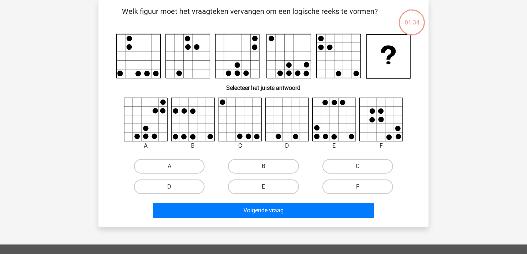
click at [260, 191] on label "E" at bounding box center [263, 187] width 71 height 15
click at [263, 191] on input "E" at bounding box center [265, 189] width 5 height 5
radio input "true"
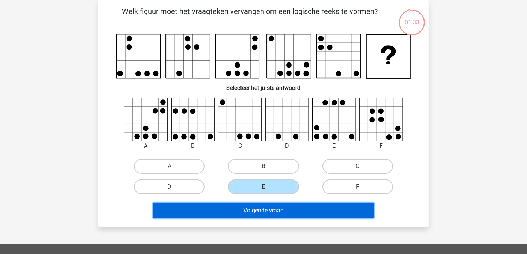
click at [255, 208] on button "Volgende vraag" at bounding box center [263, 210] width 221 height 15
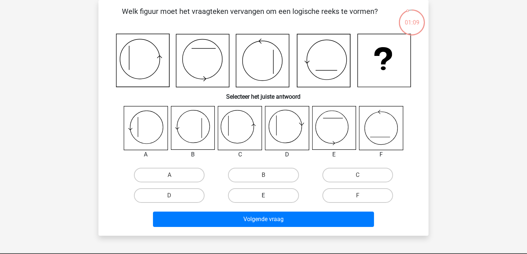
click at [251, 196] on label "E" at bounding box center [263, 195] width 71 height 15
click at [263, 196] on input "E" at bounding box center [265, 198] width 5 height 5
radio input "true"
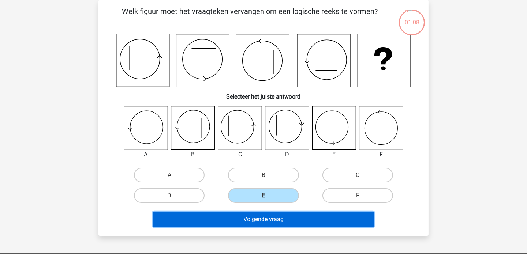
click at [243, 219] on button "Volgende vraag" at bounding box center [263, 219] width 221 height 15
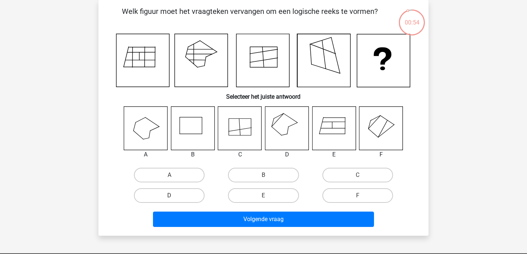
click at [177, 194] on label "D" at bounding box center [169, 195] width 71 height 15
click at [174, 196] on input "D" at bounding box center [171, 198] width 5 height 5
radio input "true"
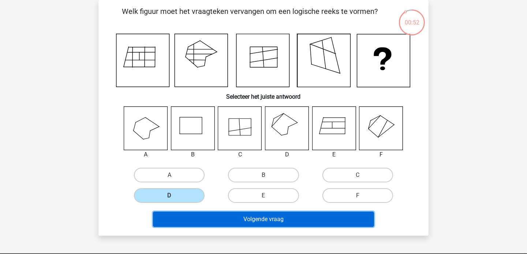
click at [229, 214] on button "Volgende vraag" at bounding box center [263, 219] width 221 height 15
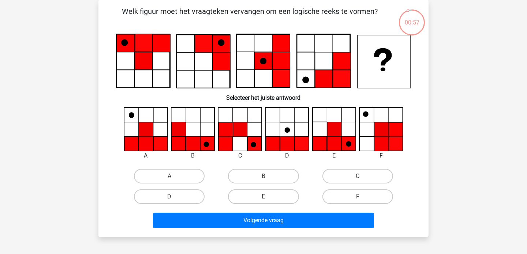
click at [268, 200] on label "E" at bounding box center [263, 196] width 71 height 15
click at [268, 200] on input "E" at bounding box center [265, 199] width 5 height 5
radio input "true"
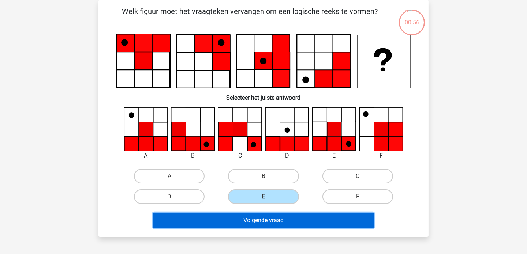
click at [263, 219] on button "Volgende vraag" at bounding box center [263, 220] width 221 height 15
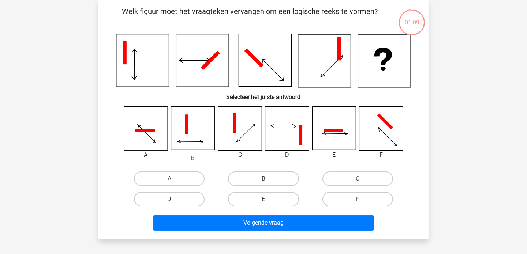
click at [347, 195] on label "F" at bounding box center [357, 199] width 71 height 15
click at [357, 199] on input "F" at bounding box center [359, 201] width 5 height 5
radio input "true"
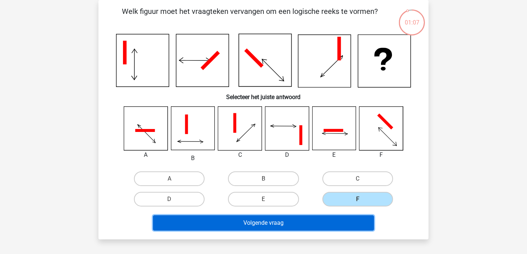
click at [268, 224] on button "Volgende vraag" at bounding box center [263, 222] width 221 height 15
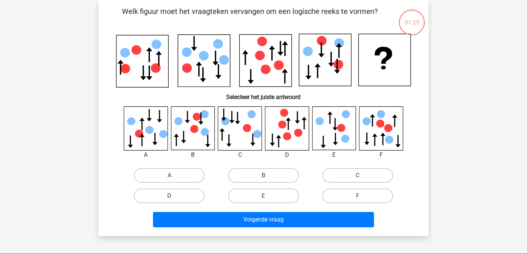
click at [183, 197] on label "D" at bounding box center [169, 196] width 71 height 15
click at [174, 197] on input "D" at bounding box center [171, 198] width 5 height 5
radio input "true"
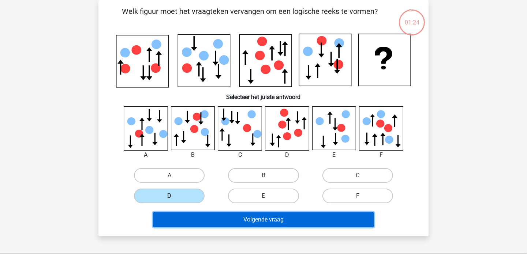
click at [228, 221] on button "Volgende vraag" at bounding box center [263, 219] width 221 height 15
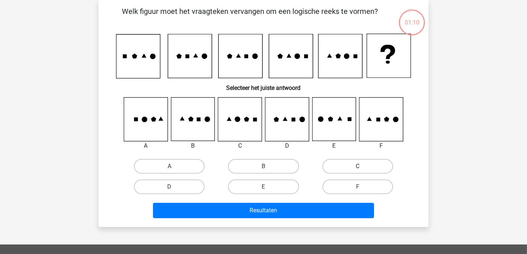
click at [348, 167] on label "C" at bounding box center [357, 166] width 71 height 15
click at [357, 167] on input "C" at bounding box center [359, 168] width 5 height 5
radio input "true"
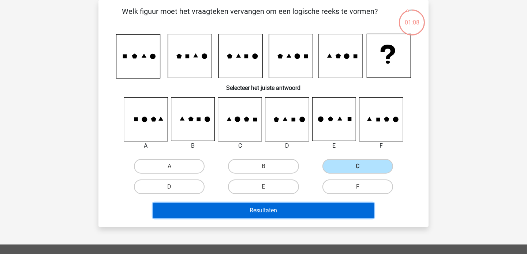
click at [267, 210] on button "Resultaten" at bounding box center [263, 210] width 221 height 15
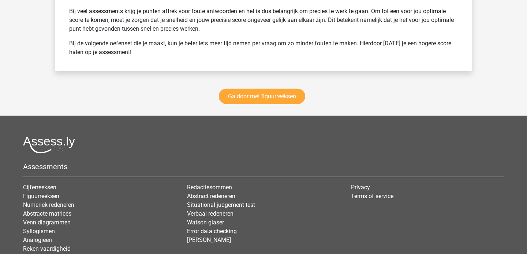
scroll to position [1037, 0]
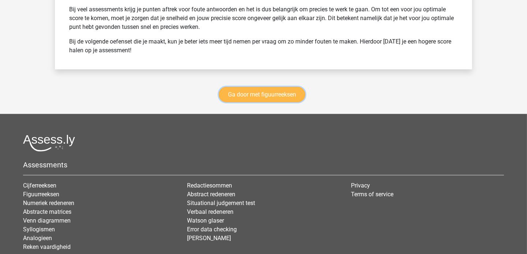
click at [271, 90] on link "Ga door met figuurreeksen" at bounding box center [262, 94] width 86 height 15
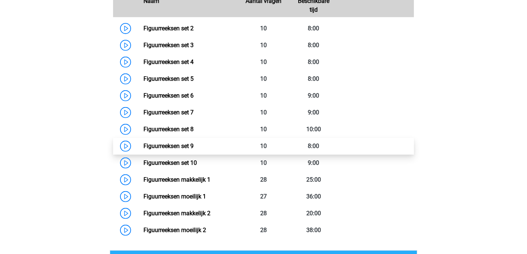
scroll to position [389, 0]
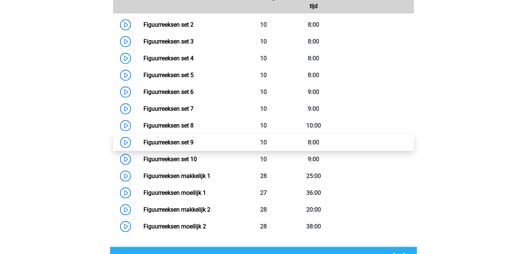
click at [175, 141] on link "Figuurreeksen set 9" at bounding box center [168, 142] width 50 height 7
click at [185, 142] on link "Figuurreeksen set 9" at bounding box center [168, 142] width 50 height 7
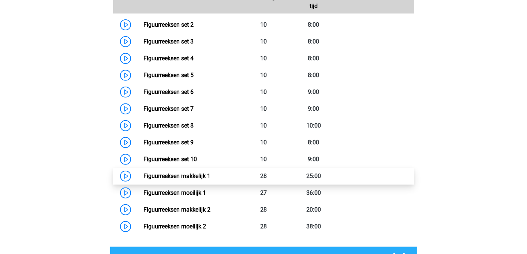
click at [192, 176] on link "Figuurreeksen makkelijk 1" at bounding box center [176, 176] width 67 height 7
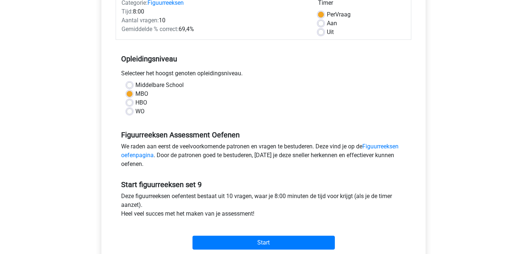
scroll to position [146, 0]
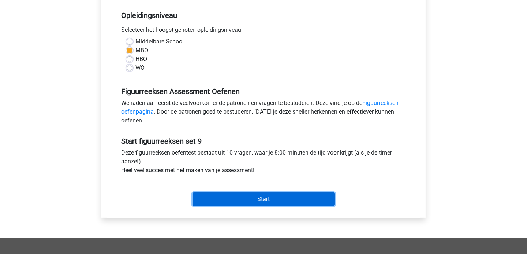
click at [245, 195] on input "Start" at bounding box center [263, 199] width 142 height 14
click at [272, 196] on input "Start" at bounding box center [263, 199] width 142 height 14
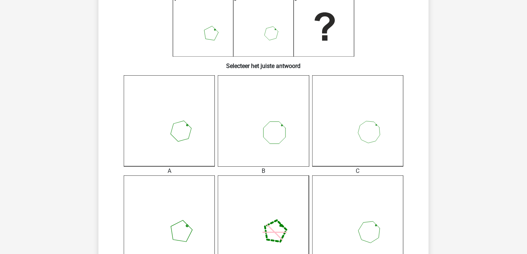
scroll to position [155, 0]
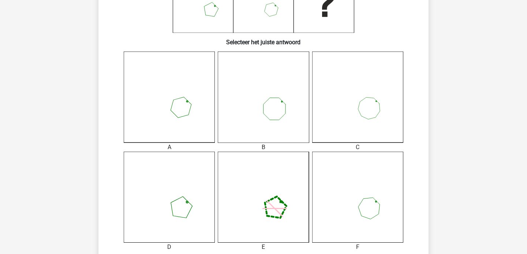
click at [138, 108] on icon at bounding box center [169, 97] width 91 height 91
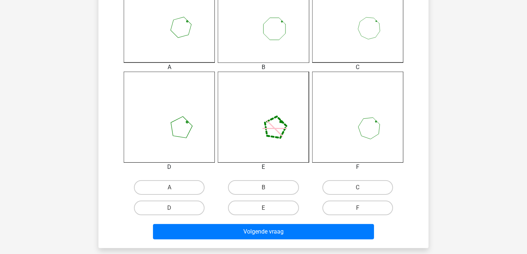
scroll to position [255, 0]
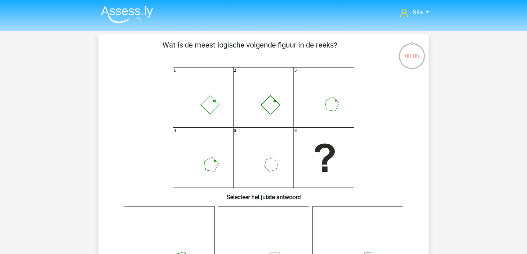
scroll to position [255, 0]
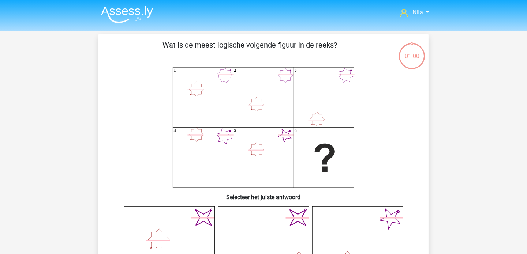
click at [166, 169] on icon "1 2 3 4 5 6" at bounding box center [263, 127] width 295 height 121
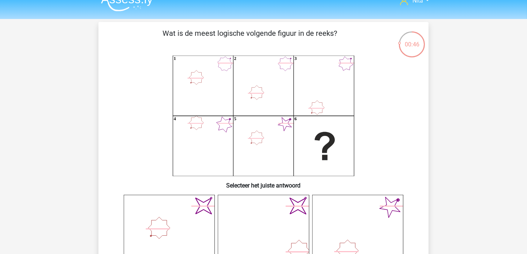
scroll to position [11, 0]
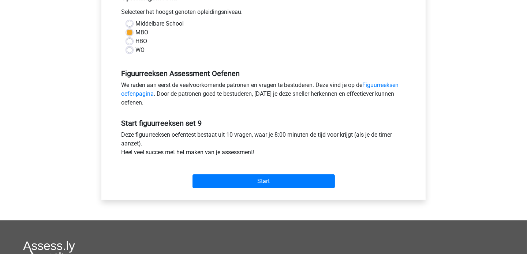
scroll to position [166, 0]
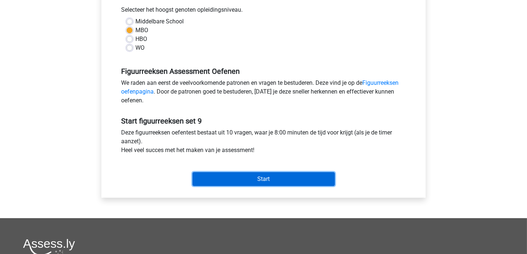
click at [298, 175] on input "Start" at bounding box center [263, 179] width 142 height 14
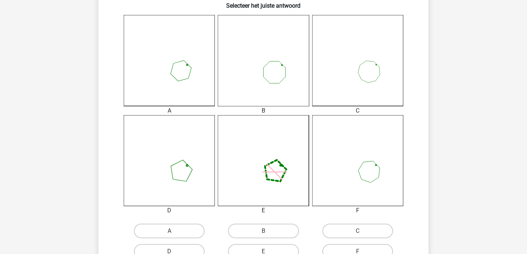
scroll to position [193, 0]
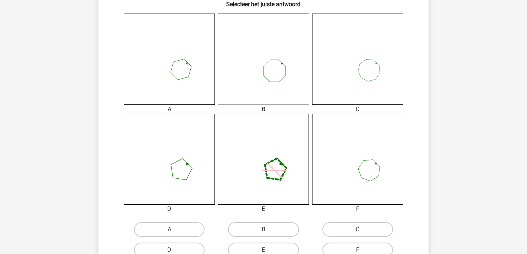
click at [180, 227] on label "A" at bounding box center [169, 229] width 71 height 15
click at [174, 230] on input "A" at bounding box center [171, 232] width 5 height 5
radio input "true"
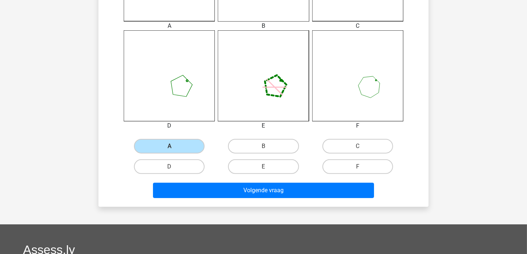
scroll to position [278, 0]
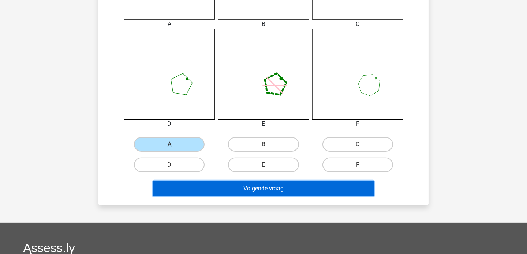
click at [232, 185] on button "Volgende vraag" at bounding box center [263, 188] width 221 height 15
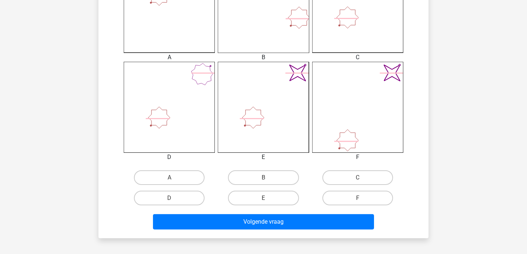
scroll to position [249, 0]
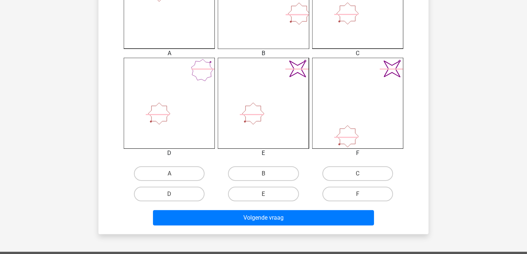
click at [361, 194] on input "F" at bounding box center [359, 196] width 5 height 5
radio input "true"
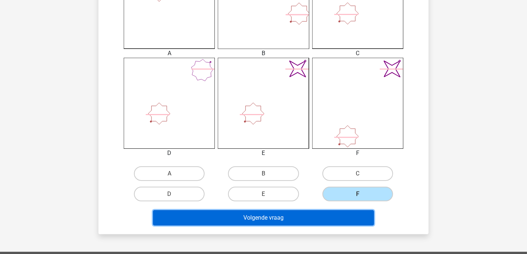
click at [305, 216] on button "Volgende vraag" at bounding box center [263, 217] width 221 height 15
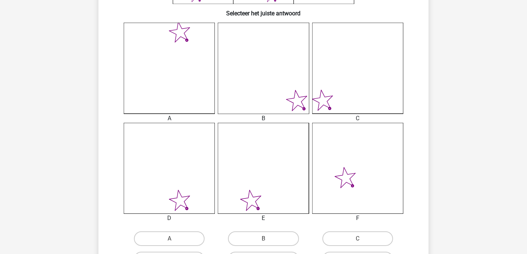
scroll to position [185, 0]
click at [280, 236] on label "B" at bounding box center [263, 238] width 71 height 15
click at [268, 238] on input "B" at bounding box center [265, 240] width 5 height 5
radio input "true"
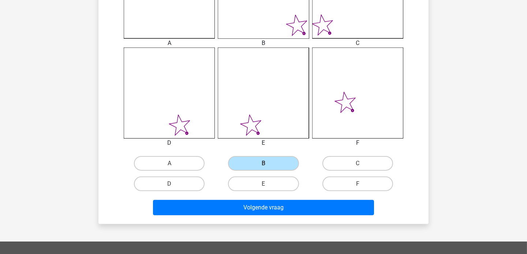
scroll to position [266, 0]
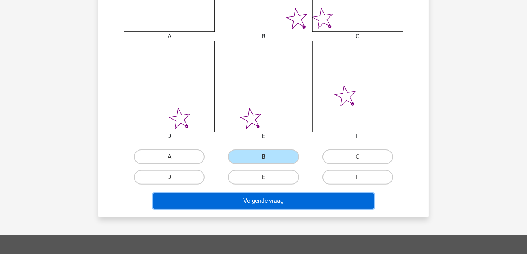
click at [255, 198] on button "Volgende vraag" at bounding box center [263, 201] width 221 height 15
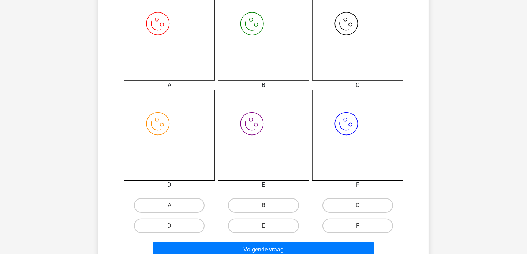
scroll to position [218, 0]
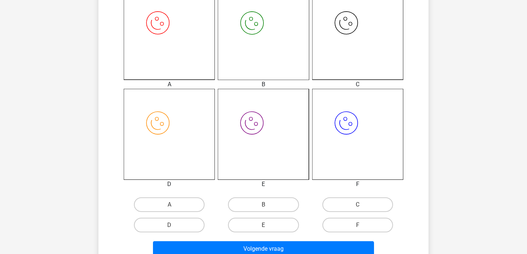
click at [267, 208] on input "B" at bounding box center [265, 207] width 5 height 5
radio input "true"
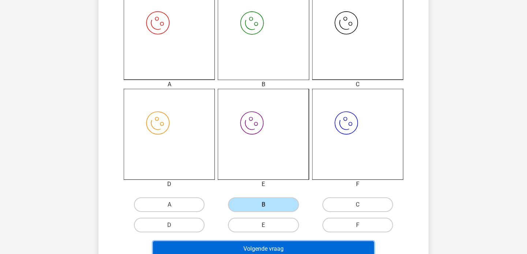
click at [264, 249] on button "Volgende vraag" at bounding box center [263, 248] width 221 height 15
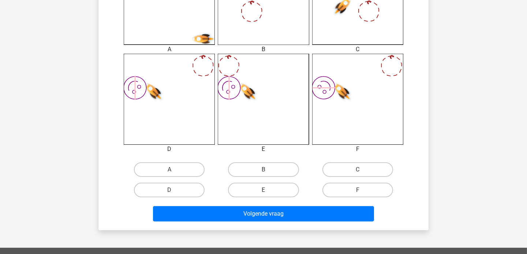
scroll to position [260, 0]
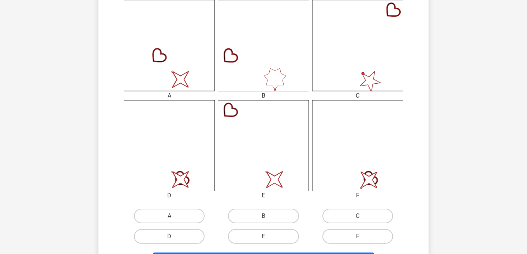
scroll to position [207, 0]
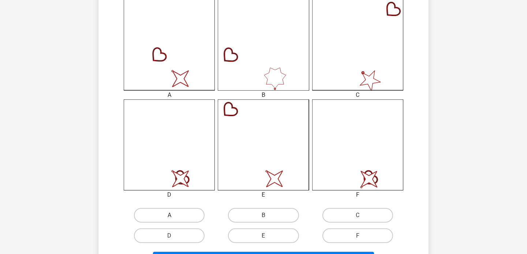
click at [185, 212] on label "A" at bounding box center [169, 215] width 71 height 15
click at [174, 215] on input "A" at bounding box center [171, 217] width 5 height 5
radio input "true"
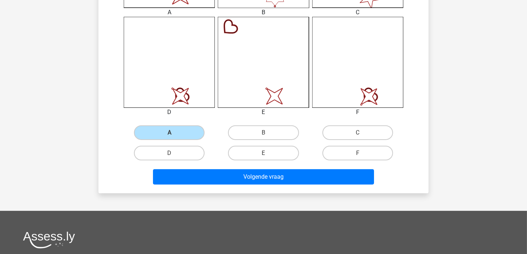
scroll to position [319, 0]
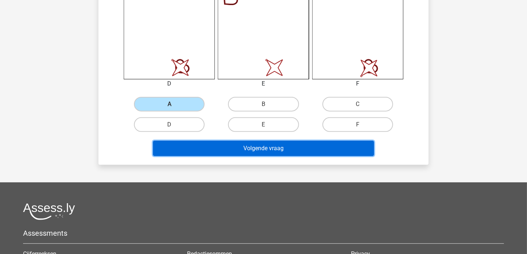
click at [286, 145] on button "Volgende vraag" at bounding box center [263, 148] width 221 height 15
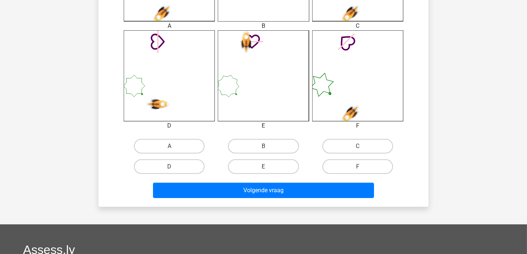
scroll to position [279, 0]
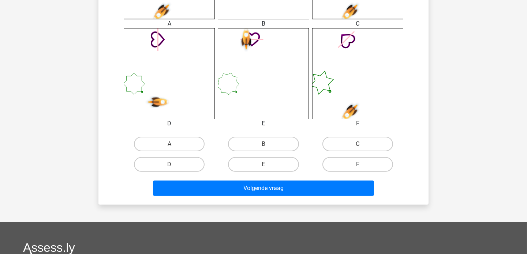
click at [367, 168] on label "F" at bounding box center [357, 164] width 71 height 15
click at [362, 168] on input "F" at bounding box center [359, 167] width 5 height 5
radio input "true"
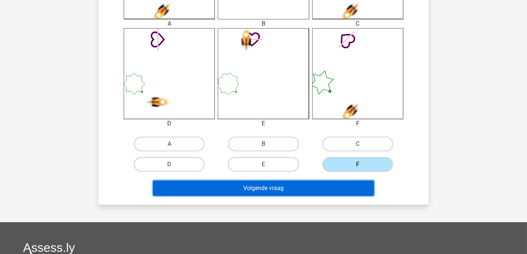
click at [281, 187] on button "Volgende vraag" at bounding box center [263, 188] width 221 height 15
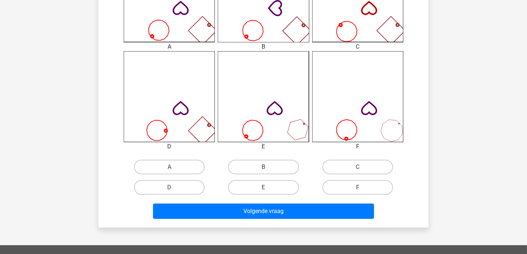
scroll to position [256, 0]
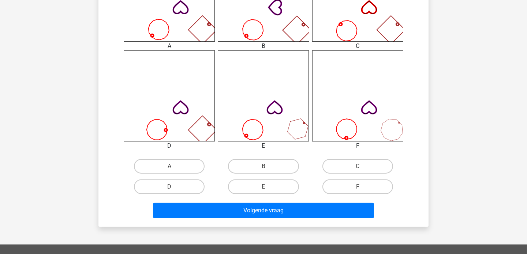
drag, startPoint x: 338, startPoint y: 197, endPoint x: 296, endPoint y: 202, distance: 42.3
click at [327, 200] on div "Nita [EMAIL_ADDRESS][DOMAIN_NAME] Nederlands English" at bounding box center [263, 91] width 527 height 694
click at [357, 161] on label "C" at bounding box center [357, 166] width 71 height 15
click at [357, 166] on input "C" at bounding box center [359, 168] width 5 height 5
radio input "true"
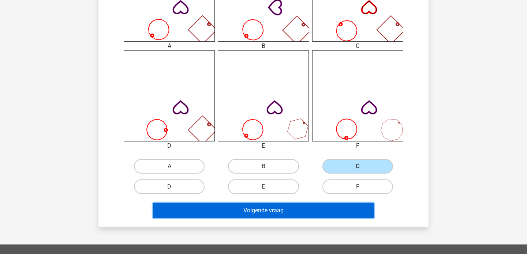
click at [255, 207] on button "Volgende vraag" at bounding box center [263, 210] width 221 height 15
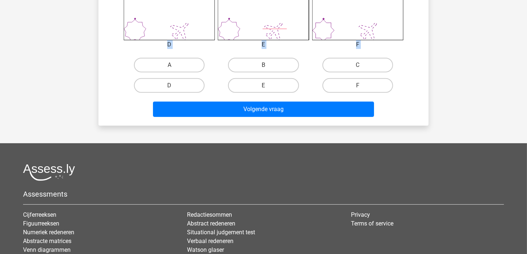
scroll to position [376, 0]
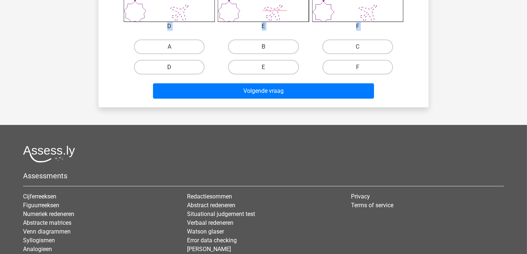
click at [158, 66] on label "D" at bounding box center [169, 67] width 71 height 15
click at [169, 67] on input "D" at bounding box center [171, 69] width 5 height 5
radio input "true"
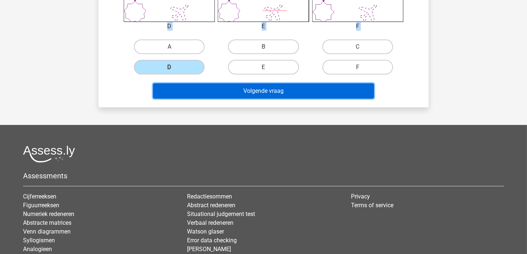
click at [229, 90] on button "Volgende vraag" at bounding box center [263, 90] width 221 height 15
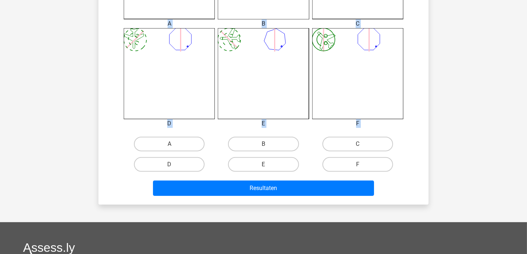
scroll to position [280, 0]
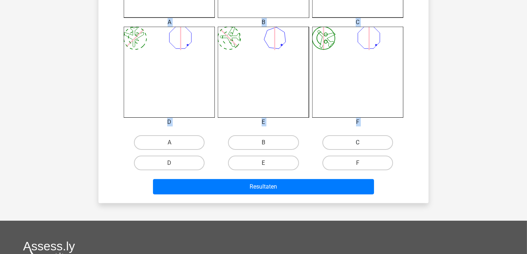
click at [355, 142] on label "C" at bounding box center [357, 142] width 71 height 15
click at [357, 143] on input "C" at bounding box center [359, 145] width 5 height 5
radio input "true"
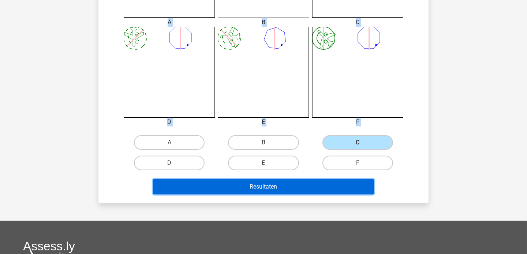
click at [266, 186] on button "Resultaten" at bounding box center [263, 186] width 221 height 15
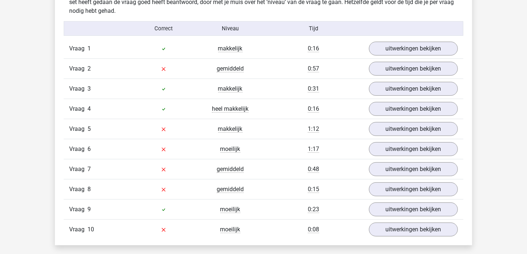
scroll to position [461, 0]
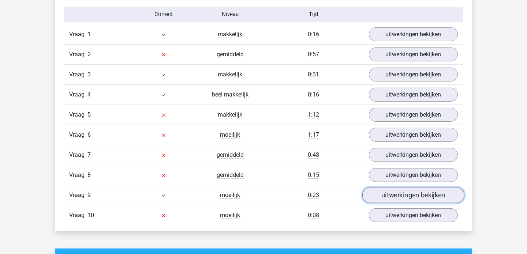
click at [408, 197] on link "uitwerkingen bekijken" at bounding box center [413, 195] width 102 height 16
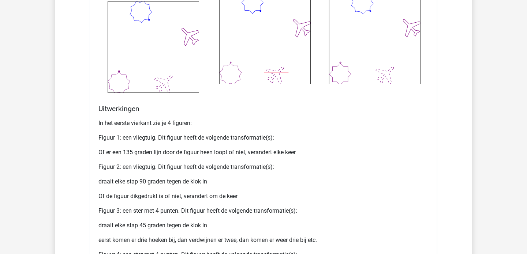
scroll to position [951, 0]
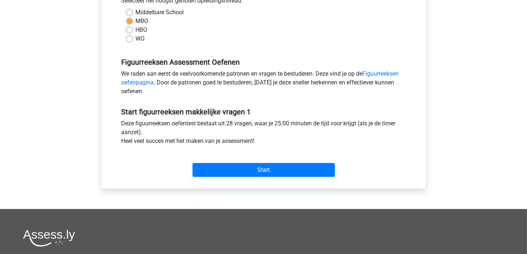
scroll to position [200, 0]
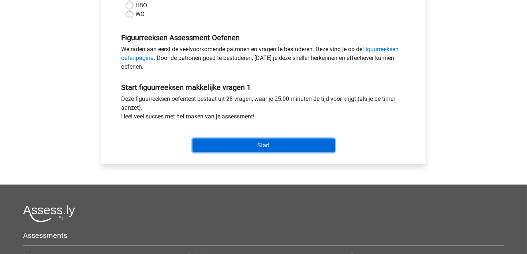
click at [260, 144] on input "Start" at bounding box center [263, 146] width 142 height 14
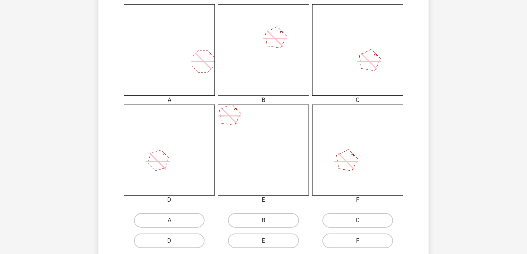
scroll to position [211, 0]
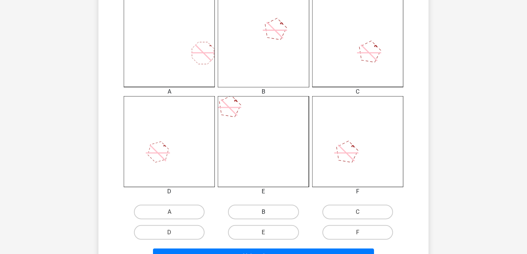
click at [257, 213] on label "B" at bounding box center [263, 212] width 71 height 15
click at [263, 213] on input "B" at bounding box center [265, 214] width 5 height 5
radio input "true"
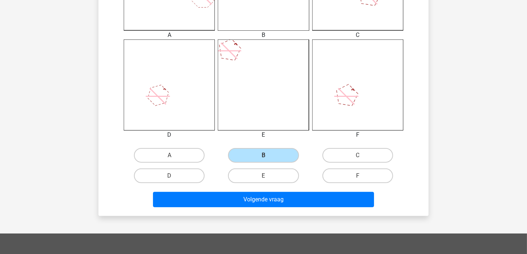
scroll to position [280, 0]
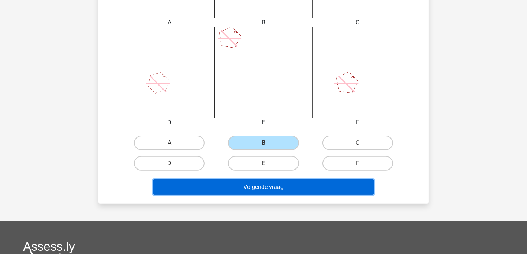
click at [231, 183] on button "Volgende vraag" at bounding box center [263, 187] width 221 height 15
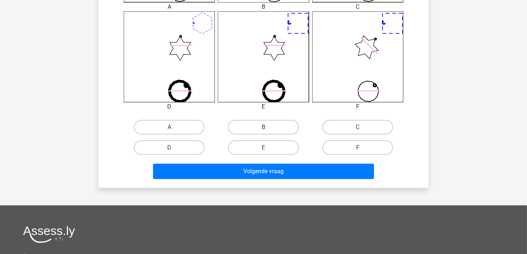
scroll to position [298, 0]
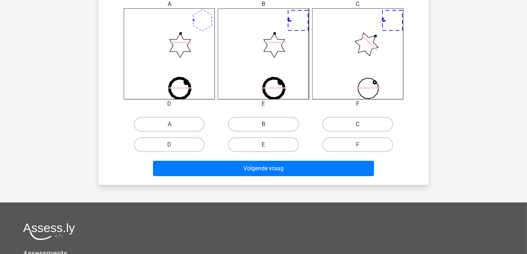
click at [370, 123] on label "C" at bounding box center [357, 124] width 71 height 15
click at [362, 124] on input "C" at bounding box center [359, 126] width 5 height 5
radio input "true"
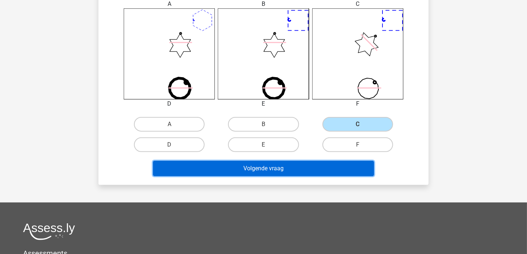
click at [252, 166] on button "Volgende vraag" at bounding box center [263, 168] width 221 height 15
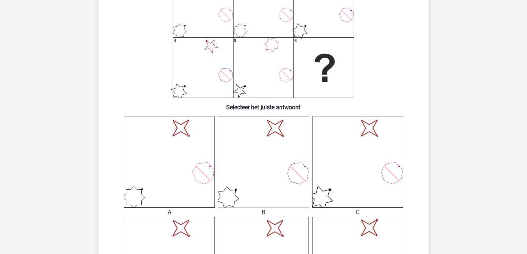
scroll to position [75, 0]
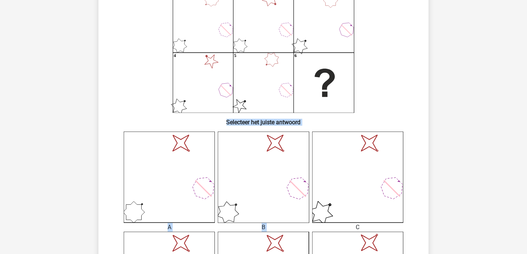
drag, startPoint x: 518, startPoint y: 137, endPoint x: 527, endPoint y: 102, distance: 36.7
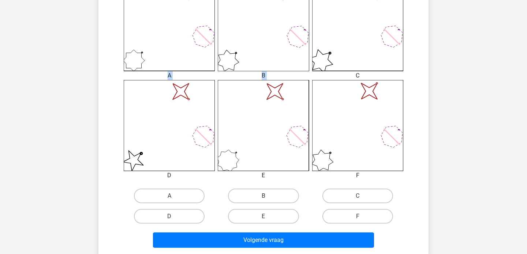
scroll to position [228, 0]
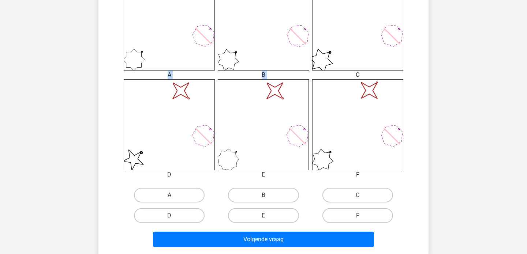
click at [187, 210] on label "D" at bounding box center [169, 215] width 71 height 15
click at [174, 216] on input "D" at bounding box center [171, 218] width 5 height 5
radio input "true"
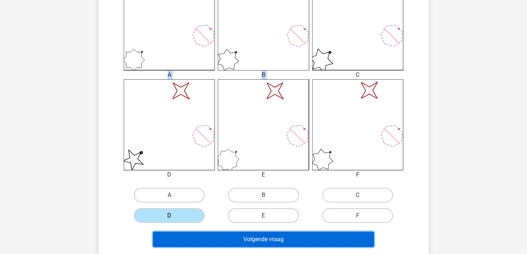
click at [226, 240] on button "Volgende vraag" at bounding box center [263, 239] width 221 height 15
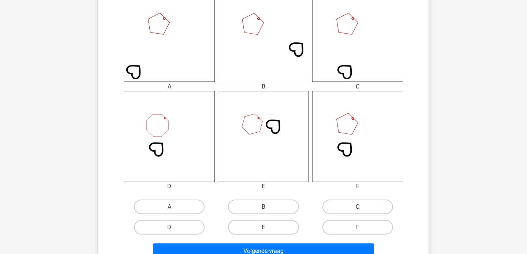
scroll to position [217, 0]
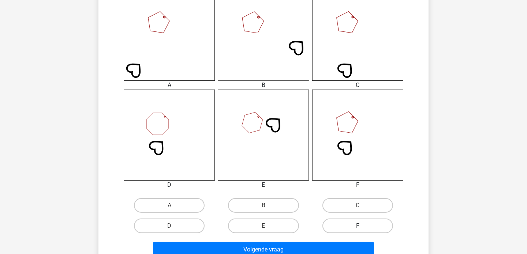
click at [364, 219] on label "F" at bounding box center [357, 226] width 71 height 15
click at [362, 226] on input "F" at bounding box center [359, 228] width 5 height 5
radio input "true"
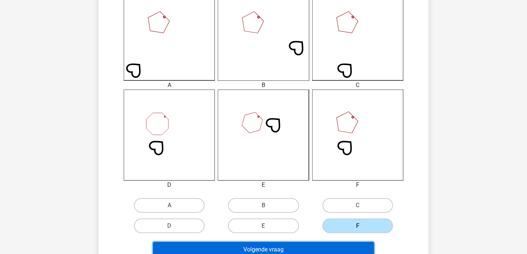
click at [294, 249] on button "Volgende vraag" at bounding box center [263, 249] width 221 height 15
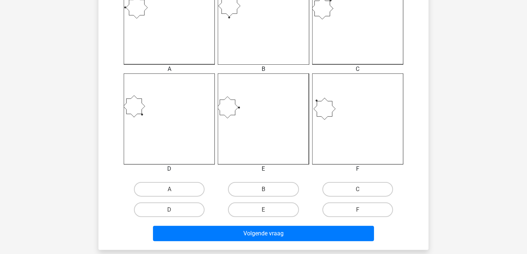
scroll to position [234, 0]
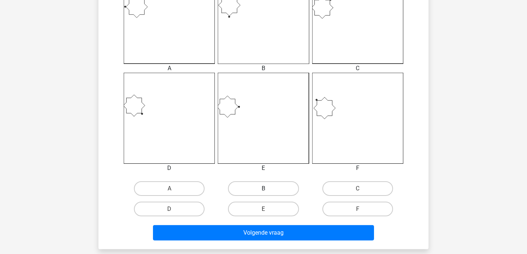
click at [271, 192] on label "B" at bounding box center [263, 188] width 71 height 15
click at [268, 192] on input "B" at bounding box center [265, 191] width 5 height 5
radio input "true"
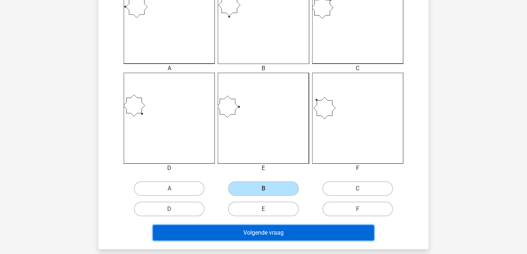
click at [252, 235] on button "Volgende vraag" at bounding box center [263, 232] width 221 height 15
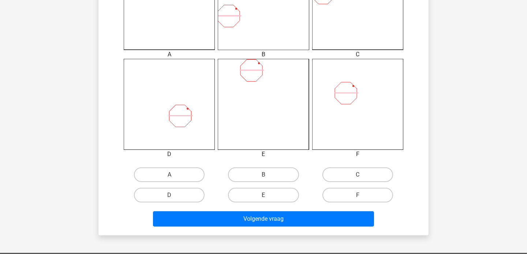
scroll to position [250, 0]
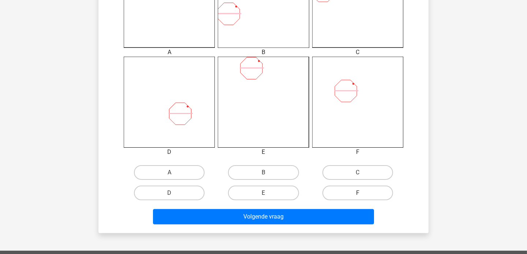
click at [357, 191] on label "F" at bounding box center [357, 193] width 71 height 15
click at [357, 193] on input "F" at bounding box center [359, 195] width 5 height 5
radio input "true"
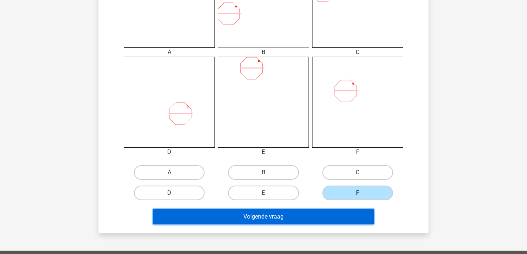
click at [290, 216] on button "Volgende vraag" at bounding box center [263, 216] width 221 height 15
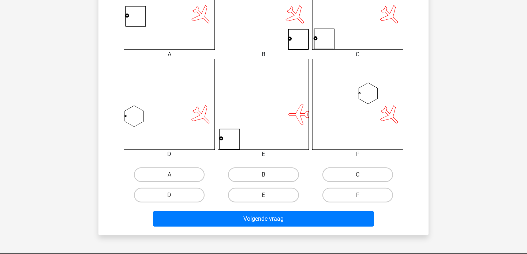
scroll to position [262, 0]
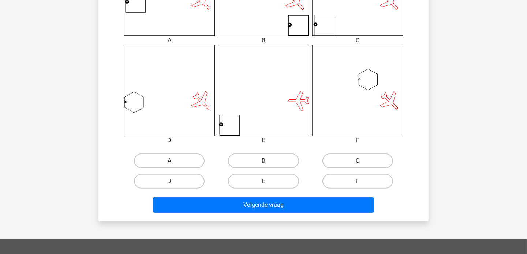
click at [349, 161] on label "C" at bounding box center [357, 161] width 71 height 15
click at [357, 161] on input "C" at bounding box center [359, 163] width 5 height 5
radio input "true"
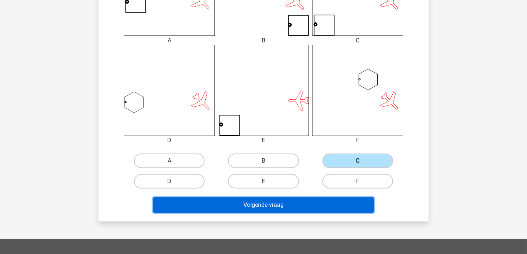
click at [258, 203] on button "Volgende vraag" at bounding box center [263, 205] width 221 height 15
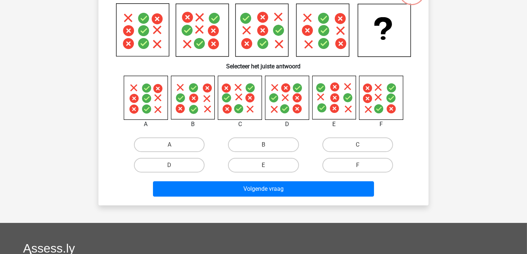
scroll to position [34, 0]
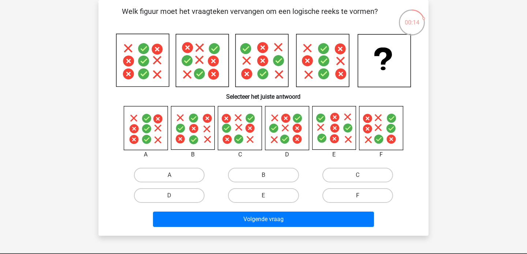
click at [343, 193] on label "F" at bounding box center [357, 195] width 71 height 15
click at [357, 196] on input "F" at bounding box center [359, 198] width 5 height 5
radio input "true"
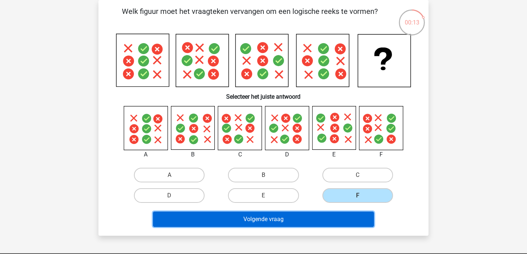
click at [275, 216] on button "Volgende vraag" at bounding box center [263, 219] width 221 height 15
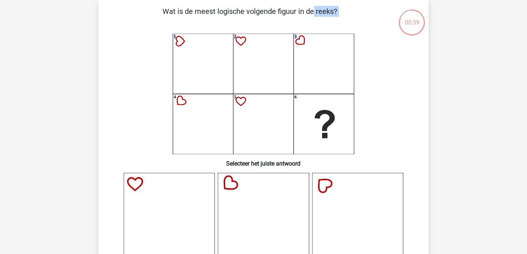
drag, startPoint x: 80, startPoint y: 27, endPoint x: 127, endPoint y: -2, distance: 55.1
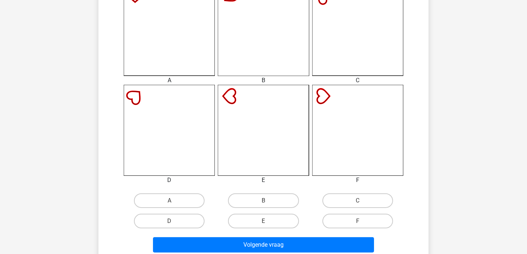
scroll to position [248, 0]
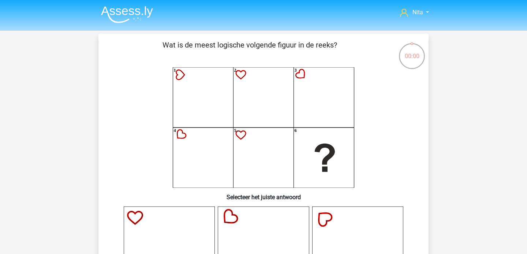
scroll to position [248, 0]
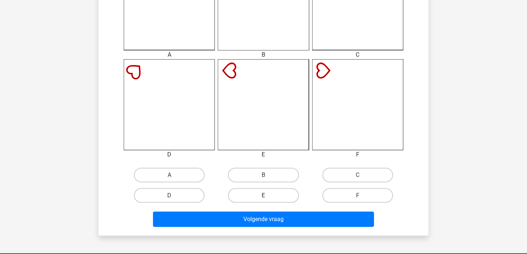
click at [261, 193] on label "E" at bounding box center [263, 195] width 71 height 15
click at [263, 196] on input "E" at bounding box center [265, 198] width 5 height 5
radio input "true"
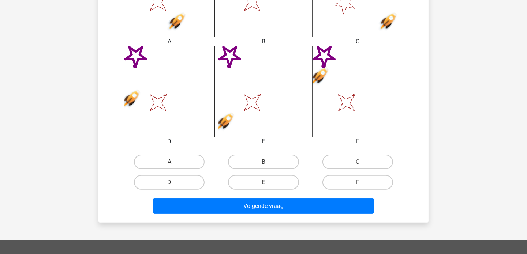
scroll to position [288, 0]
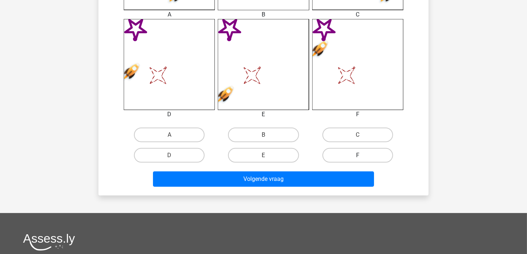
click at [364, 157] on label "F" at bounding box center [357, 155] width 71 height 15
click at [362, 157] on input "F" at bounding box center [359, 157] width 5 height 5
radio input "true"
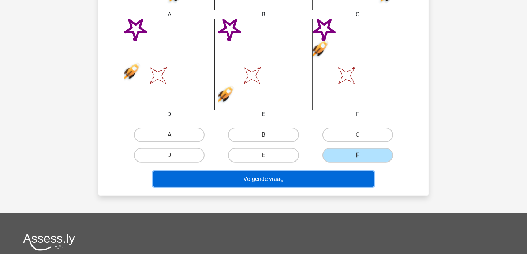
click at [260, 177] on button "Volgende vraag" at bounding box center [263, 179] width 221 height 15
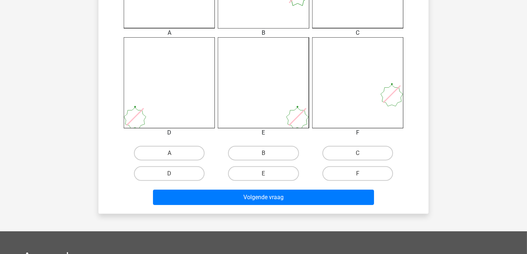
scroll to position [271, 0]
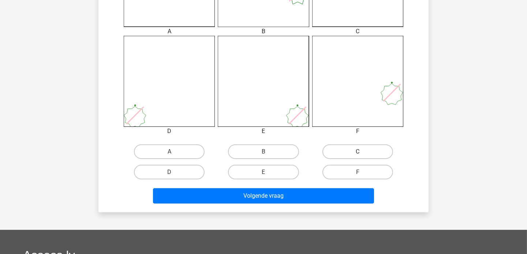
click at [356, 152] on label "C" at bounding box center [357, 151] width 71 height 15
click at [357, 152] on input "C" at bounding box center [359, 154] width 5 height 5
radio input "true"
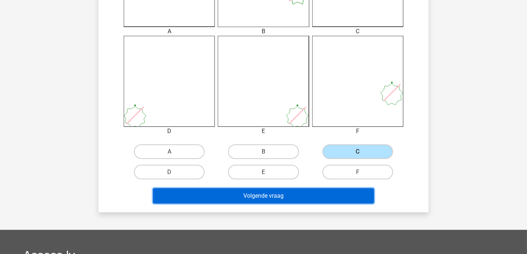
click at [272, 193] on button "Volgende vraag" at bounding box center [263, 195] width 221 height 15
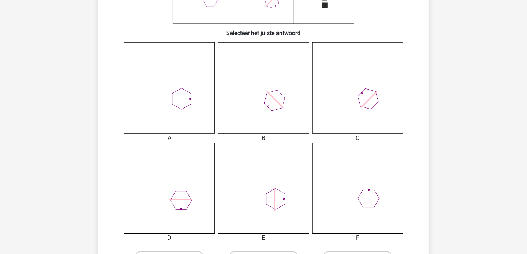
scroll to position [166, 0]
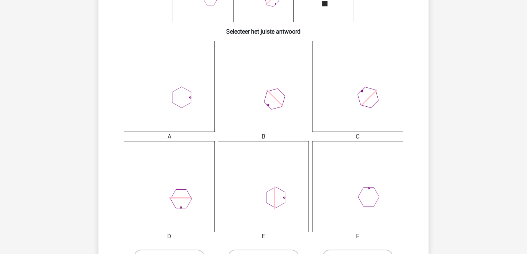
click at [526, 90] on html "Nita nitadek@gmail.com Nederlands English" at bounding box center [263, 181] width 527 height 694
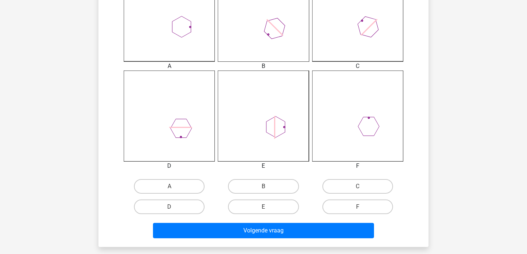
scroll to position [244, 0]
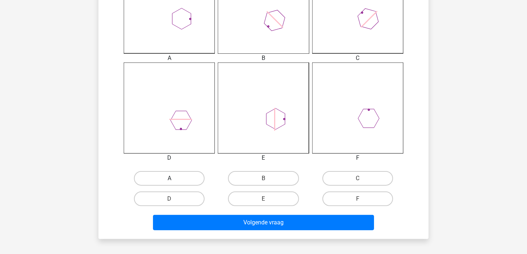
click at [189, 177] on label "A" at bounding box center [169, 178] width 71 height 15
click at [174, 179] on input "A" at bounding box center [171, 181] width 5 height 5
radio input "true"
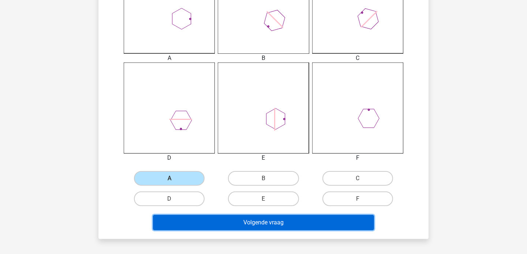
click at [236, 223] on button "Volgende vraag" at bounding box center [263, 222] width 221 height 15
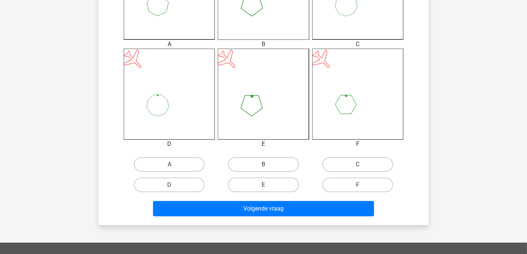
scroll to position [267, 0]
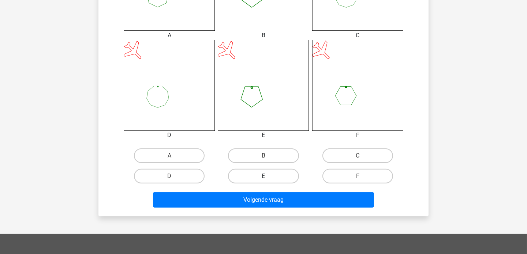
click at [259, 175] on label "E" at bounding box center [263, 176] width 71 height 15
click at [263, 176] on input "E" at bounding box center [265, 178] width 5 height 5
radio input "true"
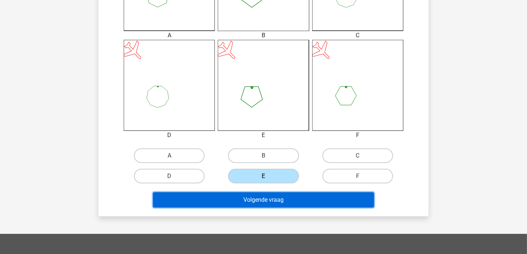
click at [258, 199] on button "Volgende vraag" at bounding box center [263, 199] width 221 height 15
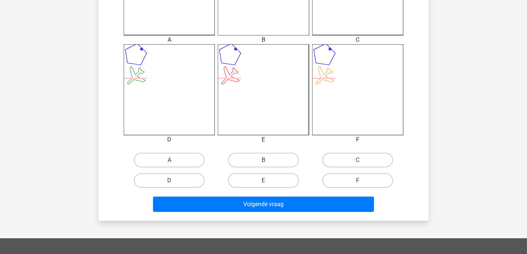
scroll to position [265, 0]
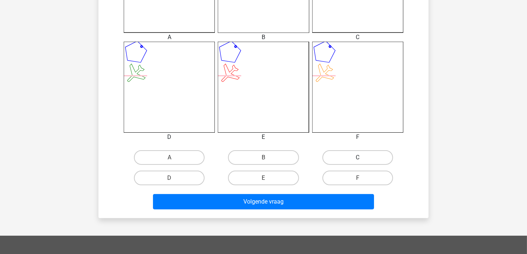
click at [362, 154] on label "C" at bounding box center [357, 157] width 71 height 15
click at [362, 158] on input "C" at bounding box center [359, 160] width 5 height 5
radio input "true"
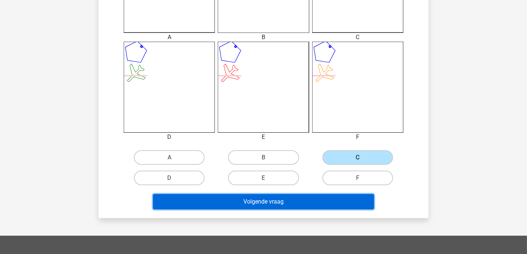
click at [249, 199] on button "Volgende vraag" at bounding box center [263, 201] width 221 height 15
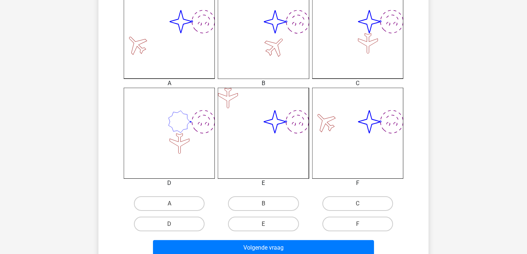
scroll to position [224, 0]
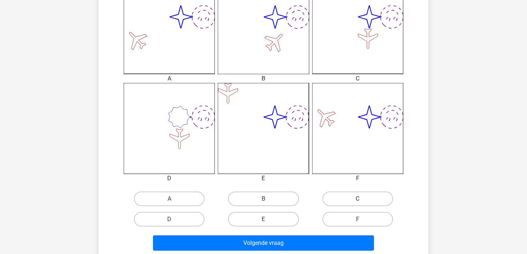
click at [337, 200] on label "C" at bounding box center [357, 199] width 71 height 15
click at [357, 200] on input "C" at bounding box center [359, 201] width 5 height 5
radio input "true"
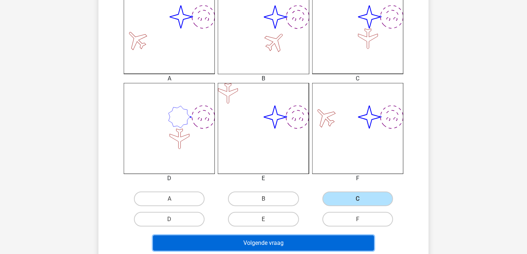
click at [256, 240] on button "Volgende vraag" at bounding box center [263, 243] width 221 height 15
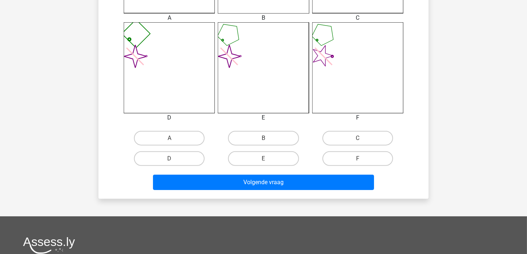
scroll to position [286, 0]
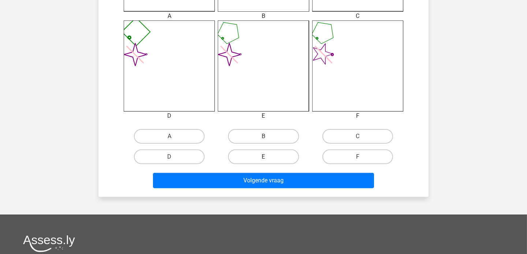
click at [264, 155] on label "E" at bounding box center [263, 157] width 71 height 15
click at [264, 157] on input "E" at bounding box center [265, 159] width 5 height 5
radio input "true"
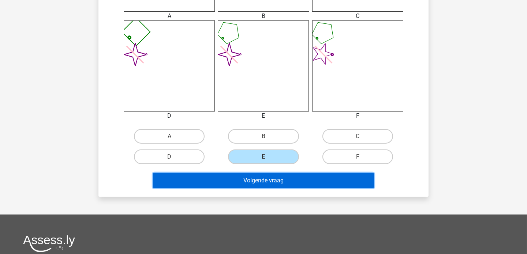
click at [259, 178] on button "Volgende vraag" at bounding box center [263, 180] width 221 height 15
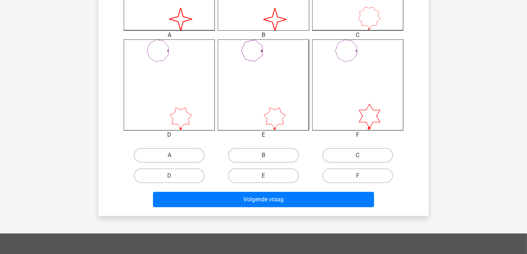
scroll to position [268, 0]
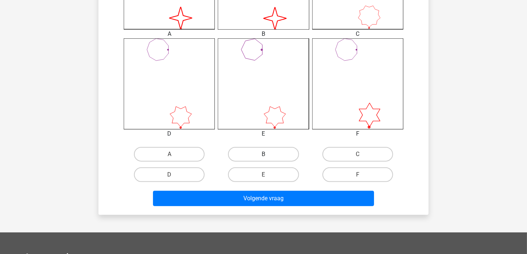
click at [268, 154] on label "B" at bounding box center [263, 154] width 71 height 15
click at [268, 154] on input "B" at bounding box center [265, 156] width 5 height 5
radio input "true"
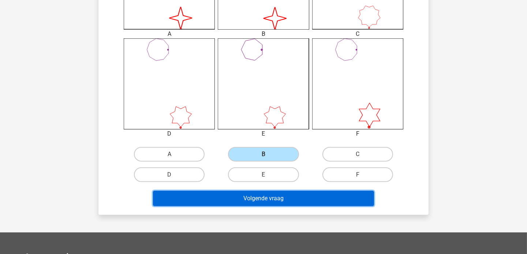
click at [259, 197] on button "Volgende vraag" at bounding box center [263, 198] width 221 height 15
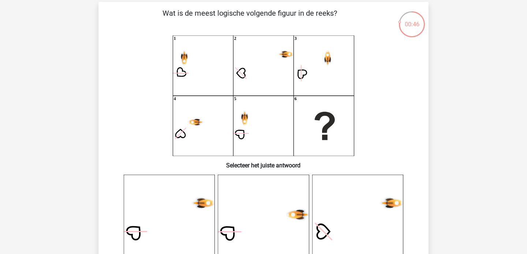
scroll to position [33, 0]
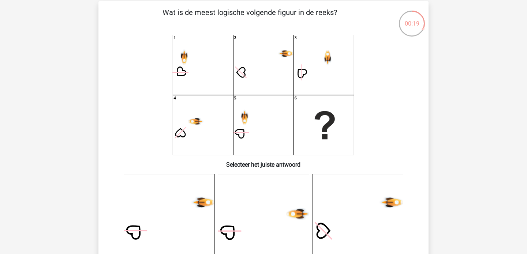
drag, startPoint x: 531, startPoint y: 0, endPoint x: 369, endPoint y: 55, distance: 171.5
click at [369, 55] on icon "1 2 3 4 5 6" at bounding box center [263, 95] width 295 height 121
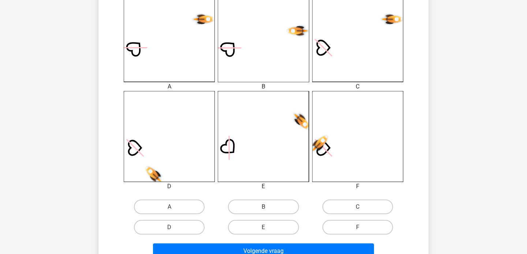
scroll to position [217, 0]
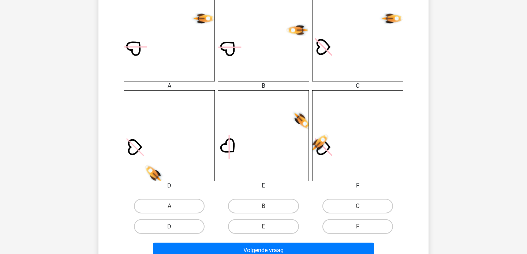
click at [172, 224] on label "D" at bounding box center [169, 226] width 71 height 15
click at [172, 227] on input "D" at bounding box center [171, 229] width 5 height 5
radio input "true"
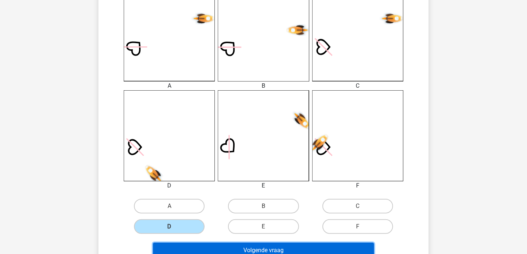
click at [242, 245] on button "Volgende vraag" at bounding box center [263, 250] width 221 height 15
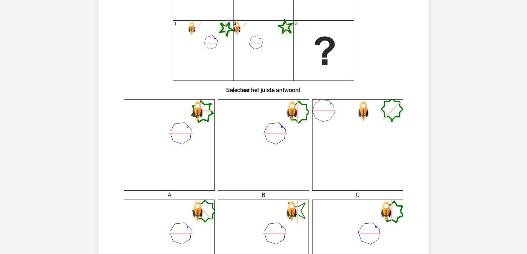
scroll to position [106, 0]
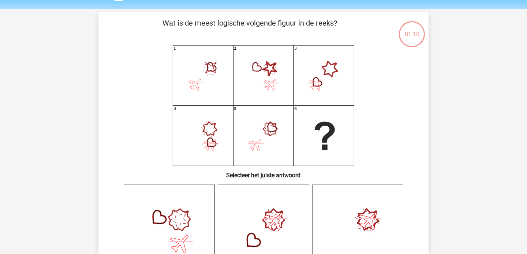
scroll to position [19, 0]
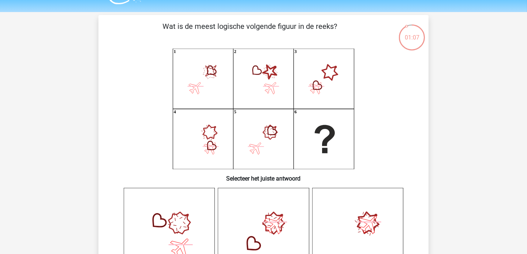
click at [193, 103] on icon "image/svg+xml 1 2 3 4 5 6" at bounding box center [263, 109] width 295 height 121
click at [349, 230] on icon at bounding box center [357, 233] width 91 height 91
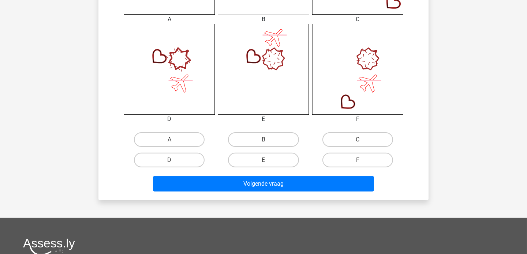
scroll to position [291, 0]
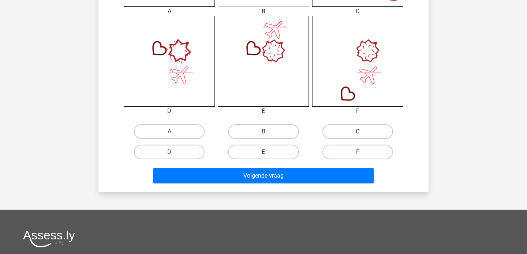
click at [270, 157] on label "E" at bounding box center [263, 152] width 71 height 15
click at [268, 157] on input "E" at bounding box center [265, 154] width 5 height 5
radio input "true"
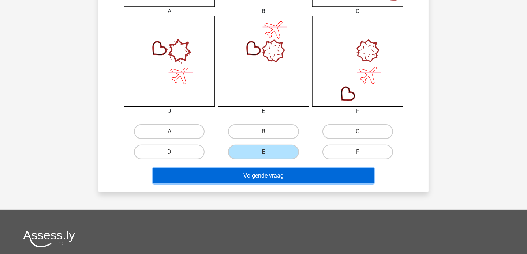
click at [268, 179] on button "Volgende vraag" at bounding box center [263, 175] width 221 height 15
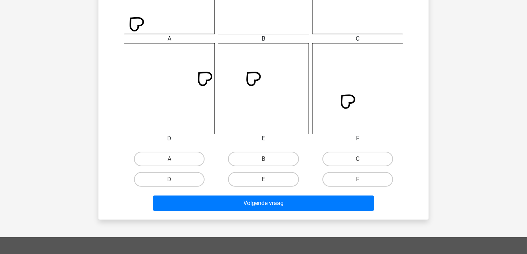
scroll to position [267, 0]
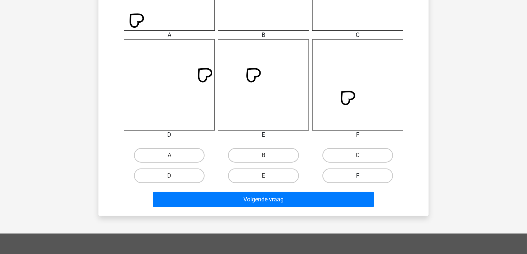
click at [368, 174] on label "F" at bounding box center [357, 176] width 71 height 15
click at [362, 176] on input "F" at bounding box center [359, 178] width 5 height 5
radio input "true"
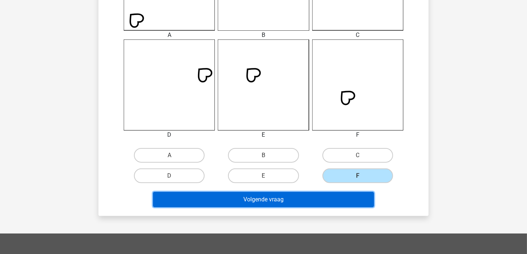
click at [262, 199] on button "Volgende vraag" at bounding box center [263, 199] width 221 height 15
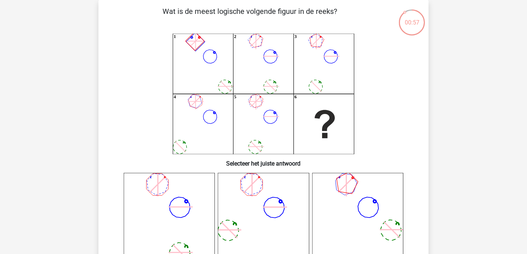
scroll to position [256, 0]
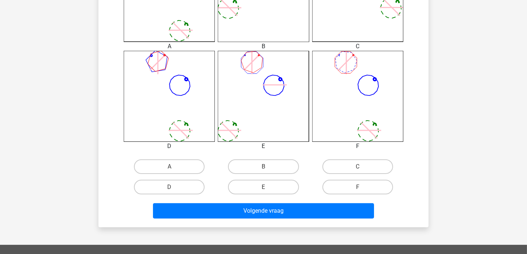
click at [264, 168] on input "B" at bounding box center [265, 169] width 5 height 5
radio input "true"
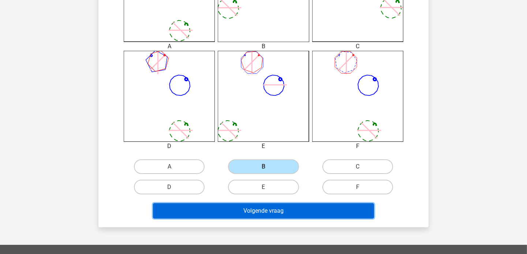
click at [259, 206] on button "Volgende vraag" at bounding box center [263, 210] width 221 height 15
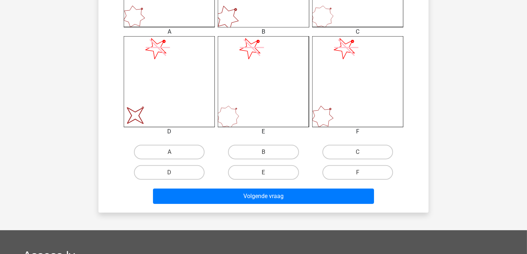
scroll to position [277, 0]
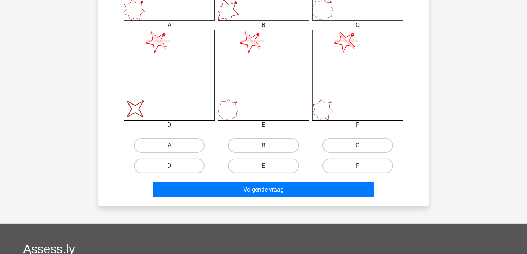
click at [348, 143] on label "C" at bounding box center [357, 145] width 71 height 15
click at [357, 146] on input "C" at bounding box center [359, 148] width 5 height 5
radio input "true"
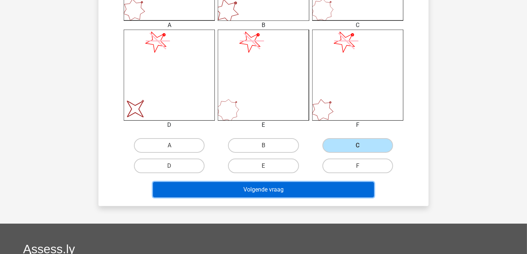
click at [277, 192] on button "Volgende vraag" at bounding box center [263, 189] width 221 height 15
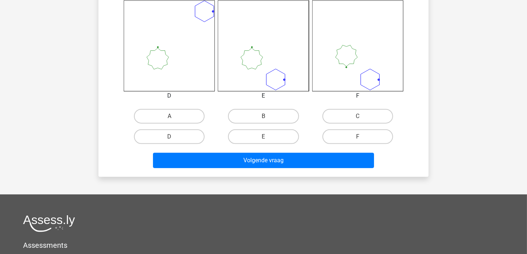
scroll to position [308, 0]
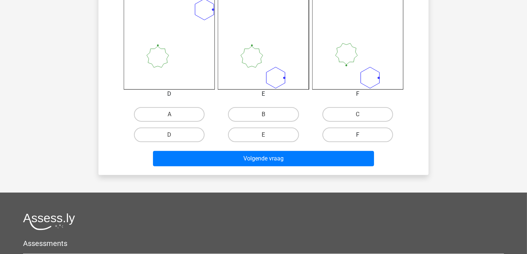
click at [353, 135] on label "F" at bounding box center [357, 135] width 71 height 15
click at [357, 135] on input "F" at bounding box center [359, 137] width 5 height 5
radio input "true"
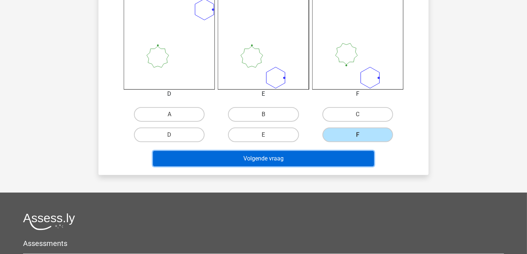
click at [296, 158] on button "Volgende vraag" at bounding box center [263, 158] width 221 height 15
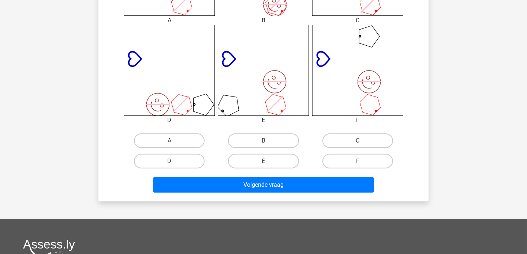
scroll to position [285, 0]
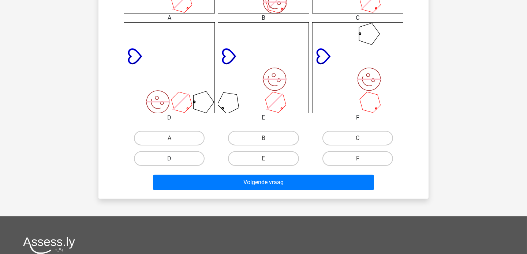
click at [154, 153] on label "D" at bounding box center [169, 158] width 71 height 15
click at [169, 159] on input "D" at bounding box center [171, 161] width 5 height 5
radio input "true"
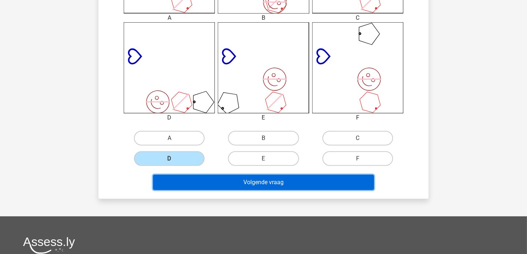
click at [207, 183] on button "Volgende vraag" at bounding box center [263, 182] width 221 height 15
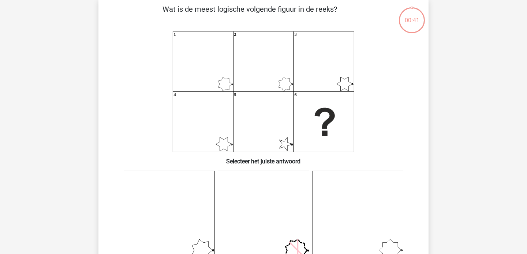
scroll to position [34, 0]
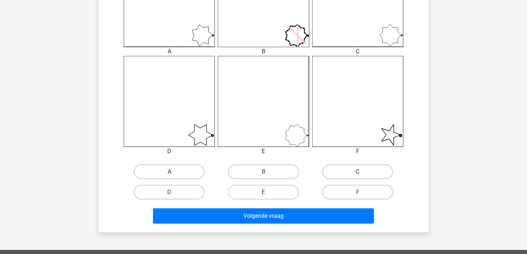
scroll to position [264, 0]
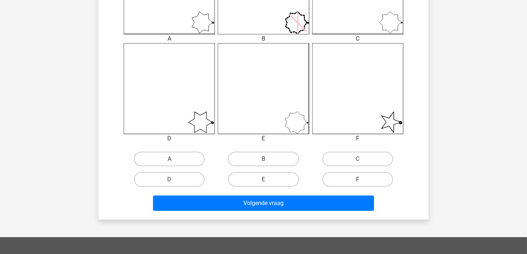
click at [342, 174] on label "F" at bounding box center [357, 179] width 71 height 15
click at [357, 180] on input "F" at bounding box center [359, 182] width 5 height 5
radio input "true"
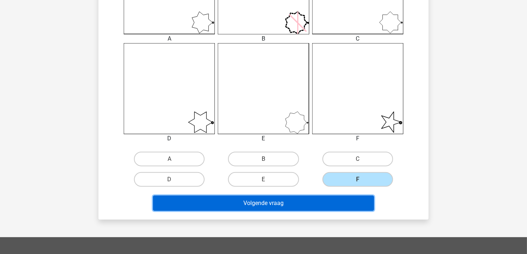
click at [267, 203] on button "Volgende vraag" at bounding box center [263, 203] width 221 height 15
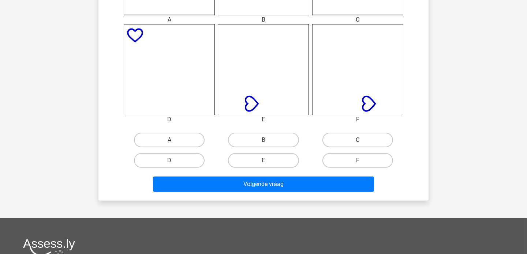
scroll to position [289, 0]
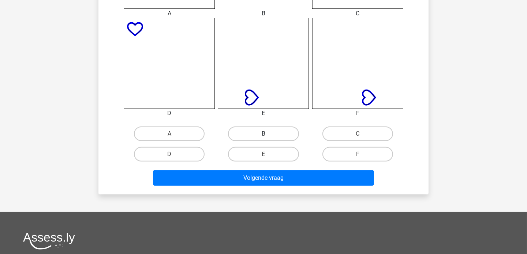
click at [270, 130] on label "B" at bounding box center [263, 134] width 71 height 15
click at [268, 134] on input "B" at bounding box center [265, 136] width 5 height 5
radio input "true"
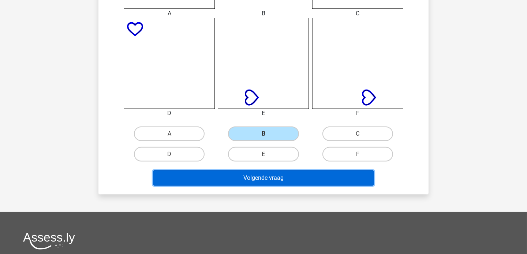
click at [260, 175] on button "Volgende vraag" at bounding box center [263, 177] width 221 height 15
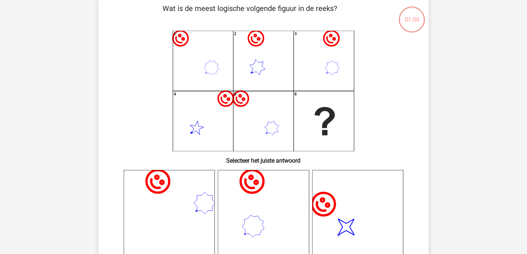
scroll to position [34, 0]
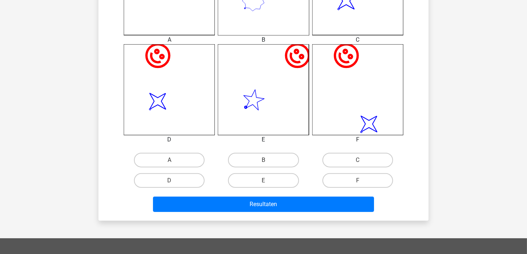
scroll to position [266, 0]
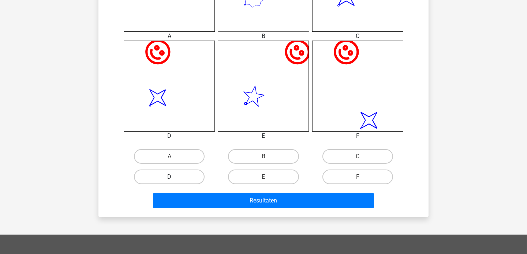
click at [154, 171] on label "D" at bounding box center [169, 177] width 71 height 15
click at [169, 177] on input "D" at bounding box center [171, 179] width 5 height 5
radio input "true"
click at [154, 171] on label "D" at bounding box center [169, 177] width 71 height 15
click at [169, 177] on input "D" at bounding box center [171, 179] width 5 height 5
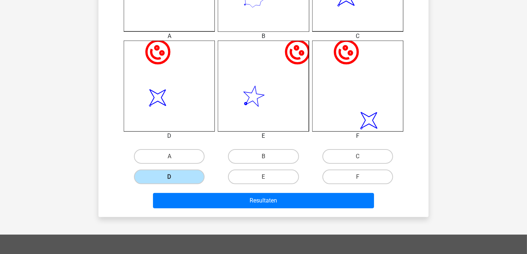
click at [154, 171] on label "D" at bounding box center [169, 177] width 71 height 15
click at [169, 177] on input "D" at bounding box center [171, 179] width 5 height 5
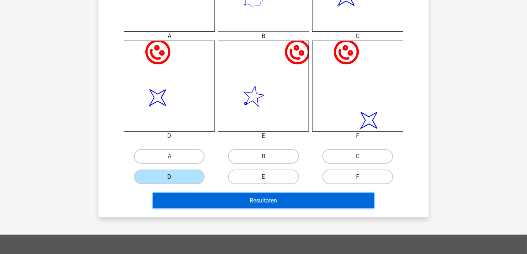
click at [208, 197] on button "Resultaten" at bounding box center [263, 200] width 221 height 15
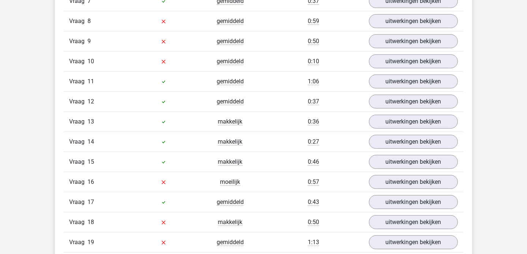
scroll to position [634, 0]
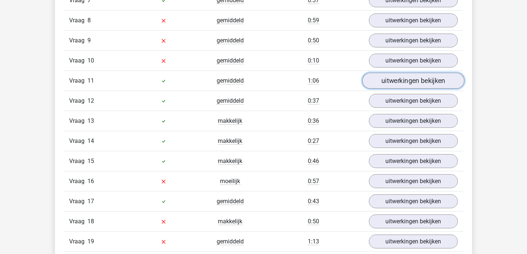
click at [406, 80] on link "uitwerkingen bekijken" at bounding box center [413, 81] width 102 height 16
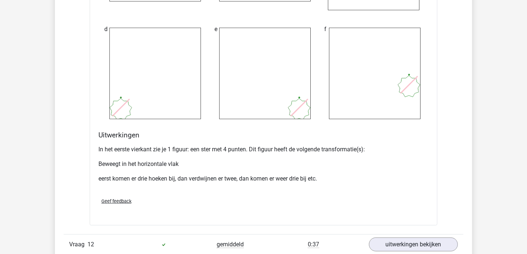
scroll to position [994, 0]
